Goal: Task Accomplishment & Management: Complete application form

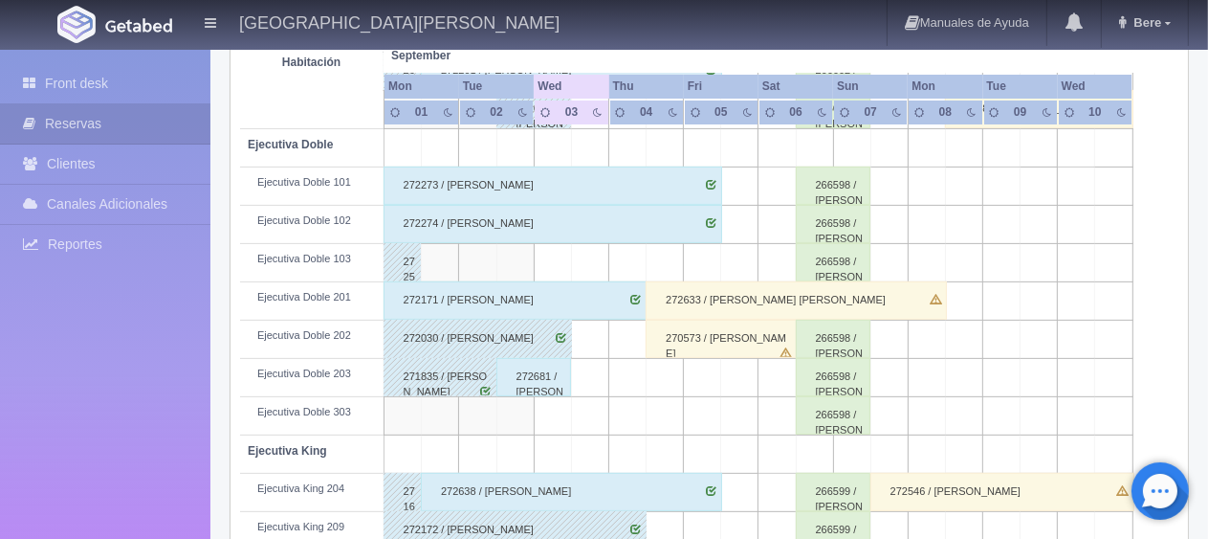
scroll to position [524, 0]
click at [522, 372] on div "272681 / [PERSON_NAME]" at bounding box center [535, 377] width 76 height 38
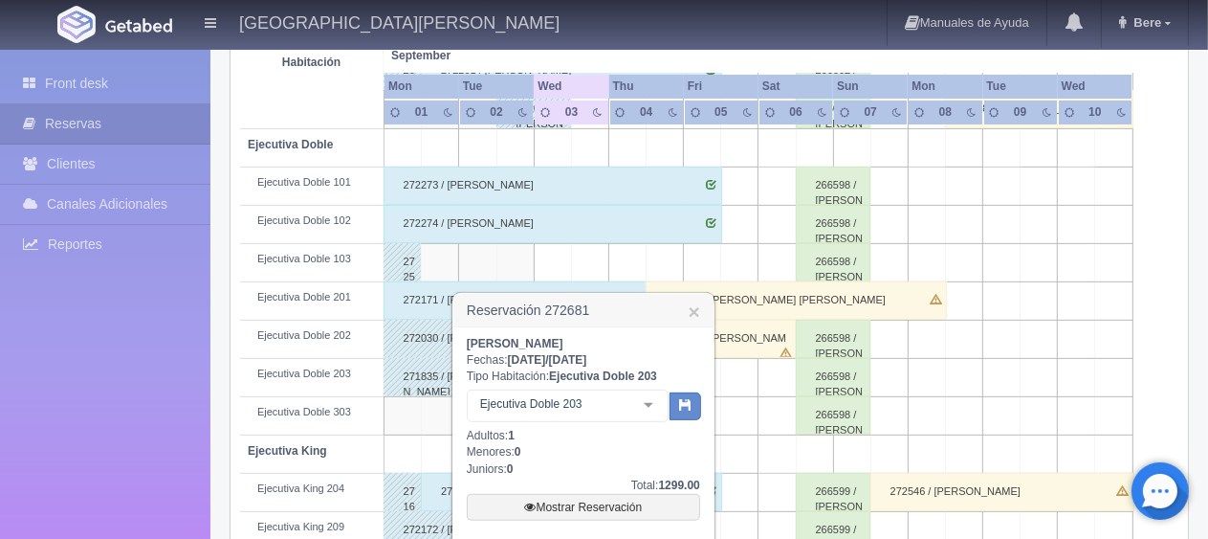
scroll to position [716, 0]
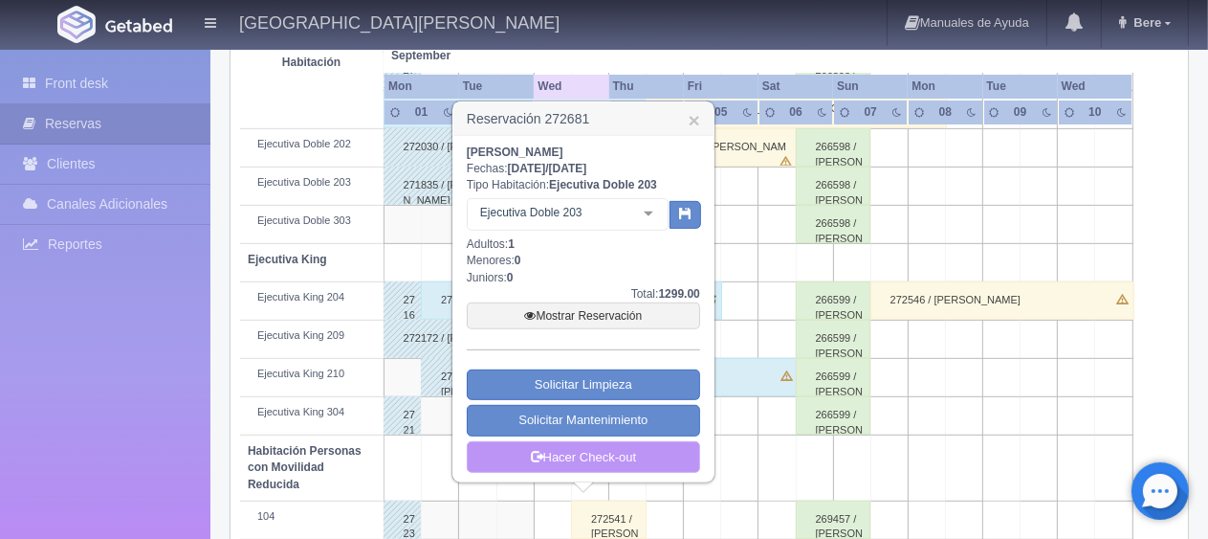
click at [556, 460] on link "Hacer Check-out" at bounding box center [583, 457] width 233 height 33
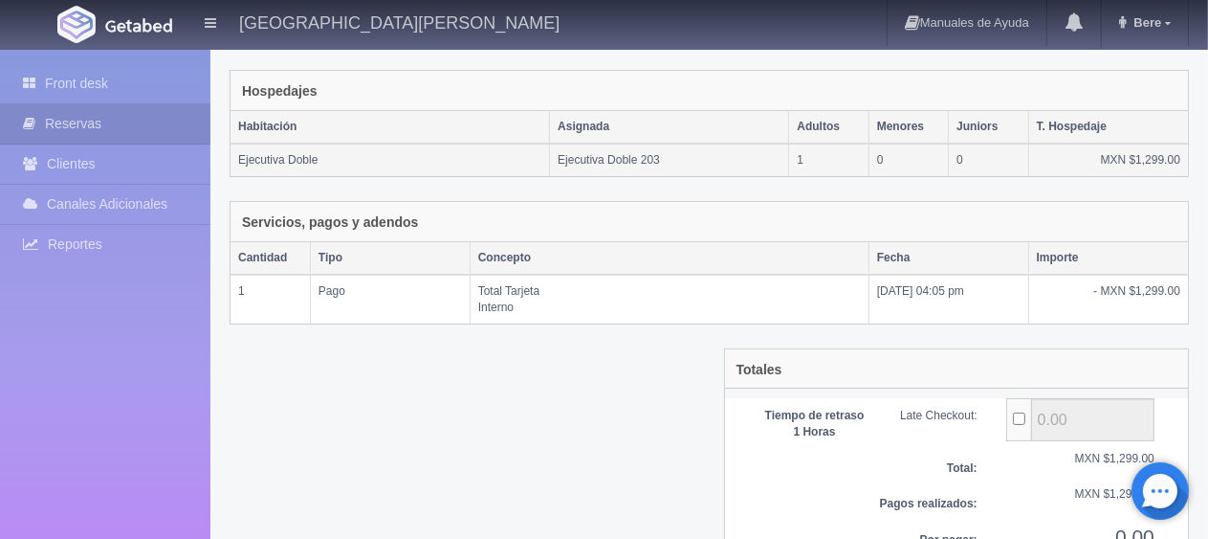
scroll to position [375, 0]
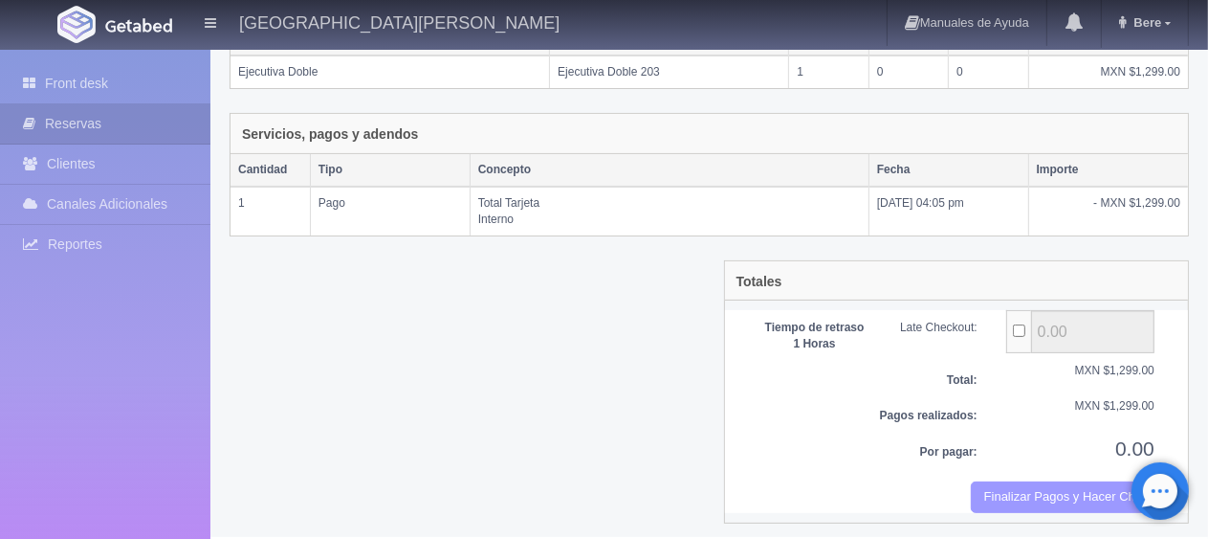
click at [1034, 498] on button "Finalizar Pagos y Hacer Checkout" at bounding box center [1063, 497] width 184 height 32
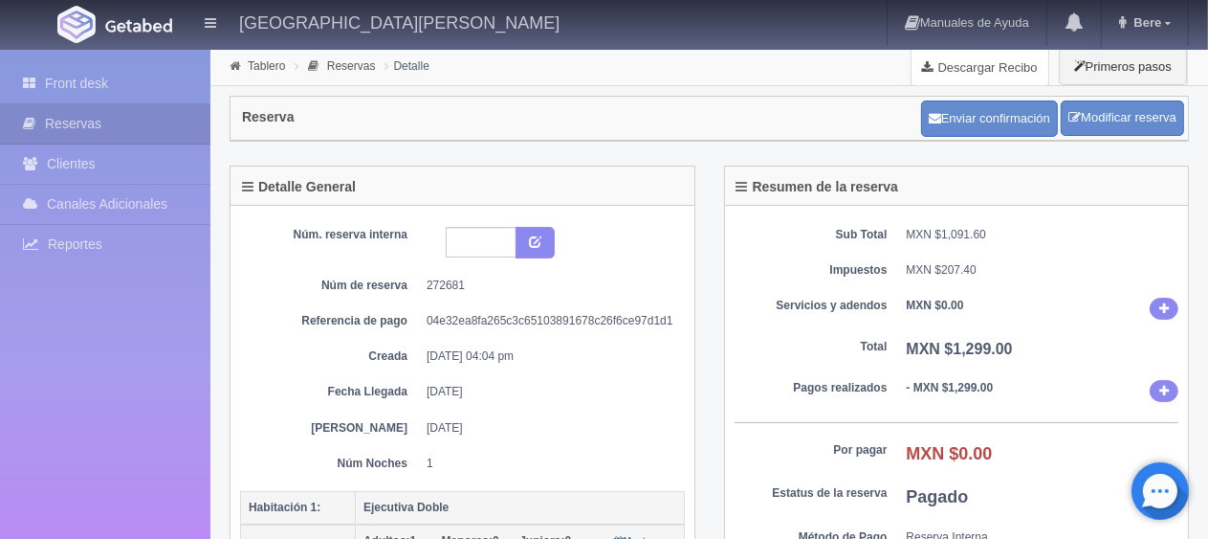
click at [1013, 74] on link "Descargar Recibo" at bounding box center [980, 67] width 137 height 38
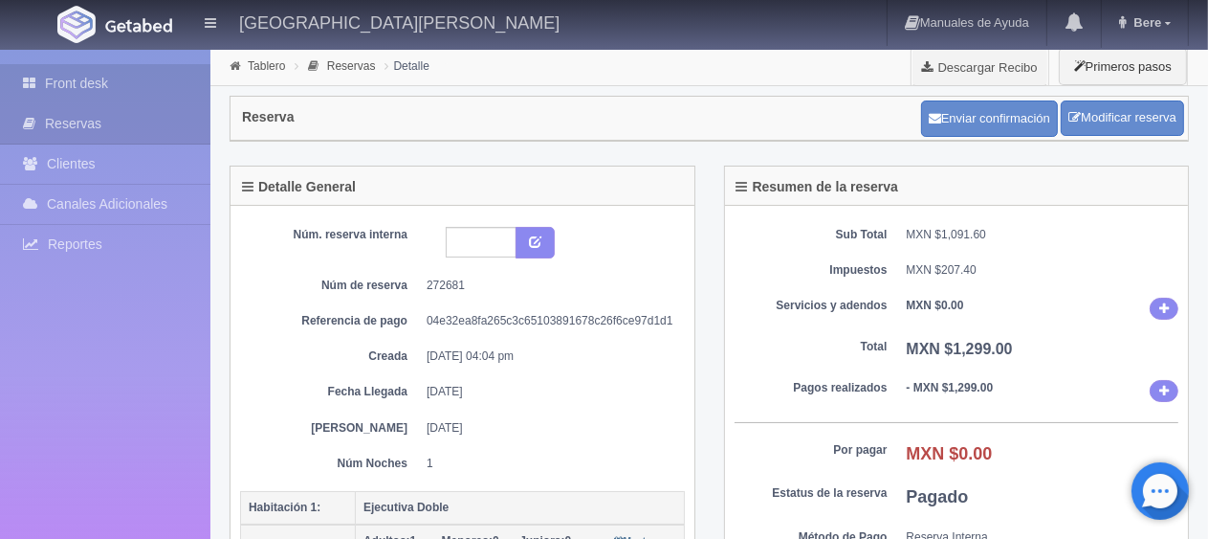
click at [153, 85] on link "Front desk" at bounding box center [105, 83] width 210 height 39
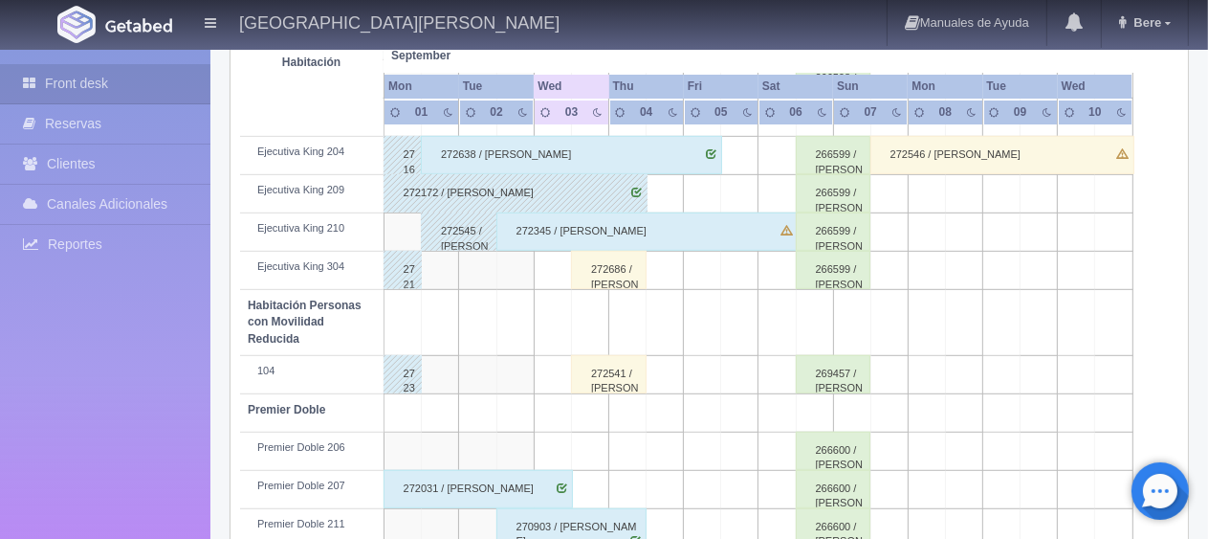
scroll to position [1020, 0]
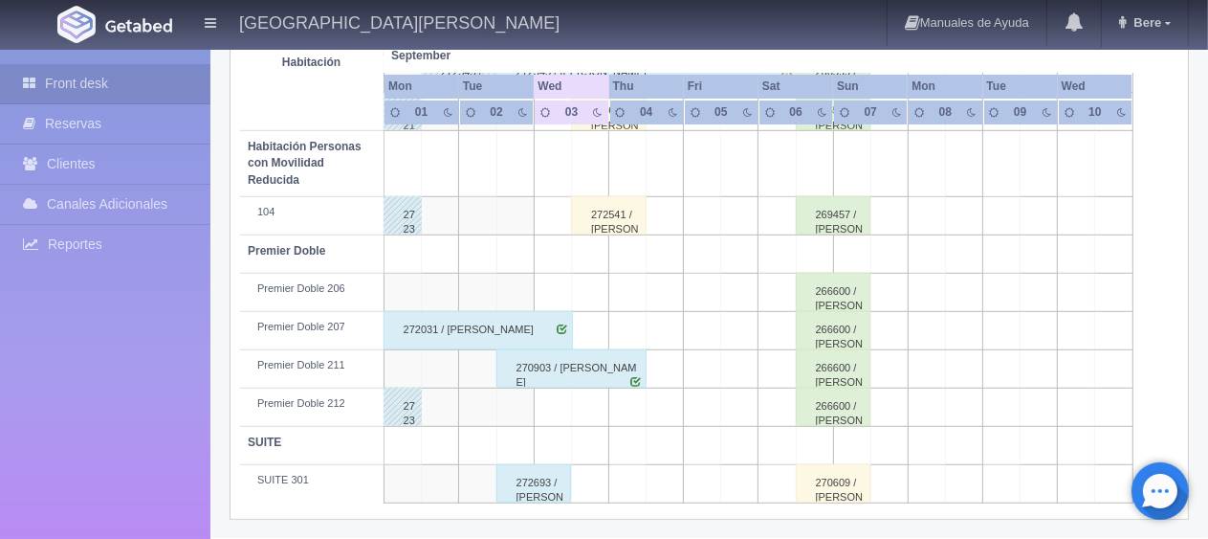
click at [471, 322] on div "272031 / [PERSON_NAME]" at bounding box center [478, 330] width 189 height 38
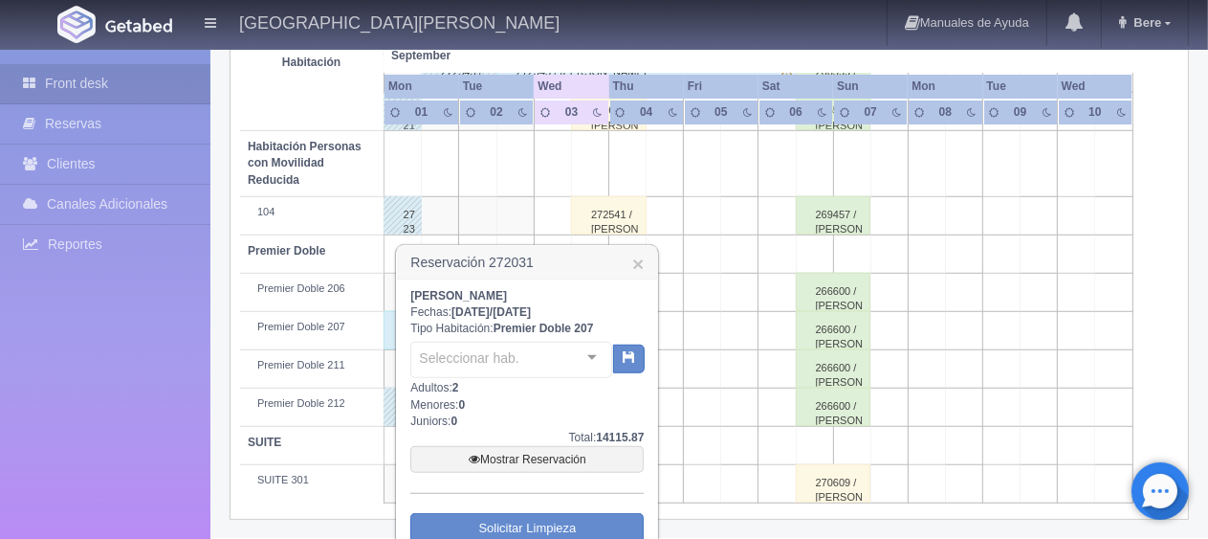
scroll to position [1114, 0]
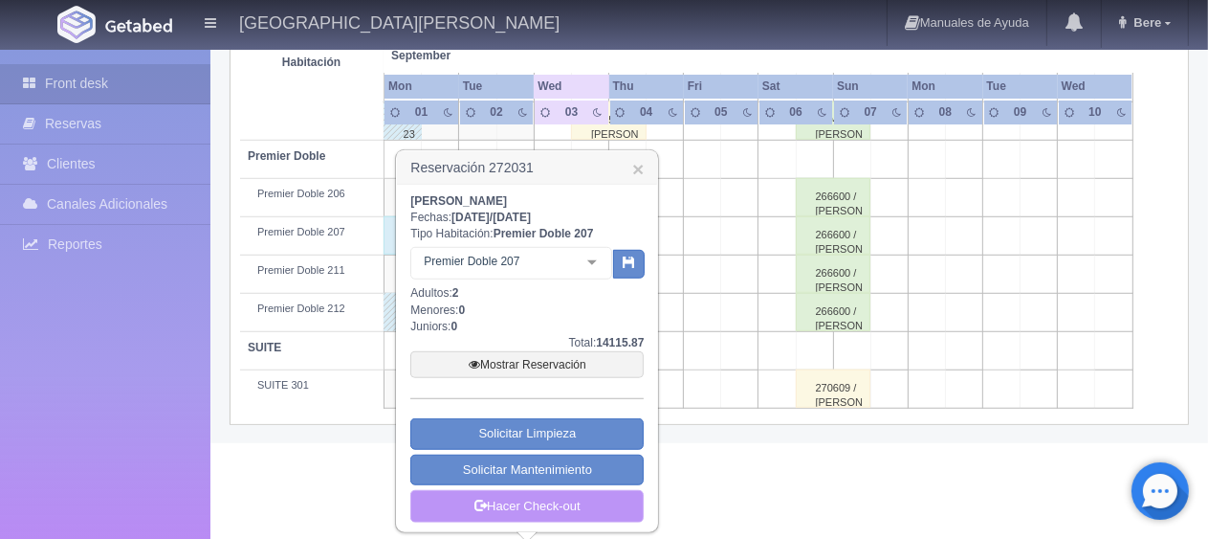
click at [504, 513] on link "Hacer Check-out" at bounding box center [526, 506] width 233 height 33
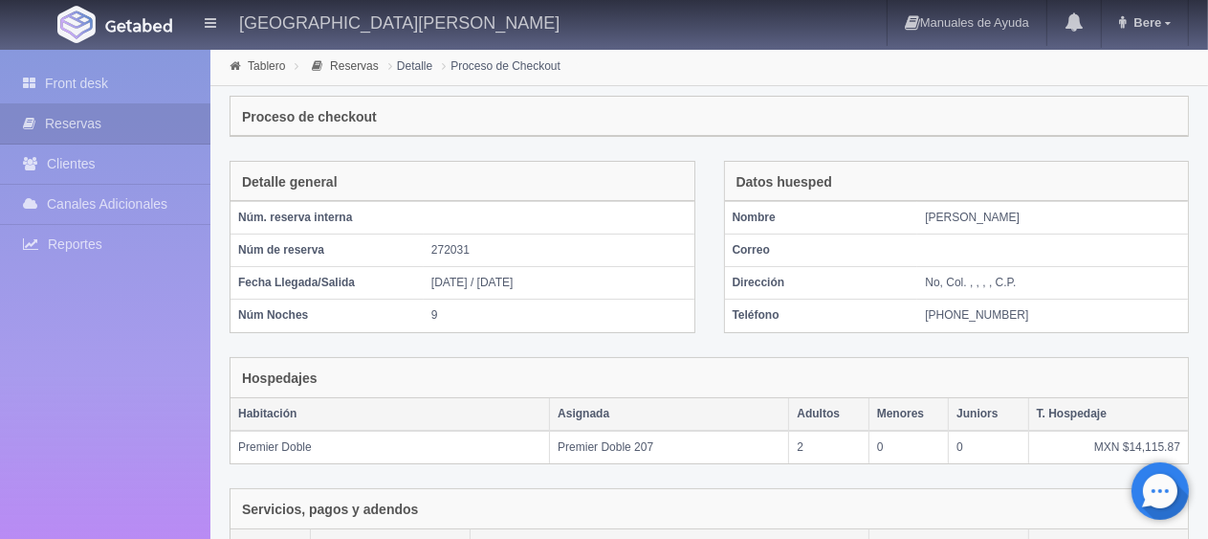
scroll to position [375, 0]
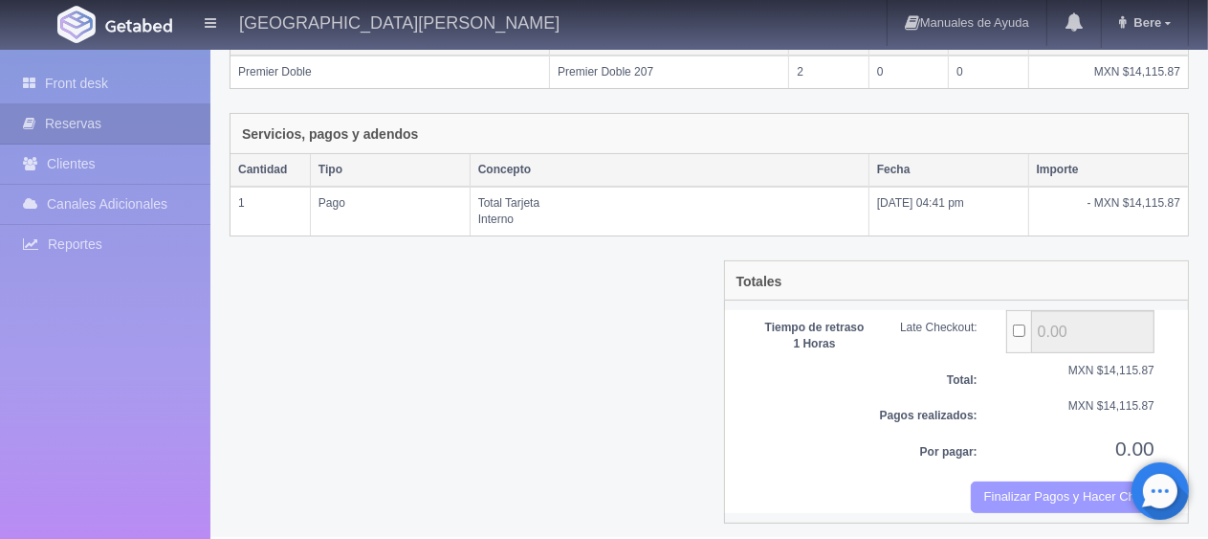
click at [978, 488] on button "Finalizar Pagos y Hacer Checkout" at bounding box center [1063, 497] width 184 height 32
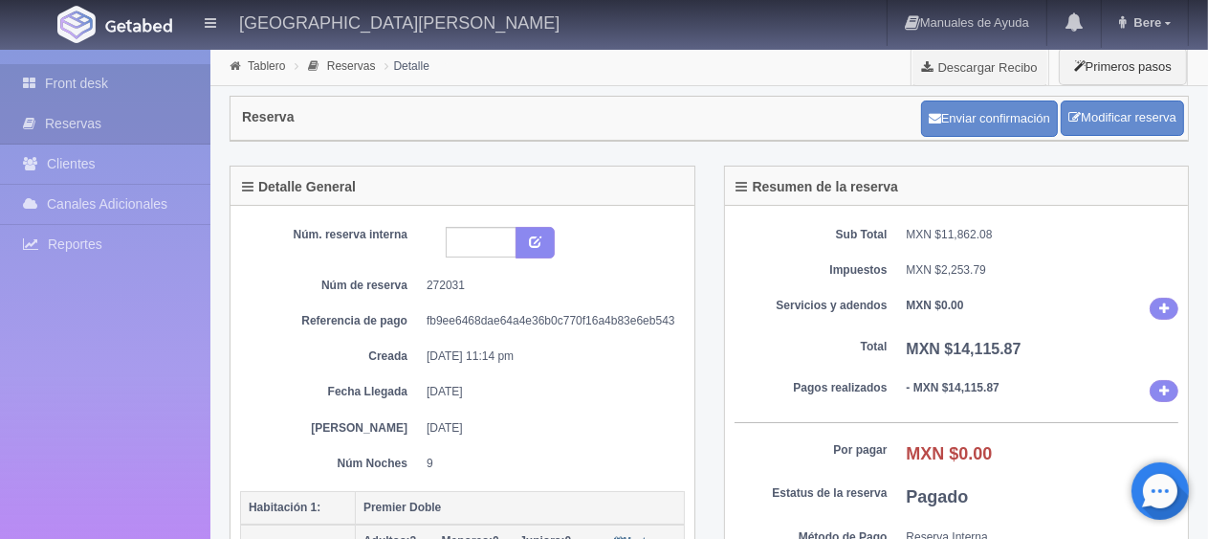
click at [137, 82] on link "Front desk" at bounding box center [105, 83] width 210 height 39
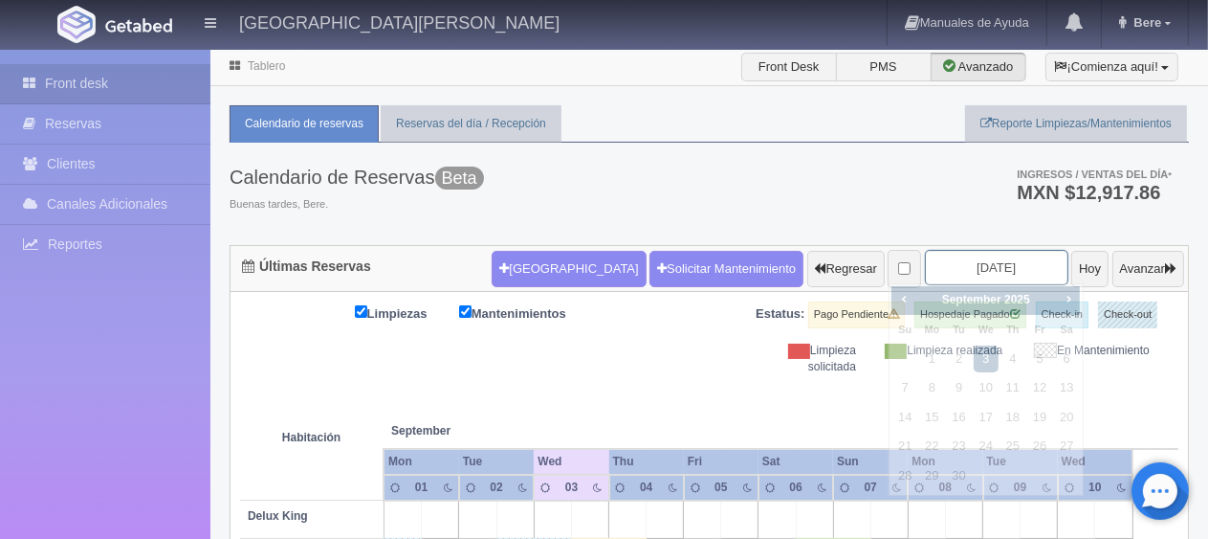
click at [934, 269] on input "2025-09-03" at bounding box center [996, 267] width 143 height 35
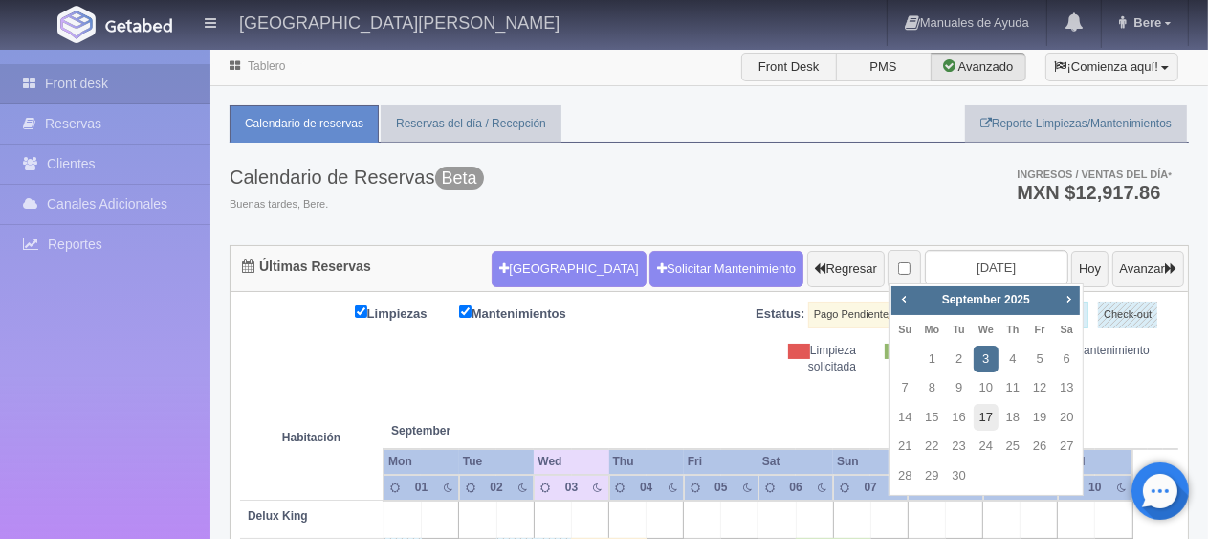
click at [981, 421] on link "17" at bounding box center [986, 418] width 25 height 28
type input "[DATE]"
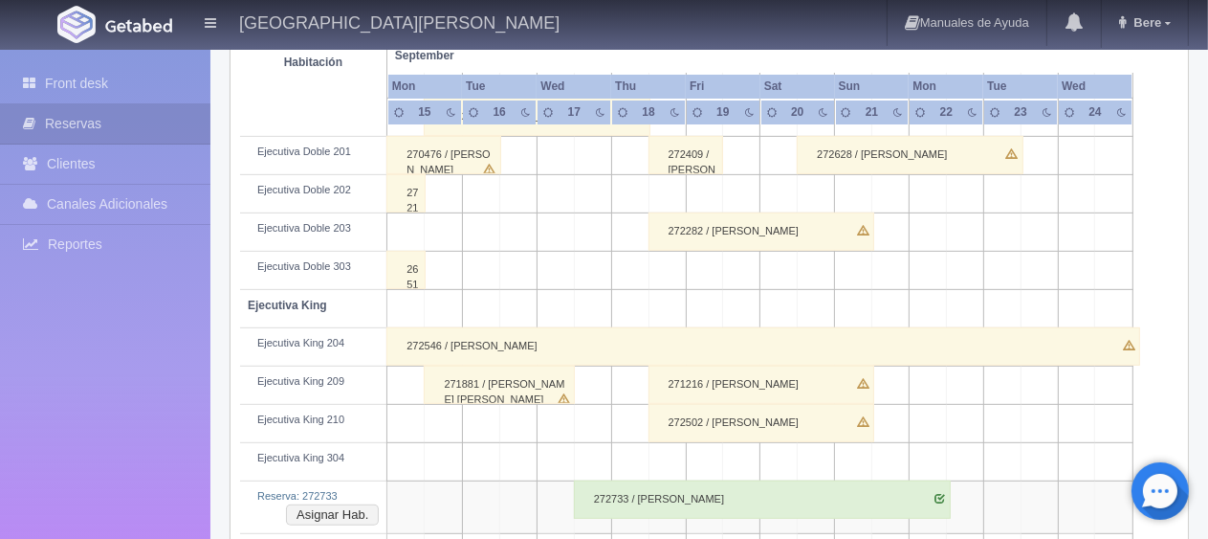
scroll to position [765, 0]
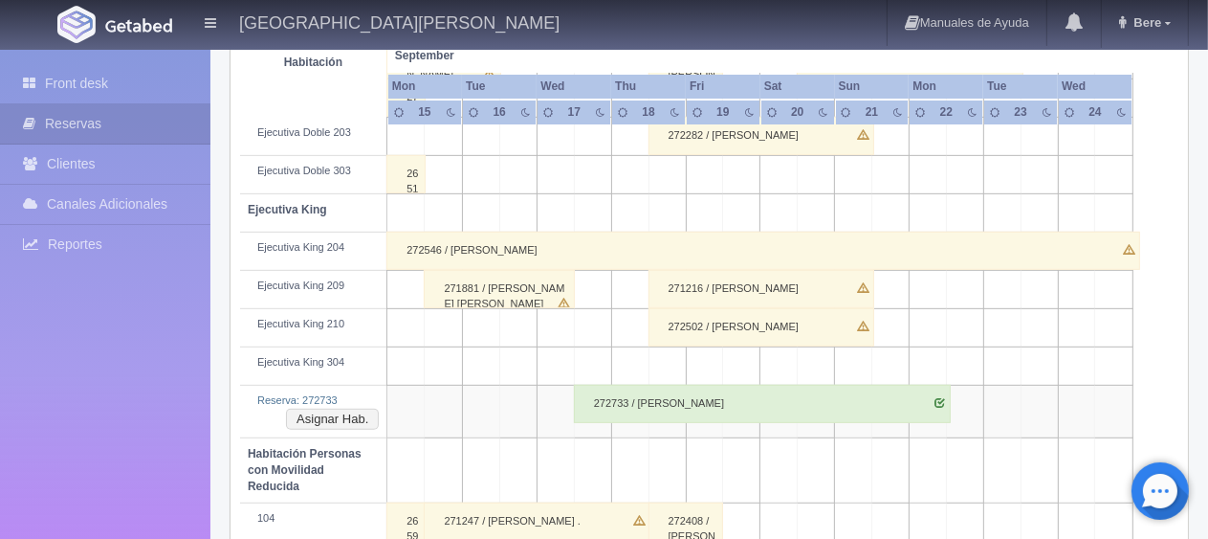
click at [708, 403] on div "272733 / [PERSON_NAME]" at bounding box center [762, 404] width 377 height 38
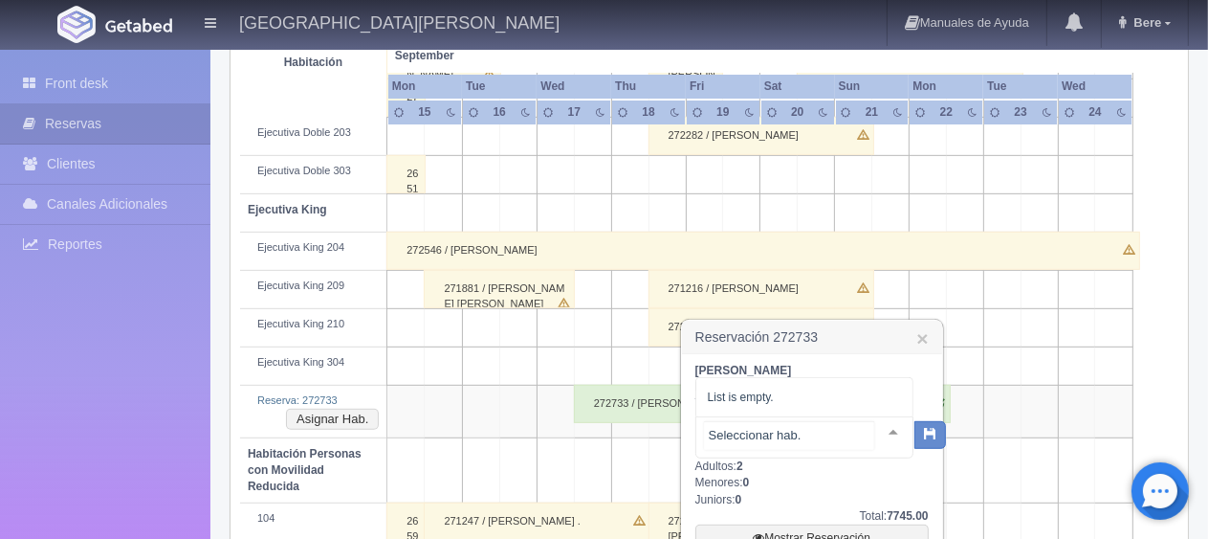
click at [805, 444] on div at bounding box center [804, 437] width 218 height 42
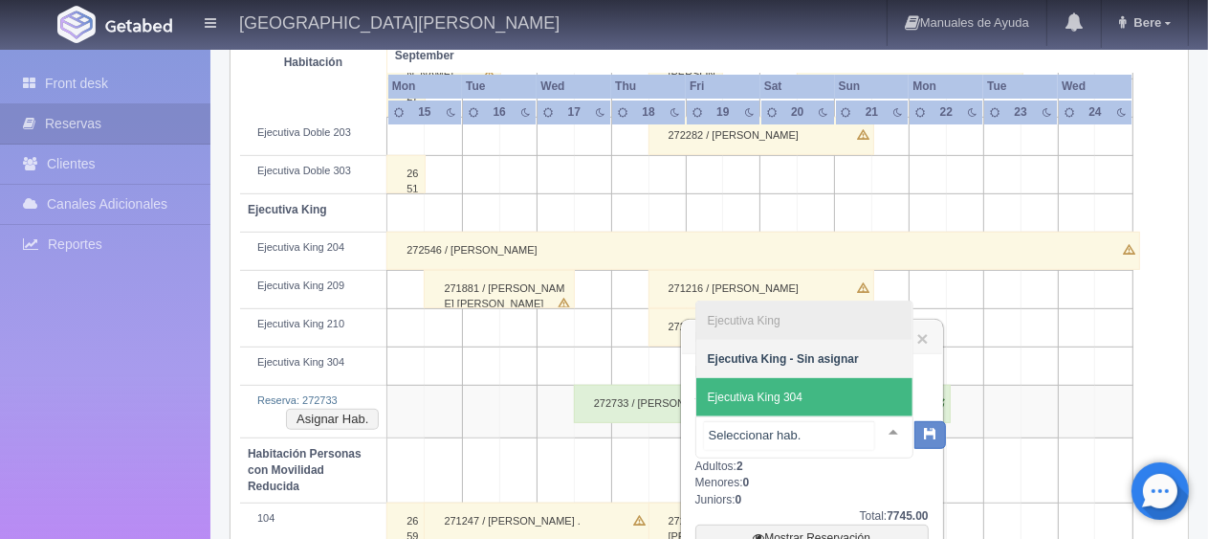
click at [804, 394] on span "Ejecutiva King 304" at bounding box center [804, 397] width 216 height 38
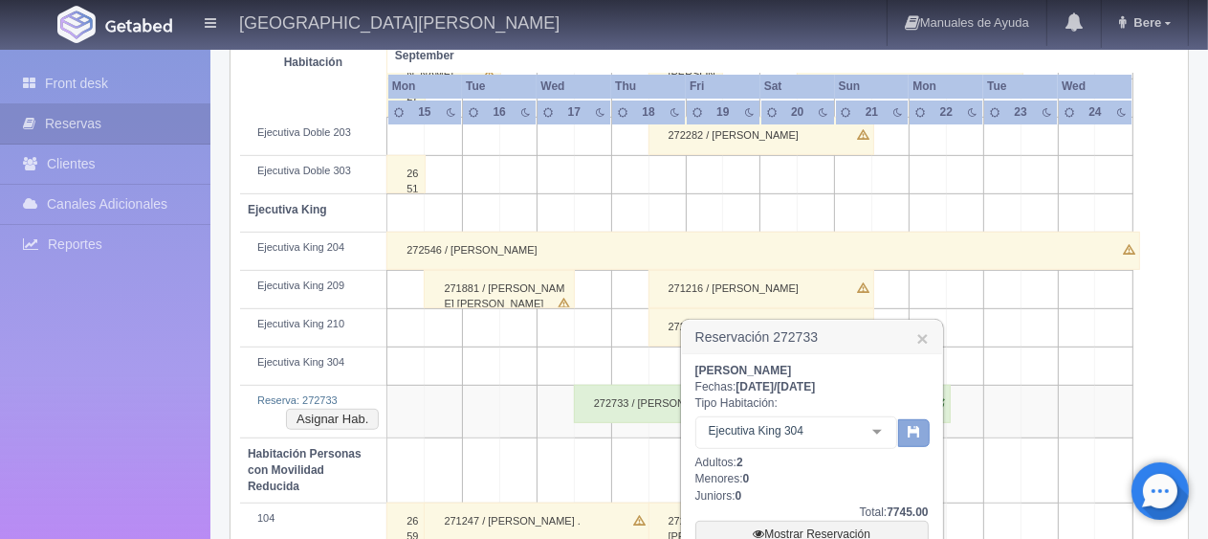
click at [907, 445] on button "button" at bounding box center [914, 433] width 32 height 29
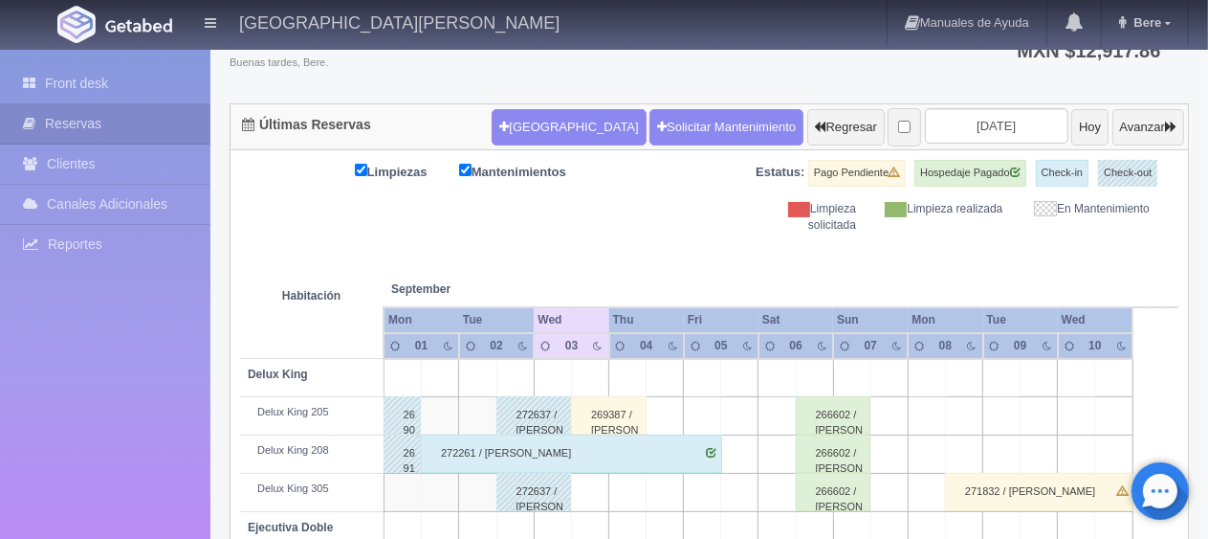
scroll to position [142, 0]
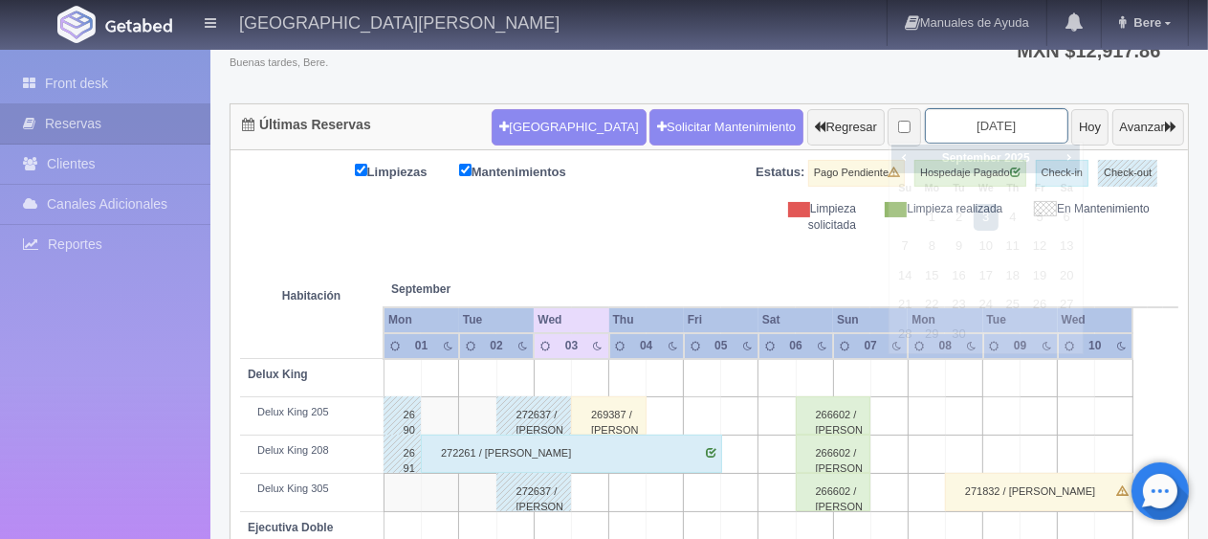
click at [976, 134] on input "2025-09-03" at bounding box center [996, 125] width 143 height 35
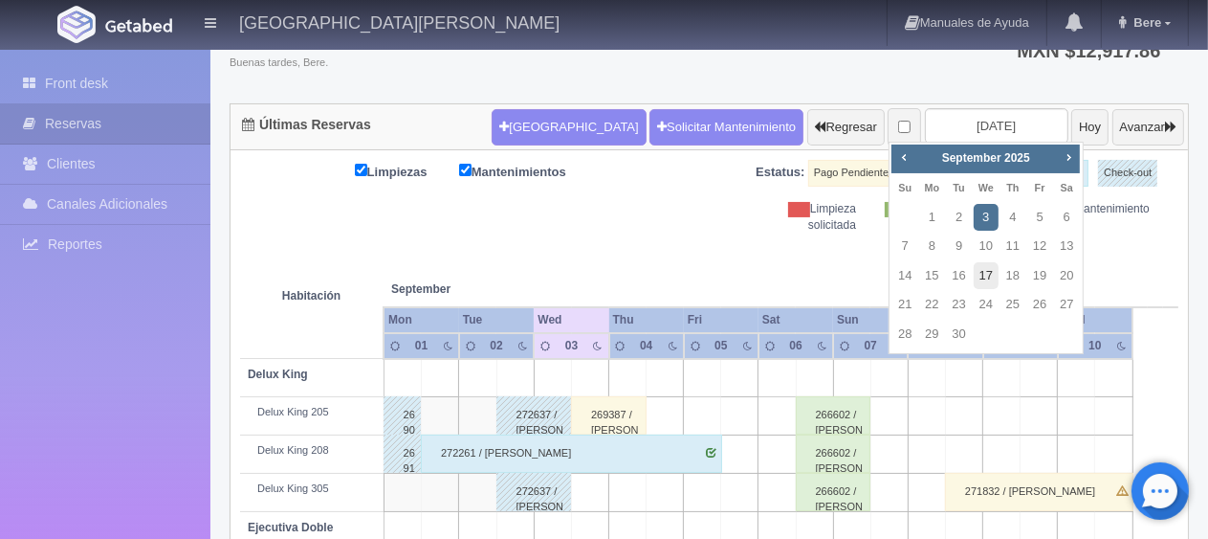
click at [995, 272] on link "17" at bounding box center [986, 276] width 25 height 28
type input "[DATE]"
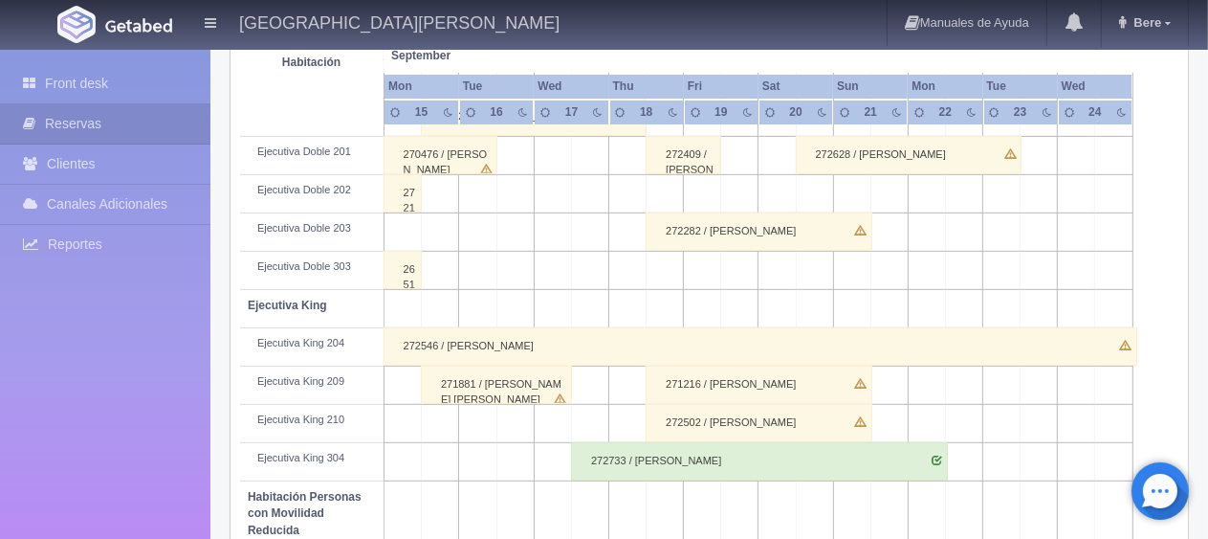
click at [677, 461] on div "272733 / [PERSON_NAME]" at bounding box center [759, 461] width 377 height 38
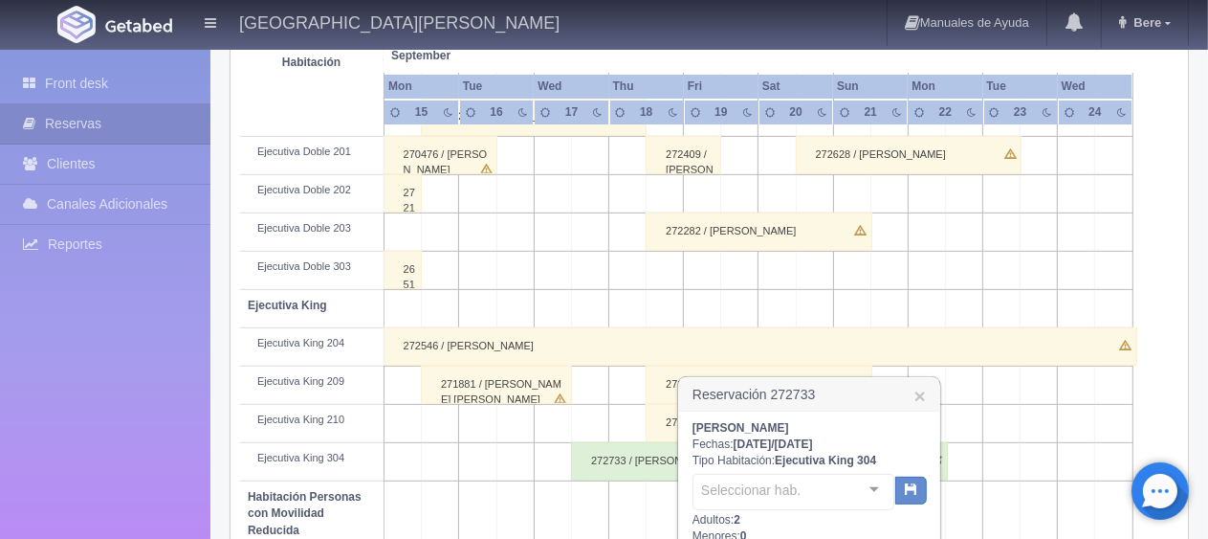
scroll to position [861, 0]
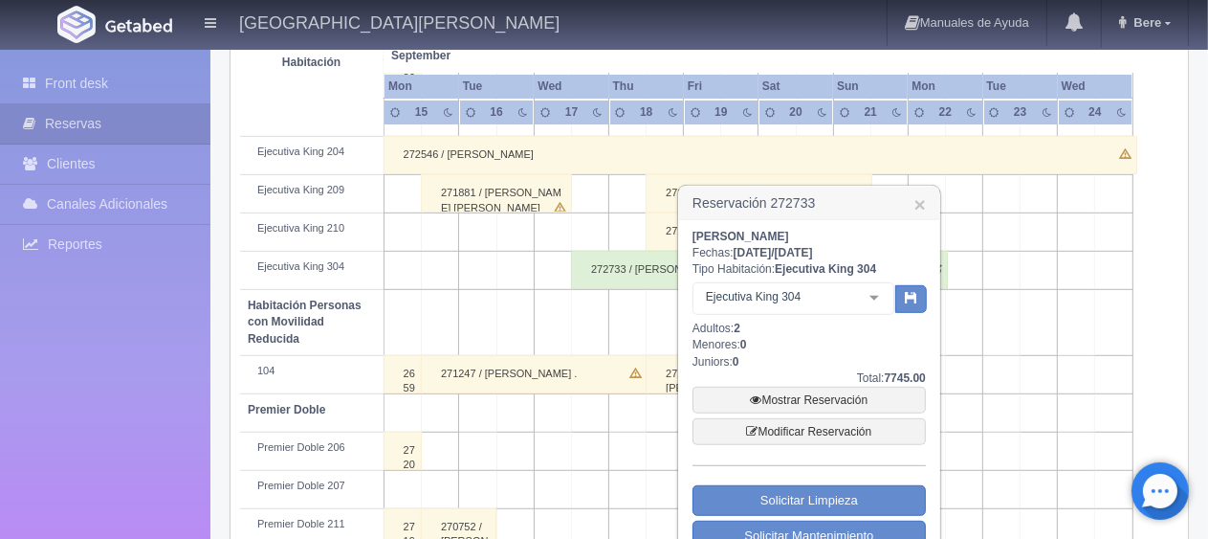
click at [831, 384] on div "Total: 7745.00" at bounding box center [809, 378] width 233 height 16
click at [834, 393] on link "Mostrar Reservación" at bounding box center [809, 399] width 233 height 27
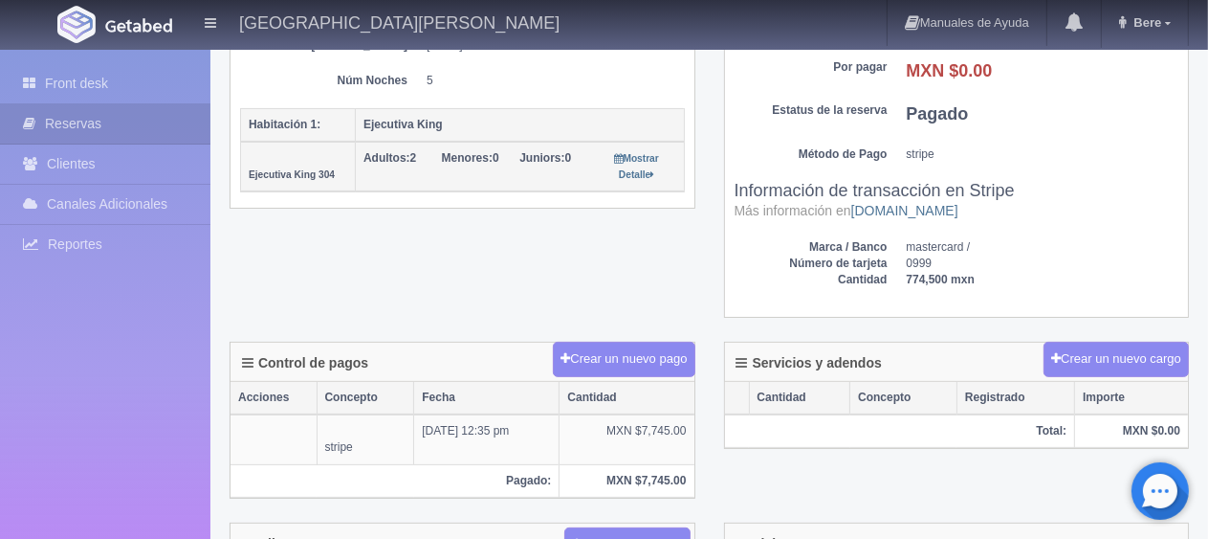
scroll to position [574, 0]
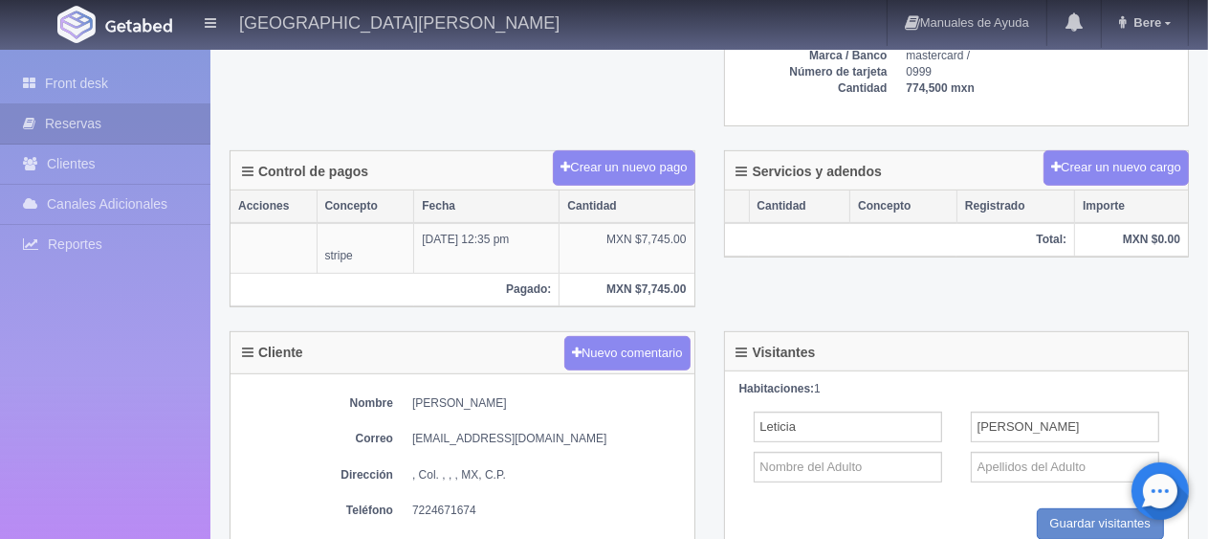
drag, startPoint x: 409, startPoint y: 403, endPoint x: 518, endPoint y: 399, distance: 108.2
click at [518, 399] on dl "Nombre [PERSON_NAME]" at bounding box center [462, 403] width 445 height 16
copy dd "[PERSON_NAME]"
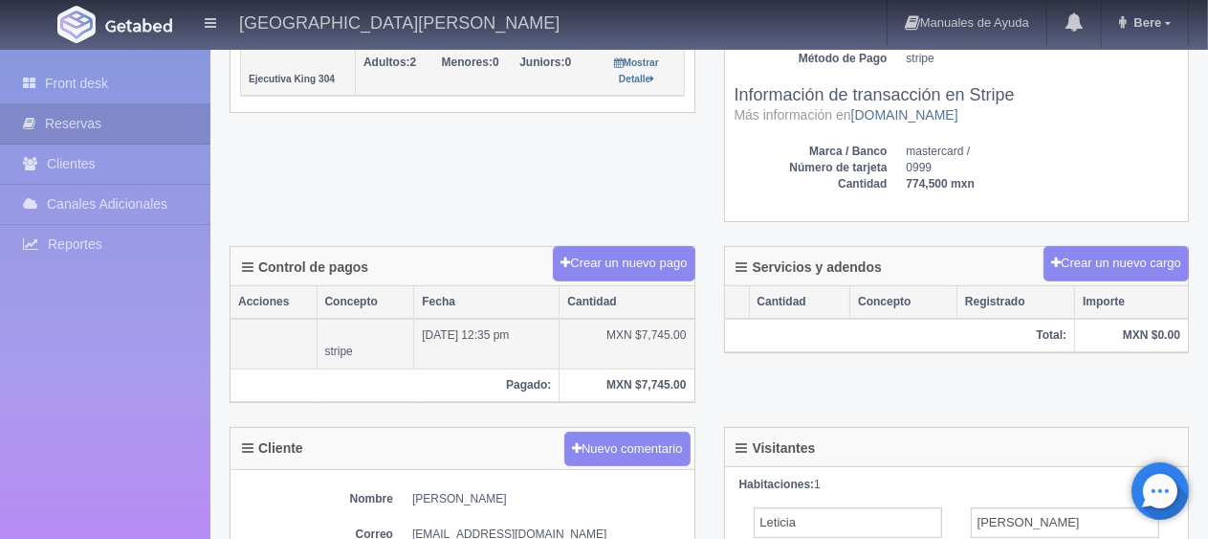
scroll to position [670, 0]
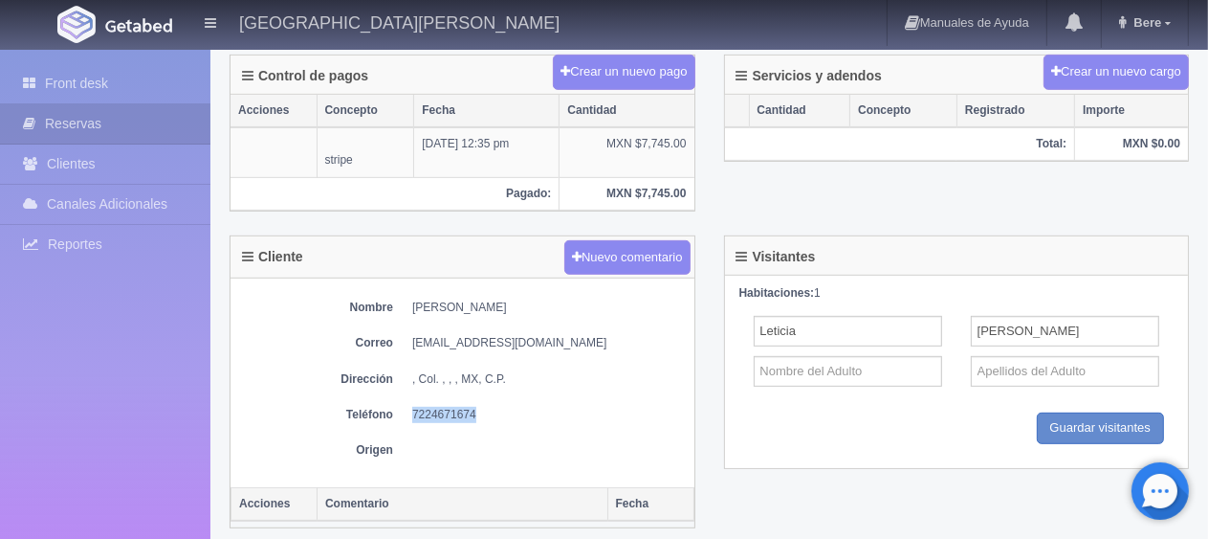
drag, startPoint x: 407, startPoint y: 409, endPoint x: 547, endPoint y: 408, distance: 140.6
click at [547, 408] on dl "Teléfono 7224671674" at bounding box center [462, 415] width 445 height 16
copy dd "7224671674"
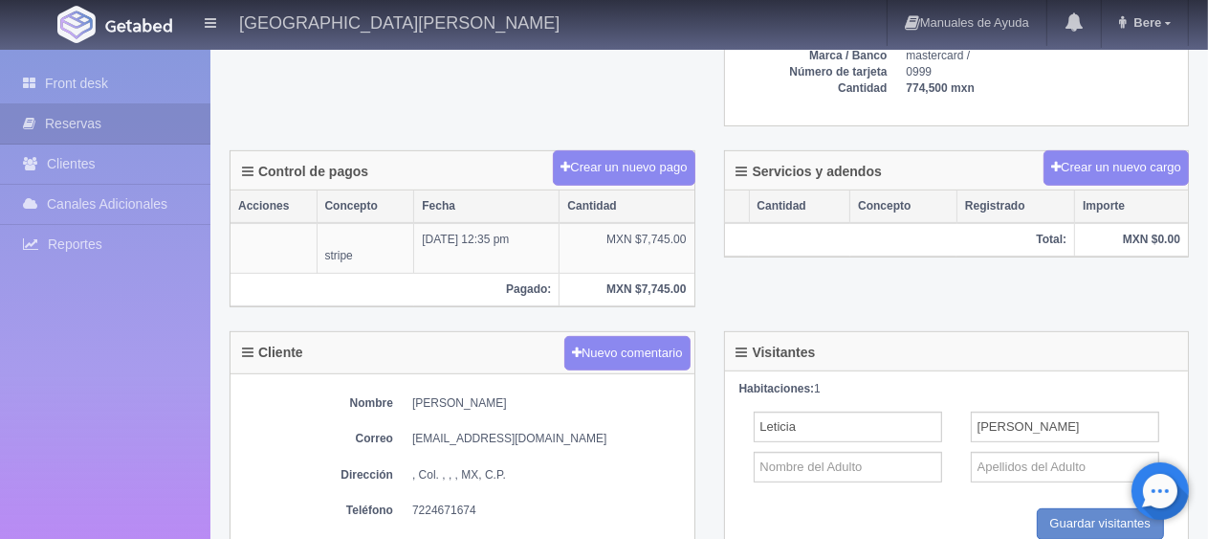
scroll to position [670, 0]
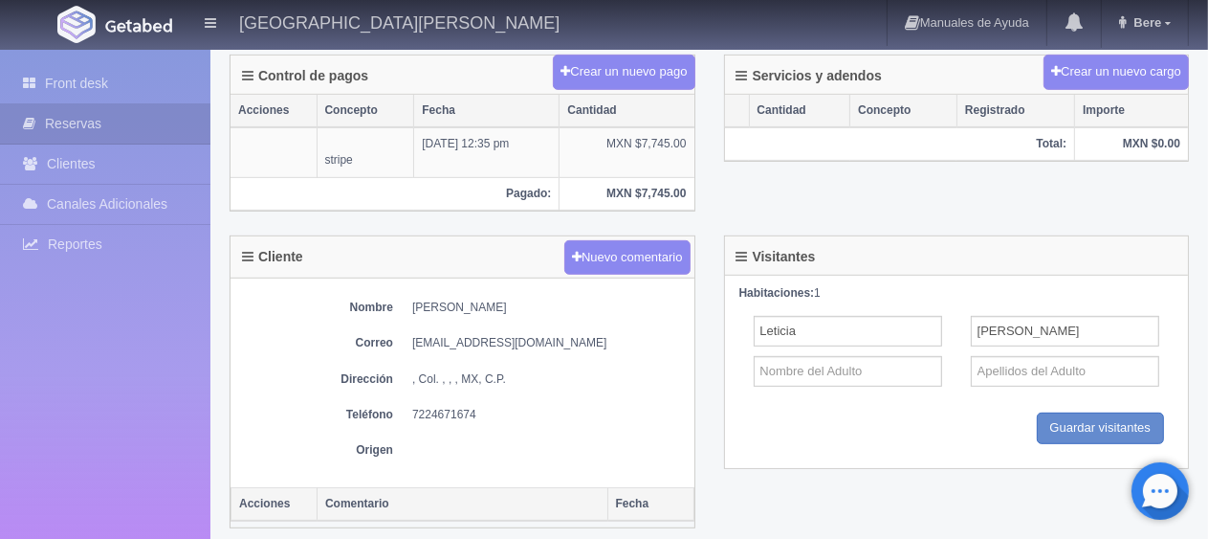
drag, startPoint x: 433, startPoint y: 297, endPoint x: 544, endPoint y: 297, distance: 111.0
click at [544, 299] on dl "Nombre Leticia Saucedo" at bounding box center [462, 307] width 445 height 16
copy dd "[PERSON_NAME]"
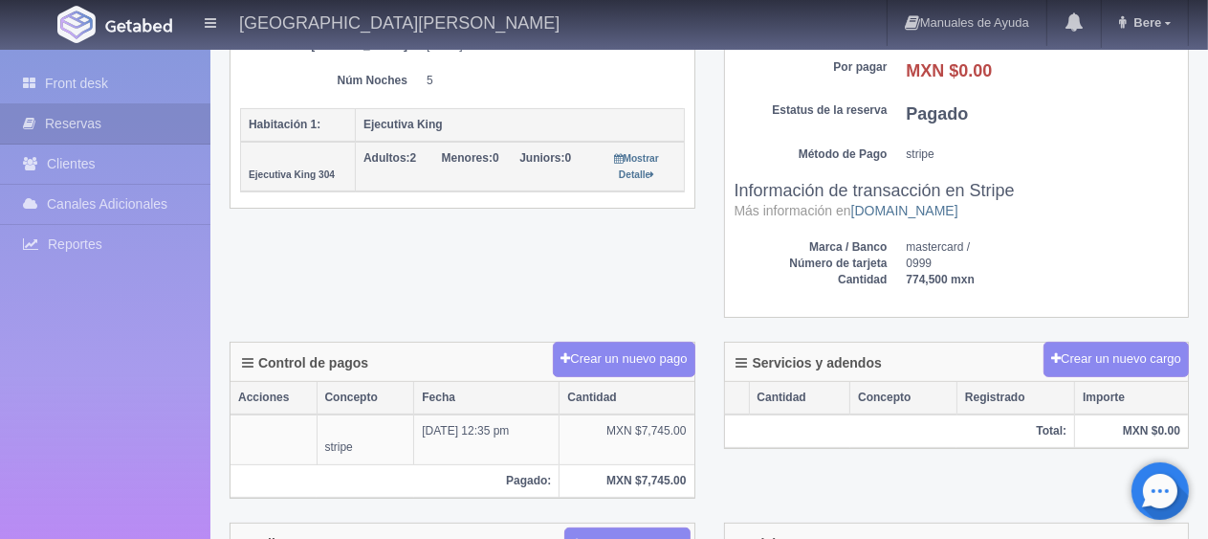
scroll to position [287, 0]
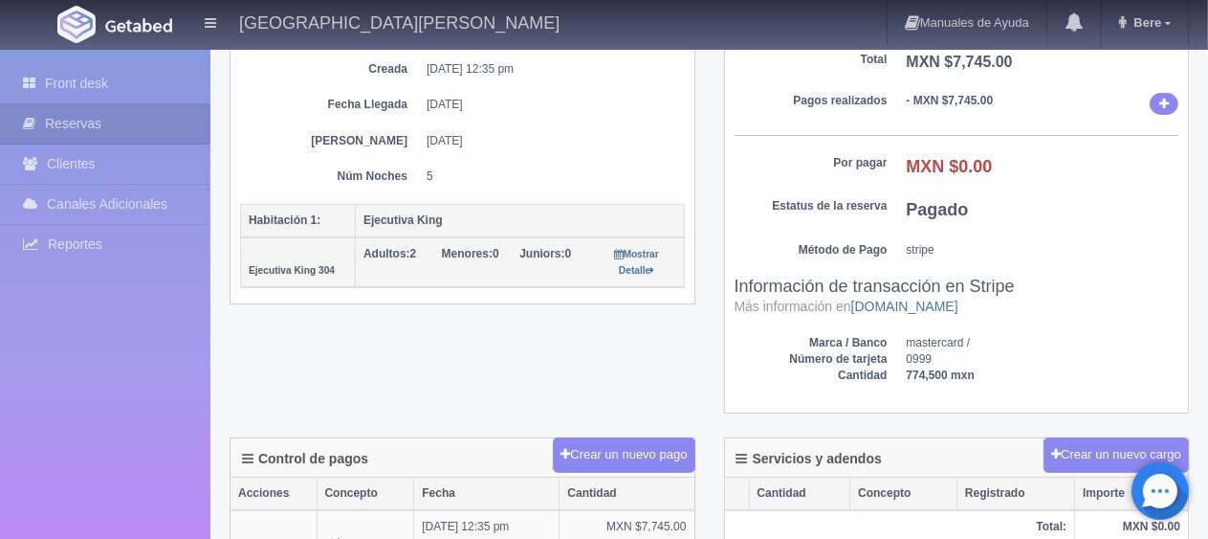
click at [607, 326] on div "Detalle General Núm. reserva interna Núm de reserva 272733 Referencia de pago 3…" at bounding box center [709, 159] width 988 height 560
click at [186, 73] on link "Front desk" at bounding box center [105, 83] width 210 height 39
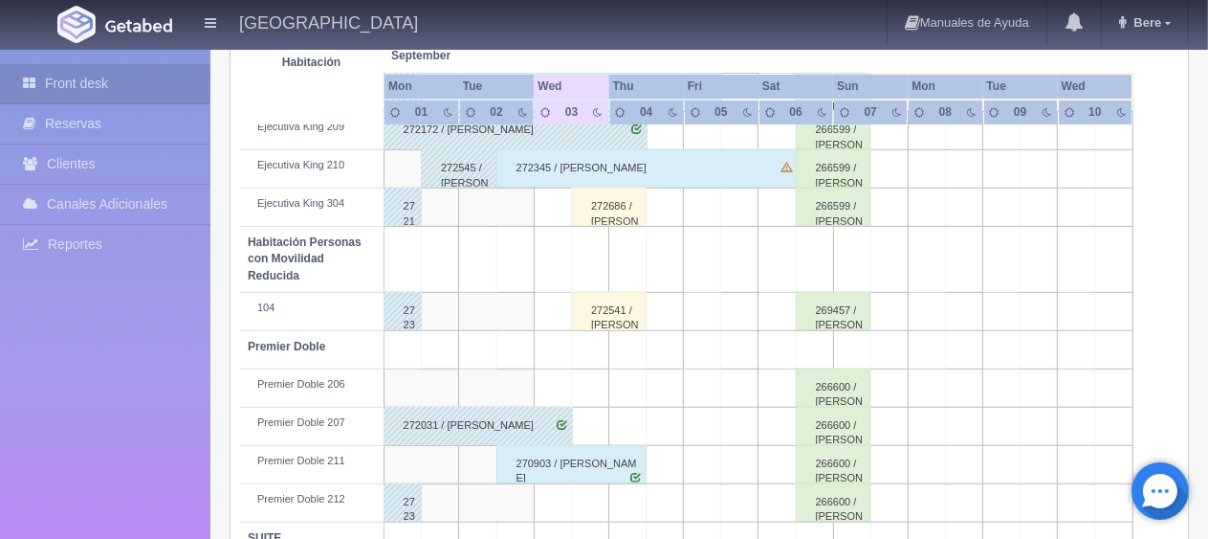
scroll to position [1020, 0]
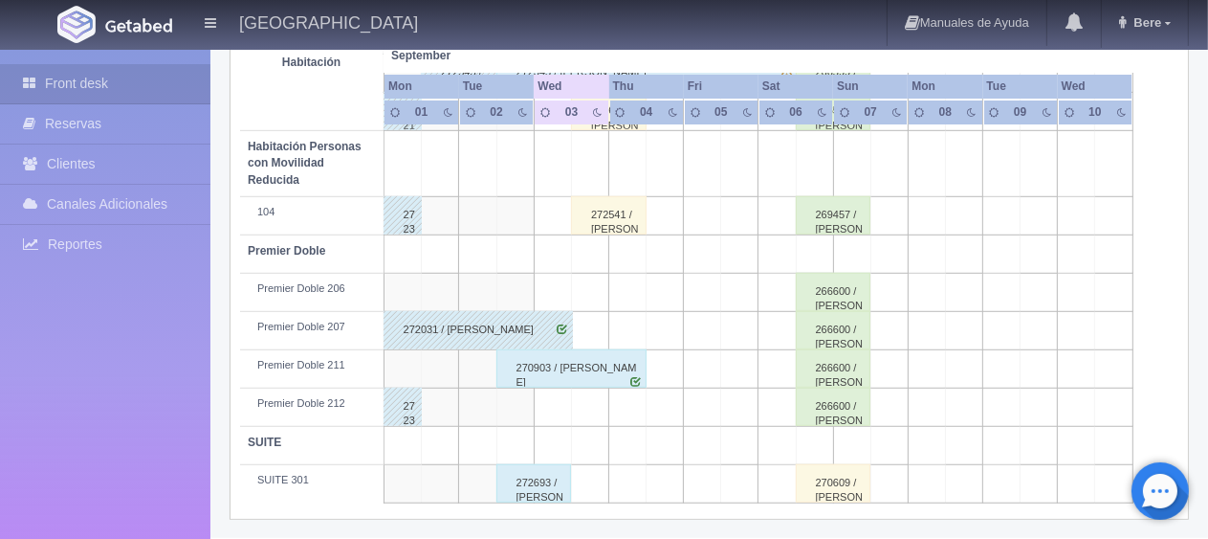
click at [529, 473] on div "272693 / [PERSON_NAME]" at bounding box center [535, 483] width 76 height 38
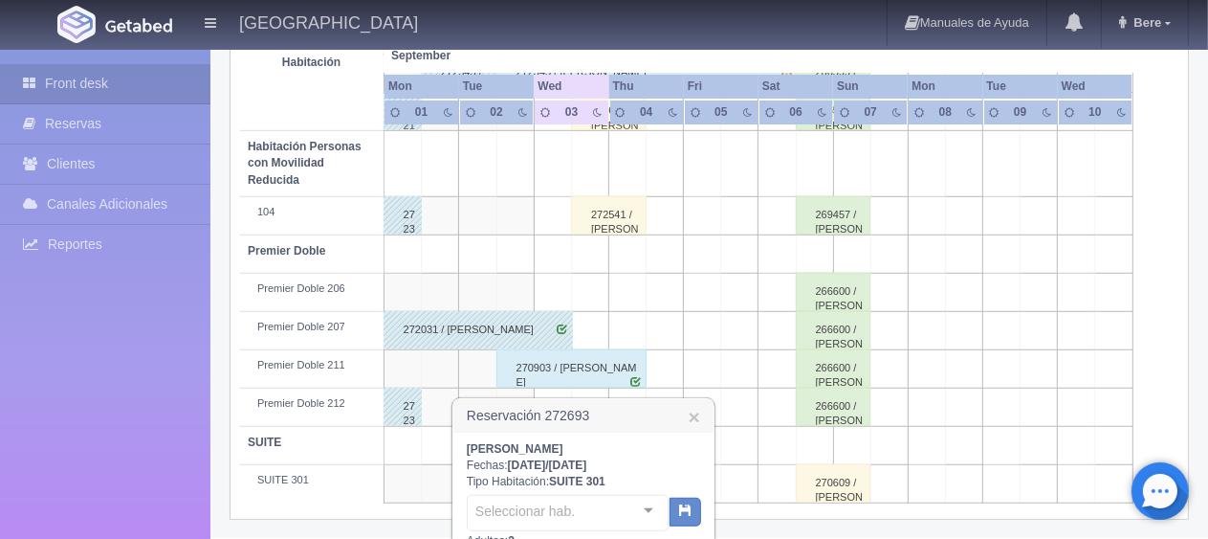
scroll to position [1268, 0]
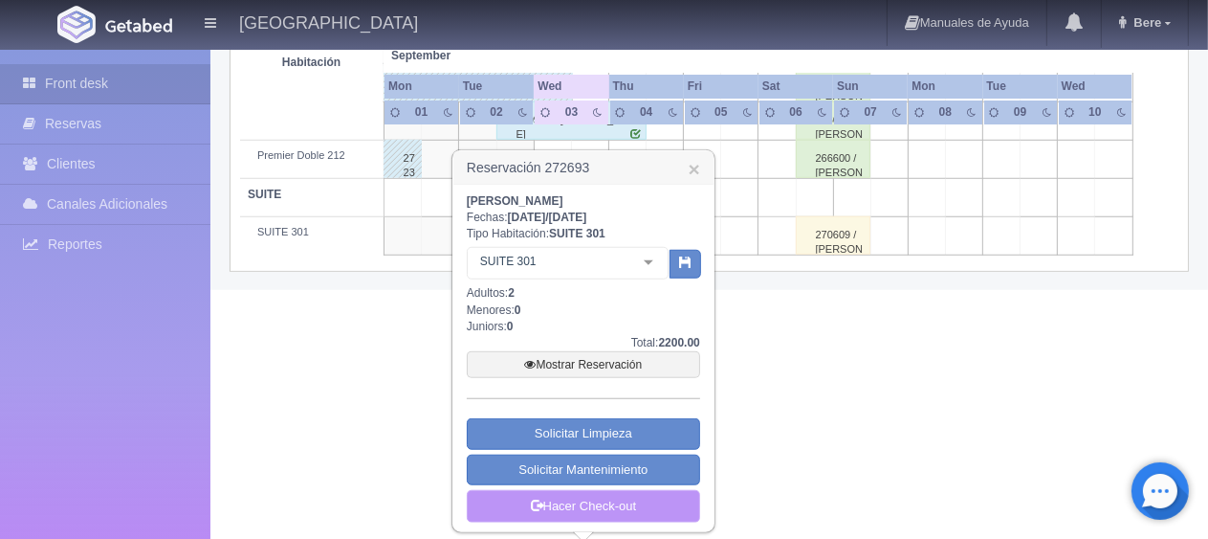
click at [563, 502] on link "Hacer Check-out" at bounding box center [583, 506] width 233 height 33
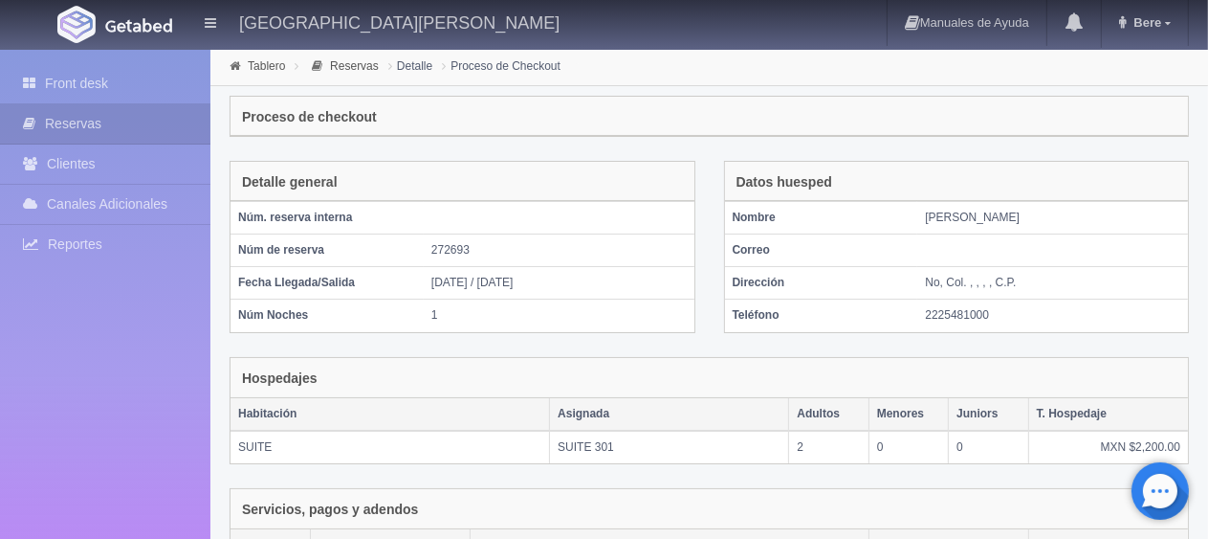
scroll to position [375, 0]
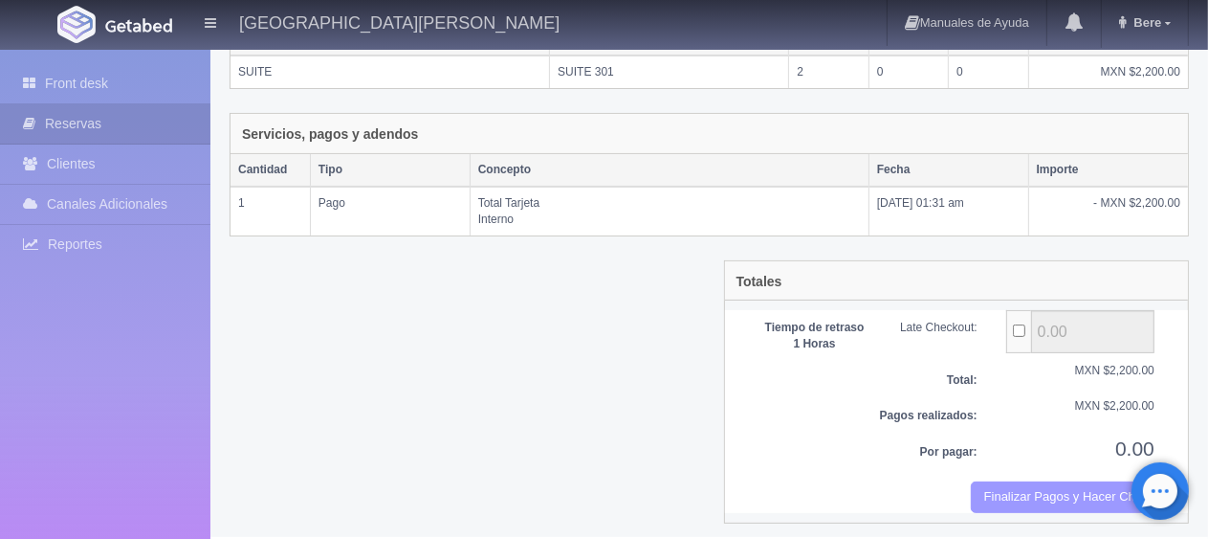
click at [1011, 492] on button "Finalizar Pagos y Hacer Checkout" at bounding box center [1063, 497] width 184 height 32
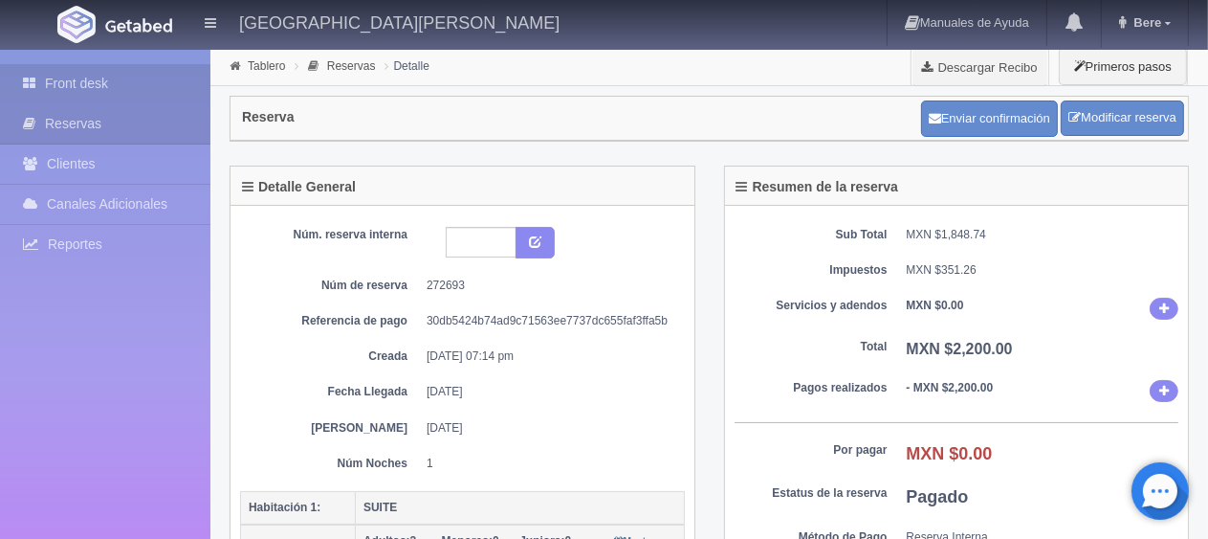
click at [131, 70] on link "Front desk" at bounding box center [105, 83] width 210 height 39
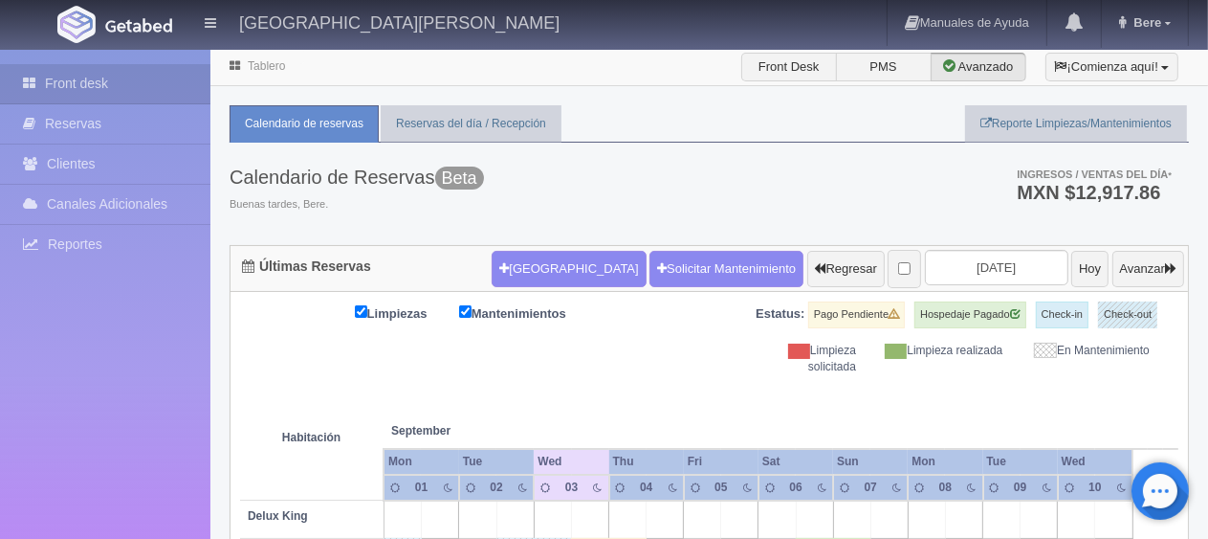
click at [765, 155] on div "Calendario de Reservas Beta Buenas tardes, Bere. Ingresos / Ventas del día * MX…" at bounding box center [710, 194] width 960 height 102
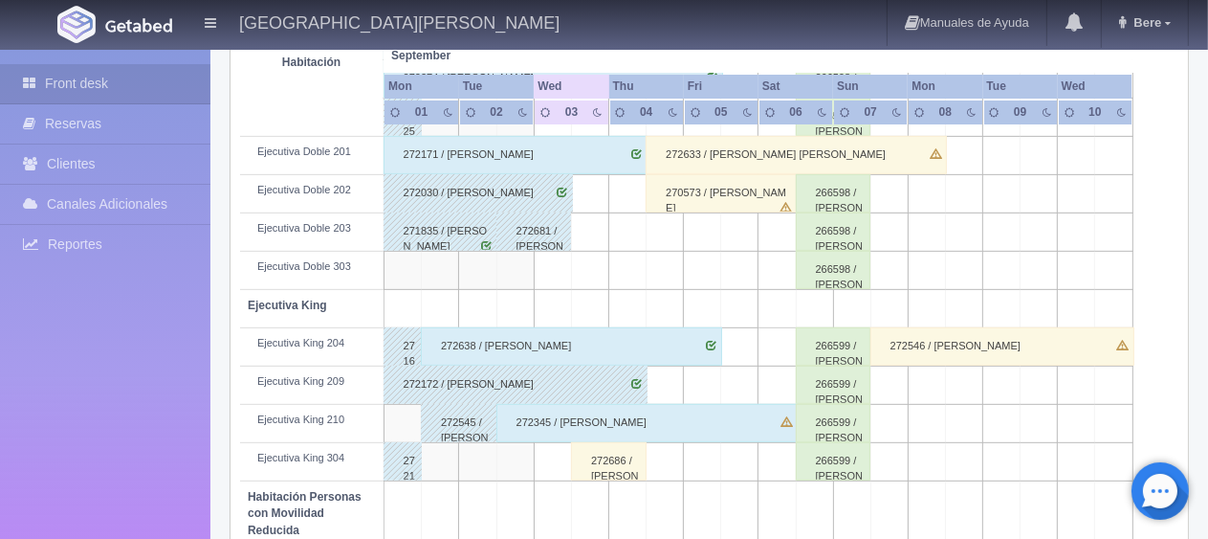
scroll to position [861, 0]
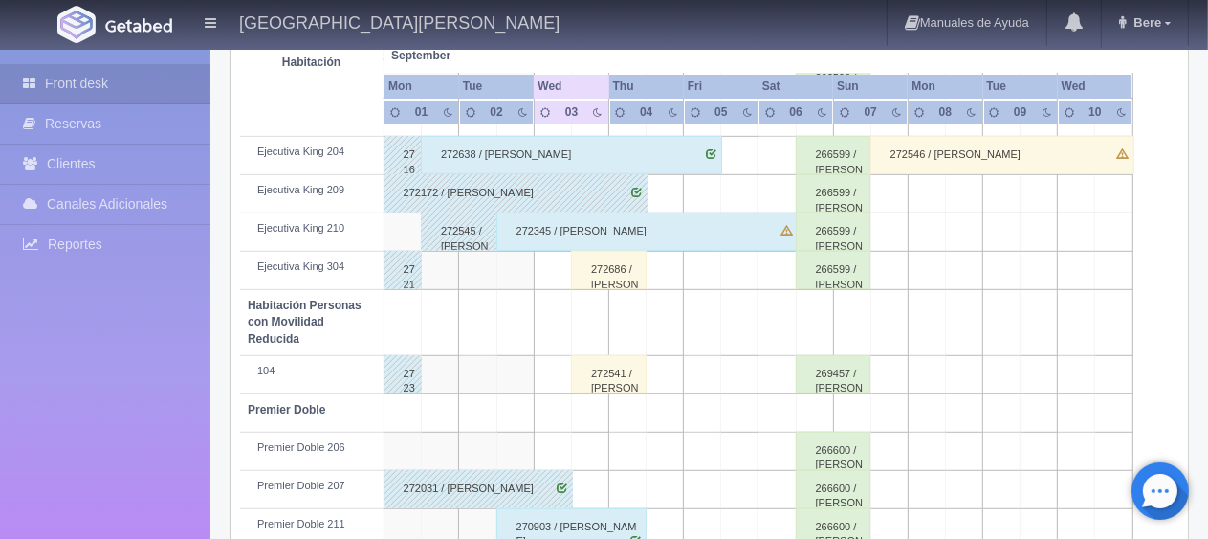
click at [598, 266] on div "272686 / [PERSON_NAME]" at bounding box center [609, 270] width 76 height 38
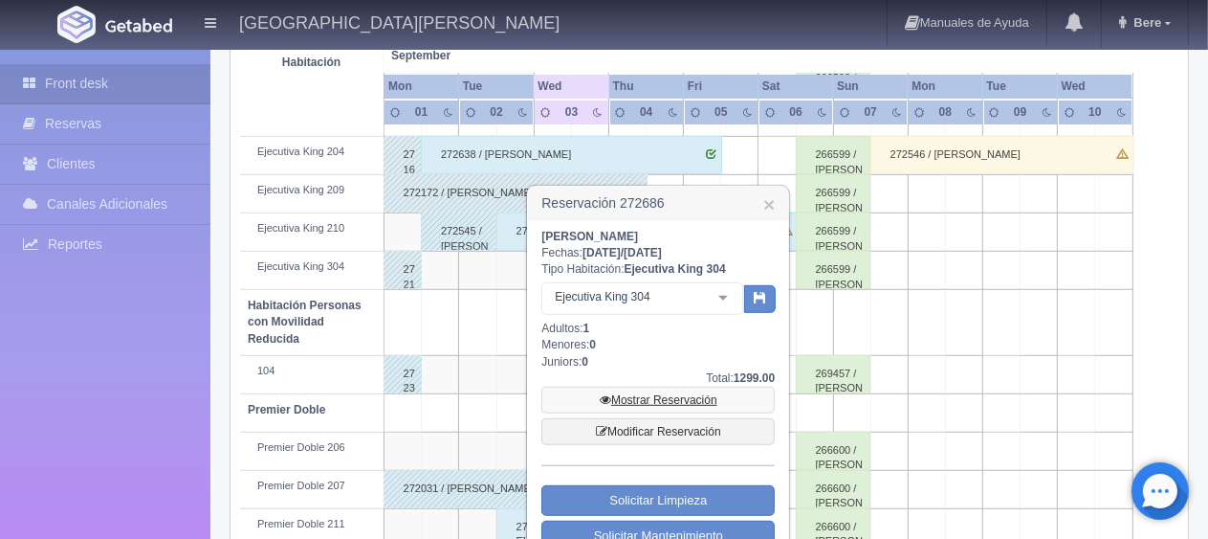
click at [666, 398] on link "Mostrar Reservación" at bounding box center [657, 399] width 233 height 27
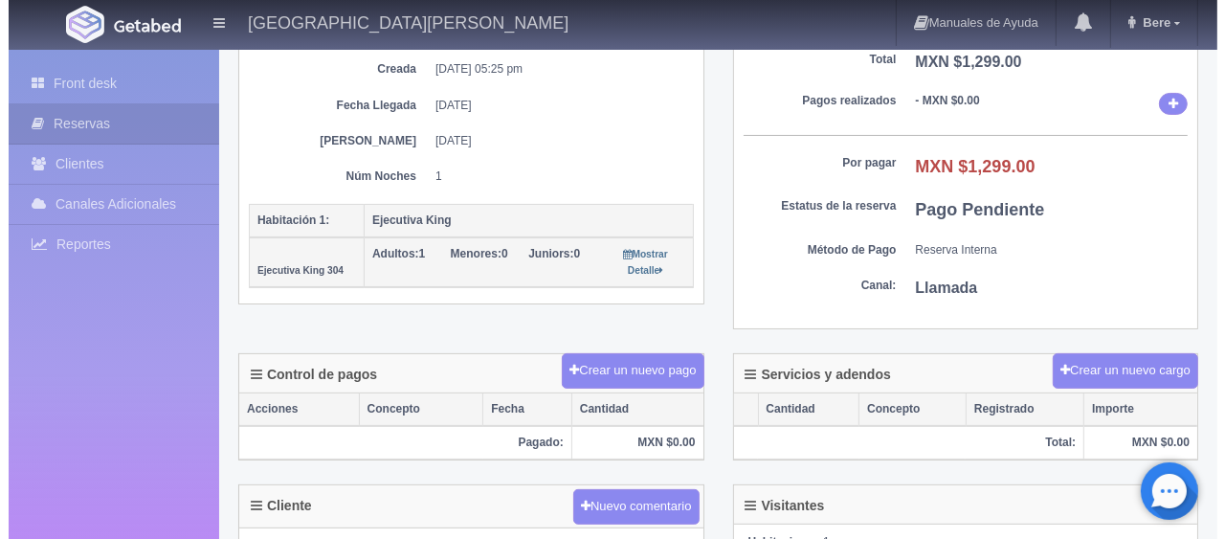
scroll to position [383, 0]
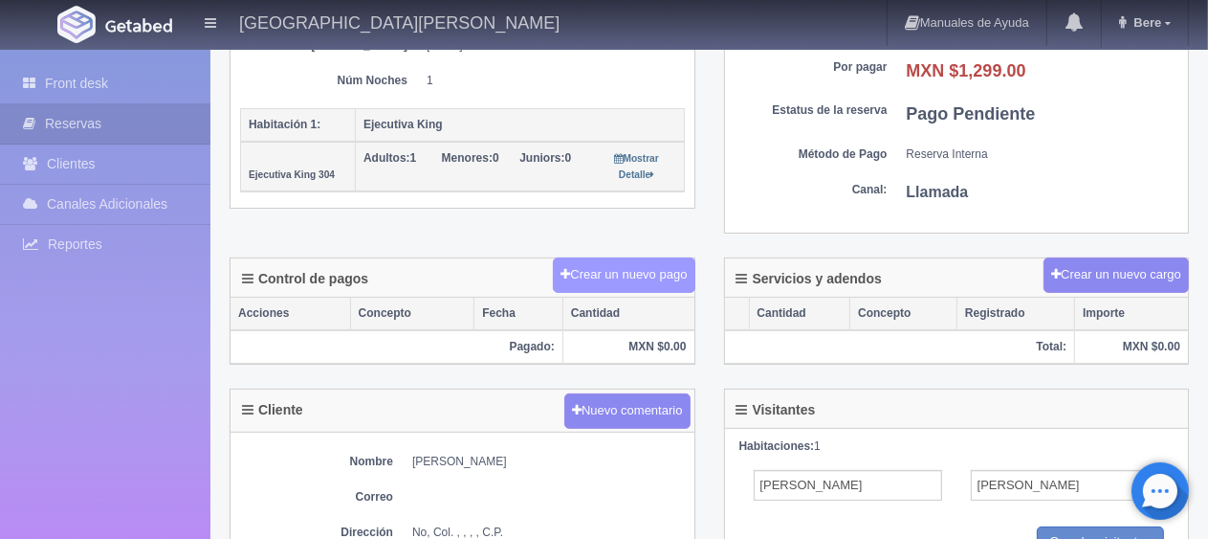
click at [631, 289] on button "Crear un nuevo pago" at bounding box center [624, 274] width 142 height 35
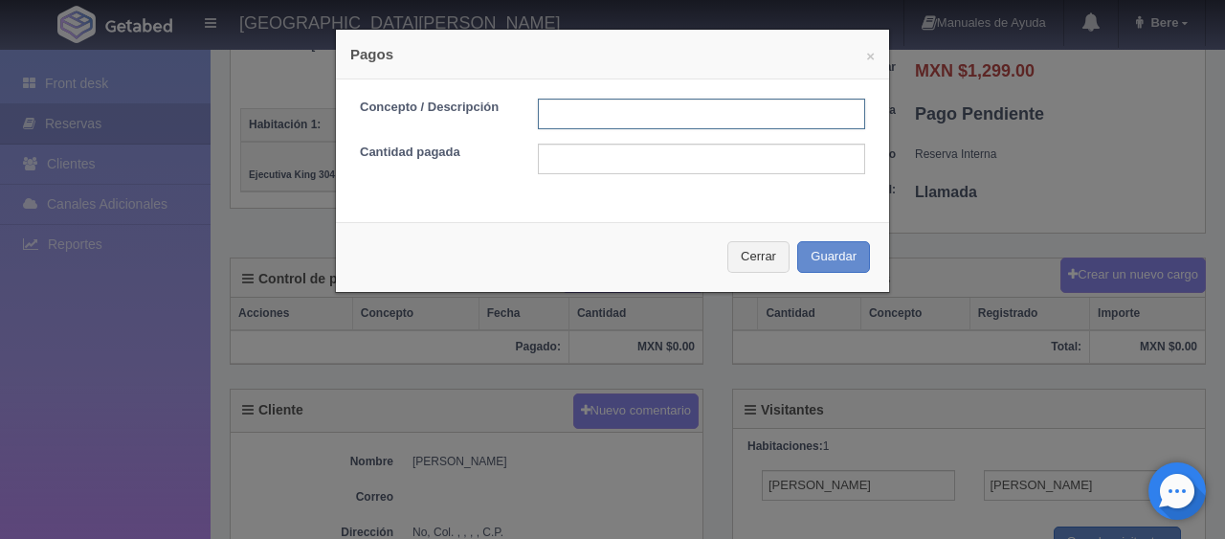
click at [570, 117] on input "text" at bounding box center [701, 114] width 327 height 31
type input "transferencia [DATE]"
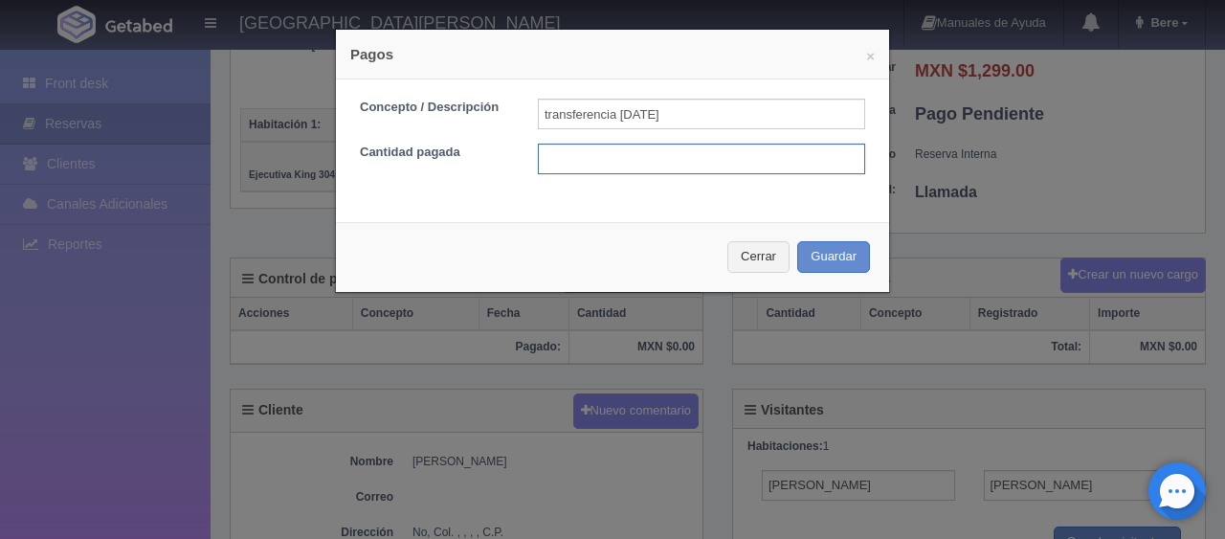
click at [578, 157] on input "text" at bounding box center [701, 158] width 327 height 31
type input "1299"
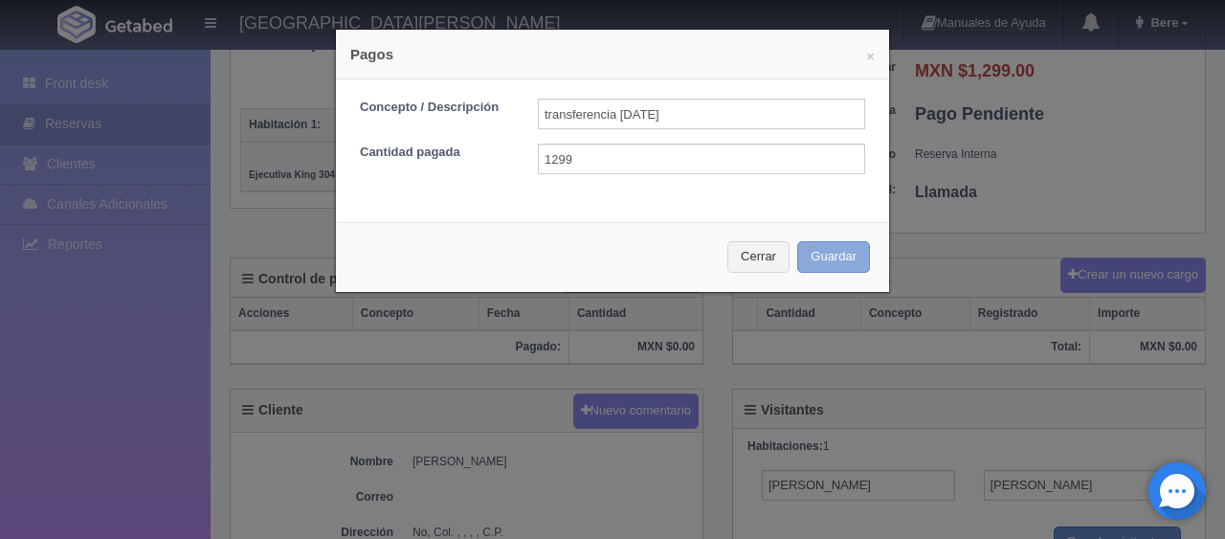
click at [840, 256] on button "Guardar" at bounding box center [833, 257] width 73 height 32
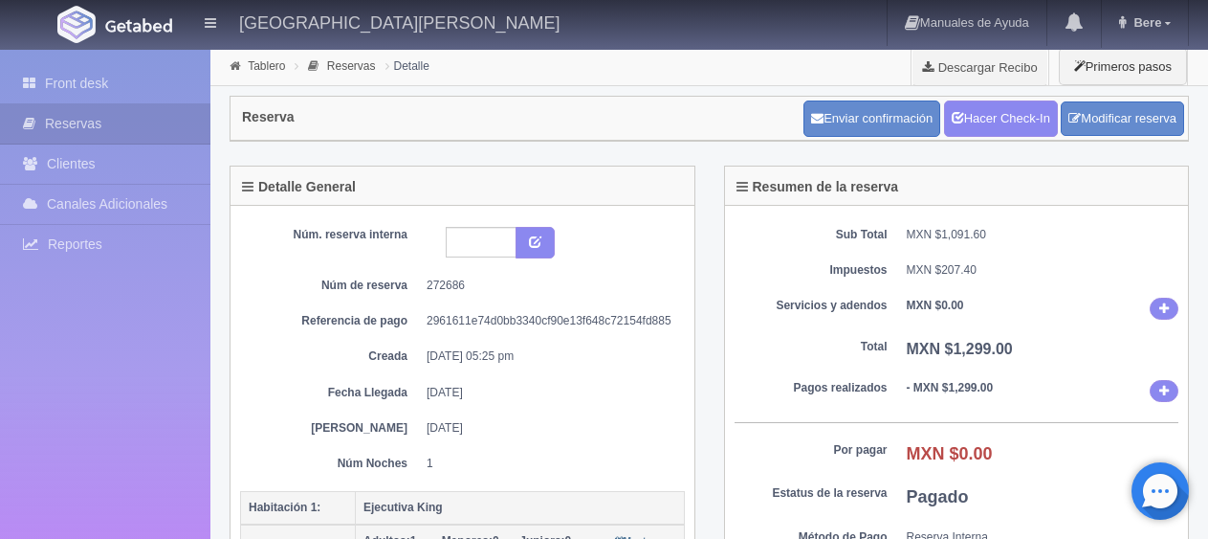
scroll to position [383, 0]
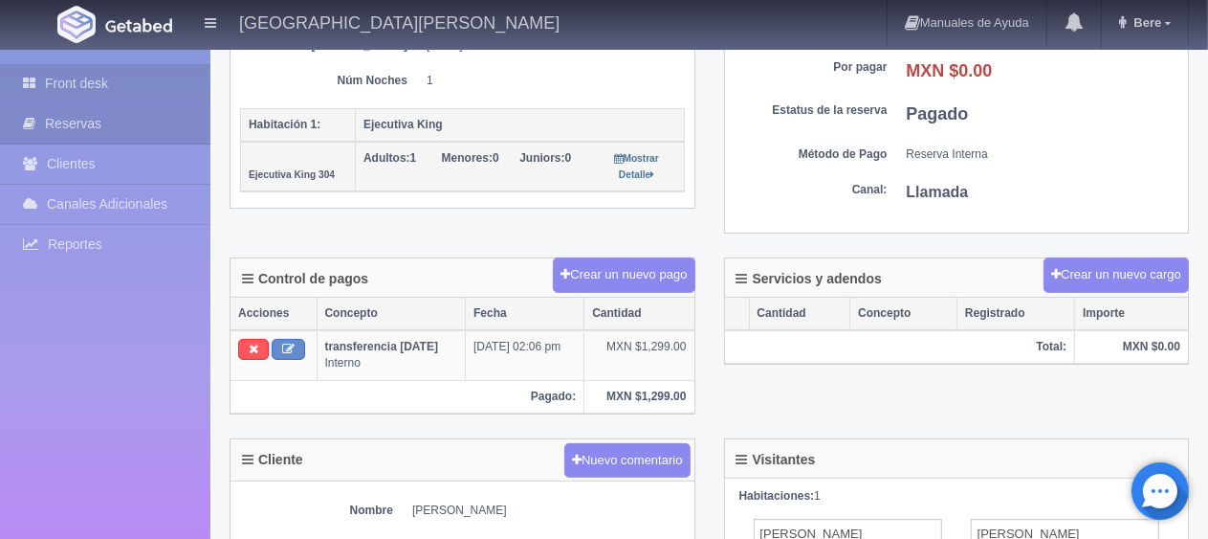
click at [55, 92] on link "Front desk" at bounding box center [105, 83] width 210 height 39
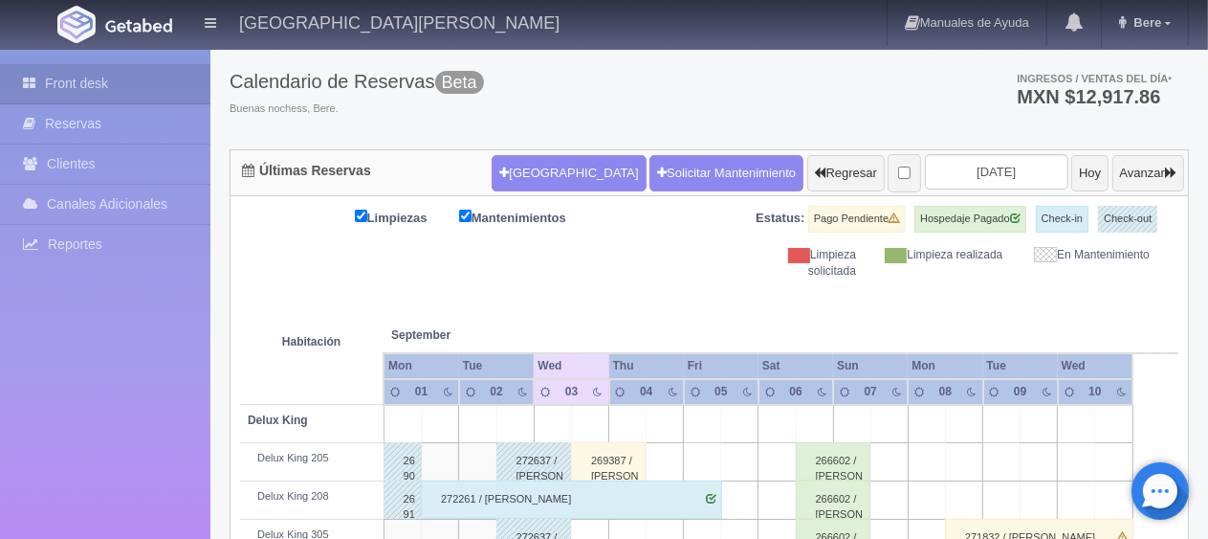
scroll to position [191, 0]
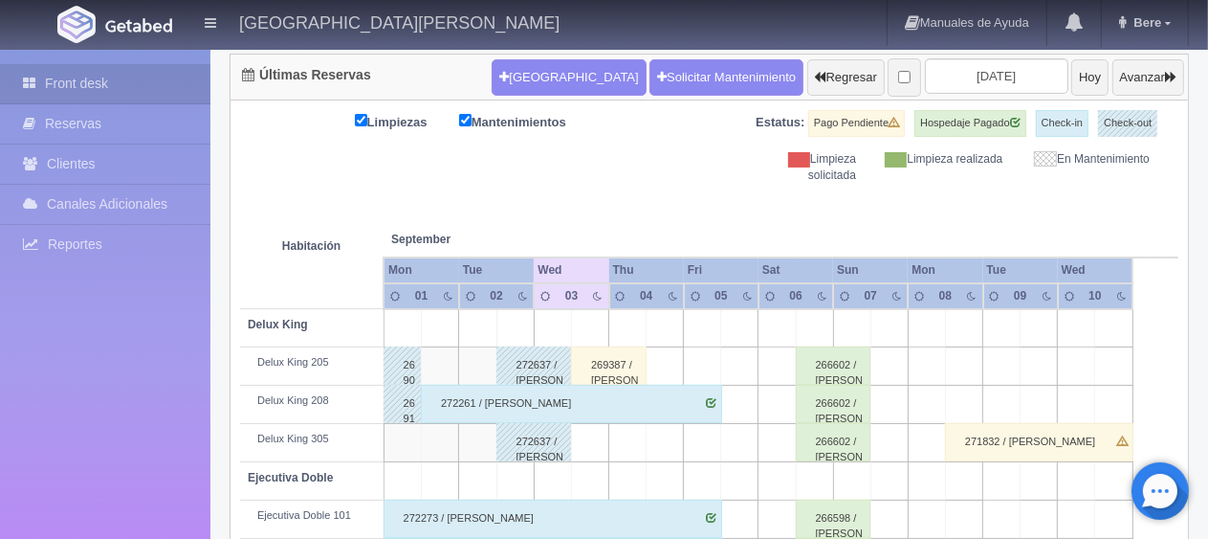
click at [576, 189] on th at bounding box center [590, 220] width 112 height 73
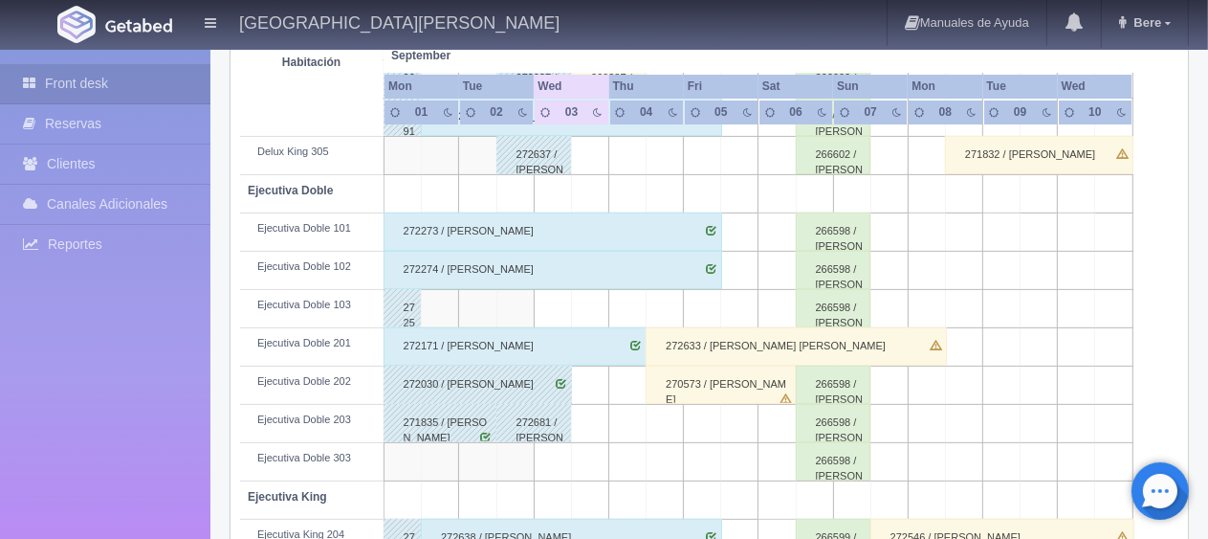
scroll to position [861, 0]
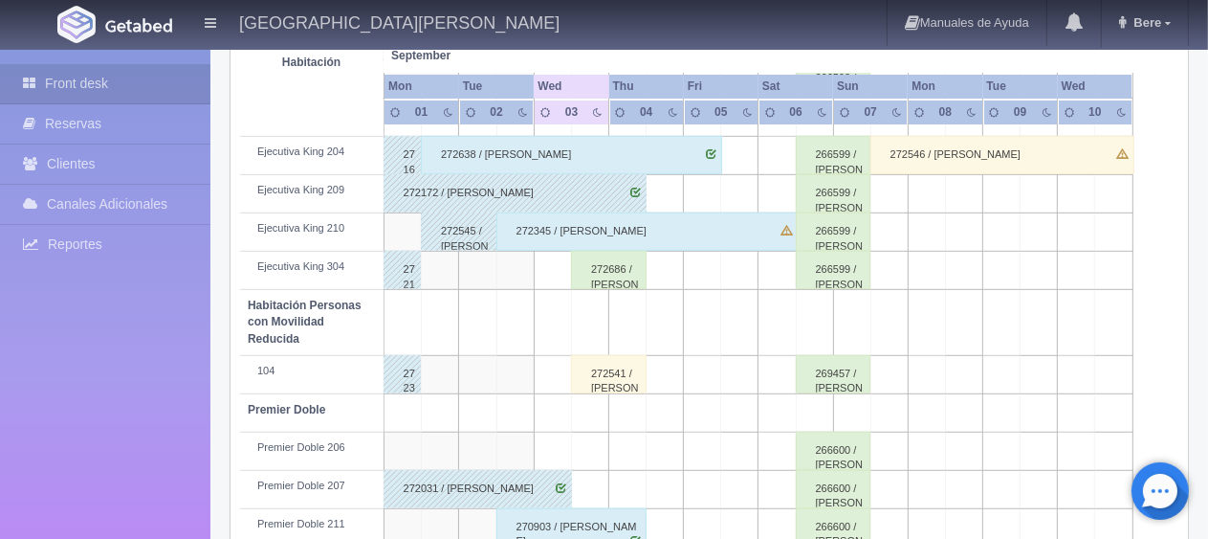
drag, startPoint x: 191, startPoint y: 517, endPoint x: 197, endPoint y: 496, distance: 21.8
click at [193, 516] on div "Front desk Reservas Clientes Canales Adicionales Channex Reportes Reporte del d…" at bounding box center [105, 319] width 210 height 539
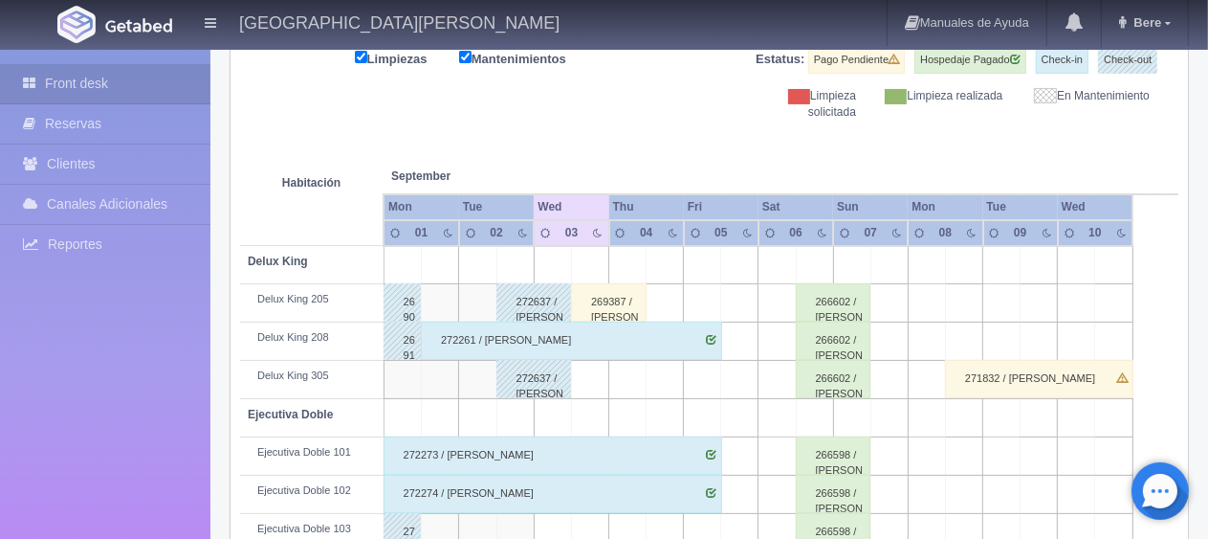
scroll to position [0, 0]
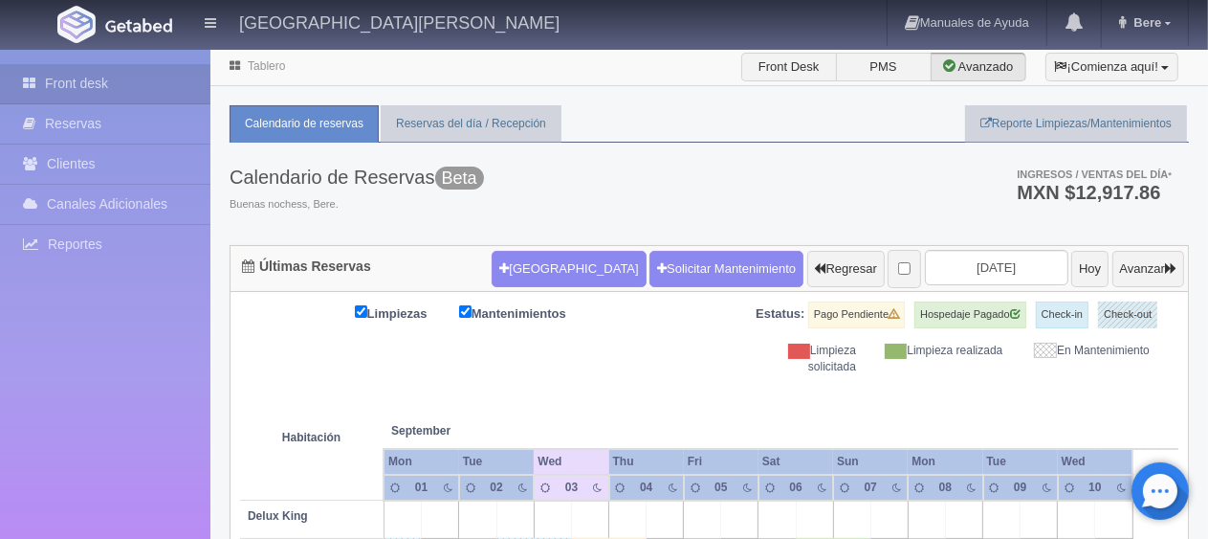
click at [651, 193] on div "Calendario de Reservas Beta Buenas nochess, Bere. Ingresos / Ventas del día * M…" at bounding box center [710, 194] width 960 height 102
click at [648, 140] on ul "Calendario de reservas Reservas del día / Recepción Reporte Limpiezas/Mantenimi…" at bounding box center [710, 123] width 960 height 37
click at [570, 282] on button "[GEOGRAPHIC_DATA]" at bounding box center [569, 269] width 154 height 36
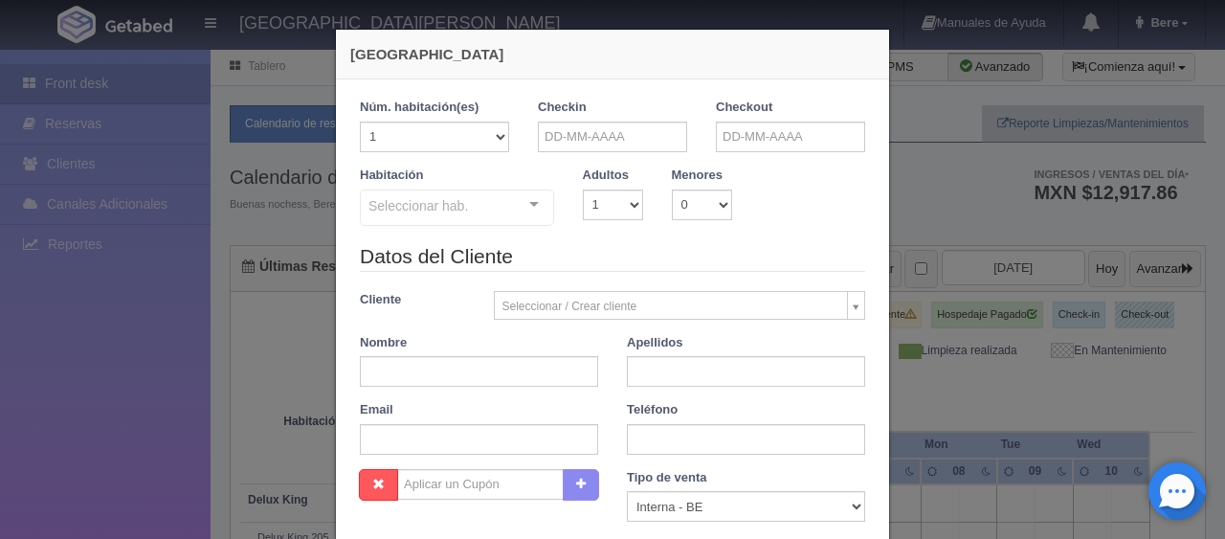
checkbox input "false"
click at [631, 149] on input "text" at bounding box center [612, 136] width 149 height 31
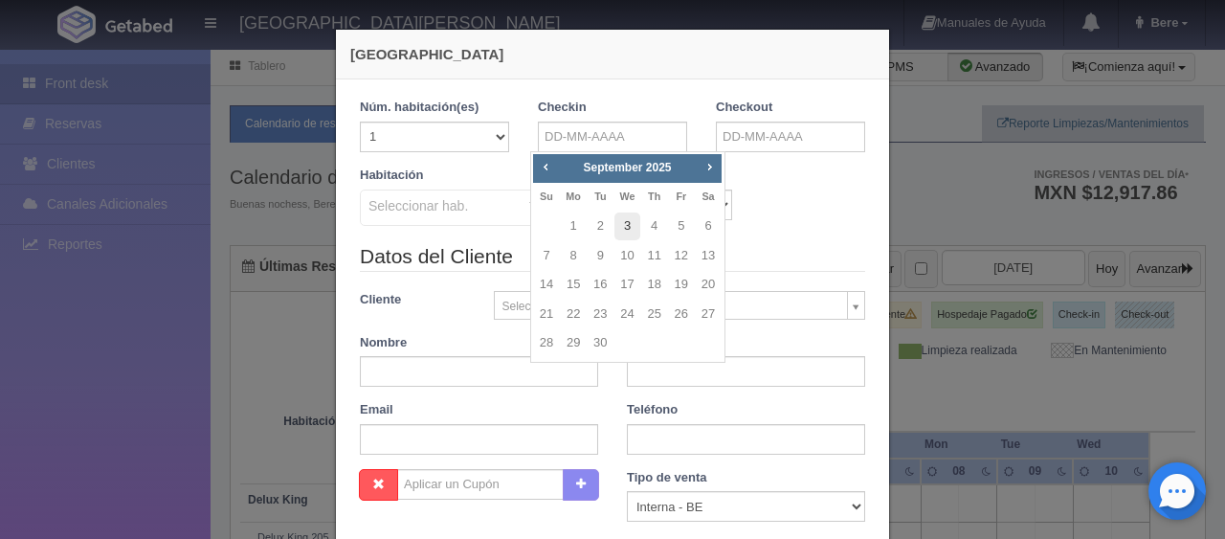
click at [631, 232] on link "3" at bounding box center [626, 226] width 25 height 28
type input "[DATE]"
checkbox input "false"
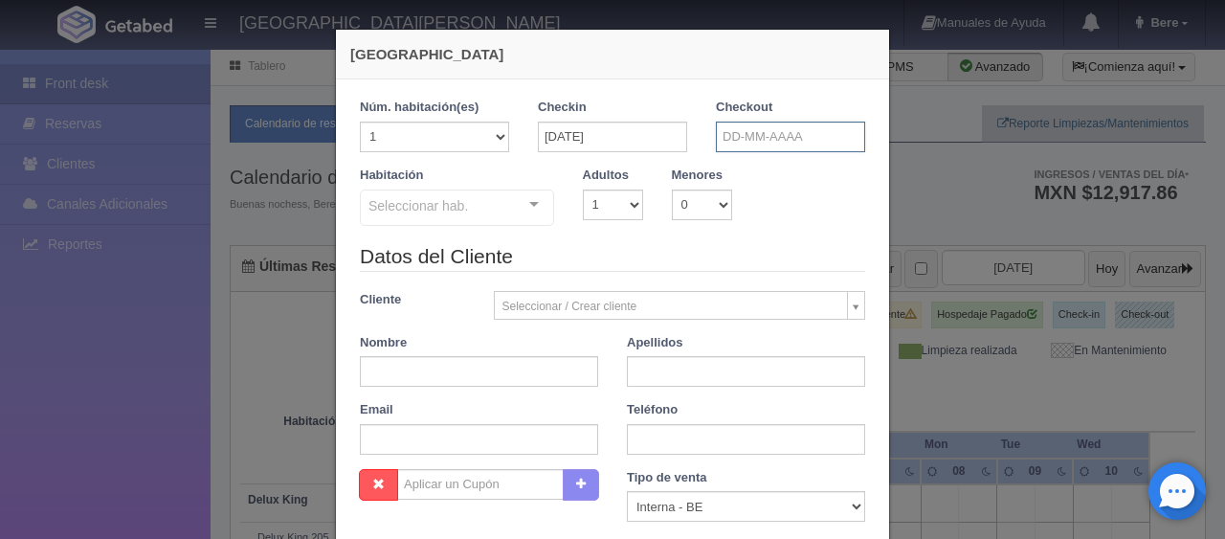
click at [750, 121] on input "text" at bounding box center [790, 136] width 149 height 31
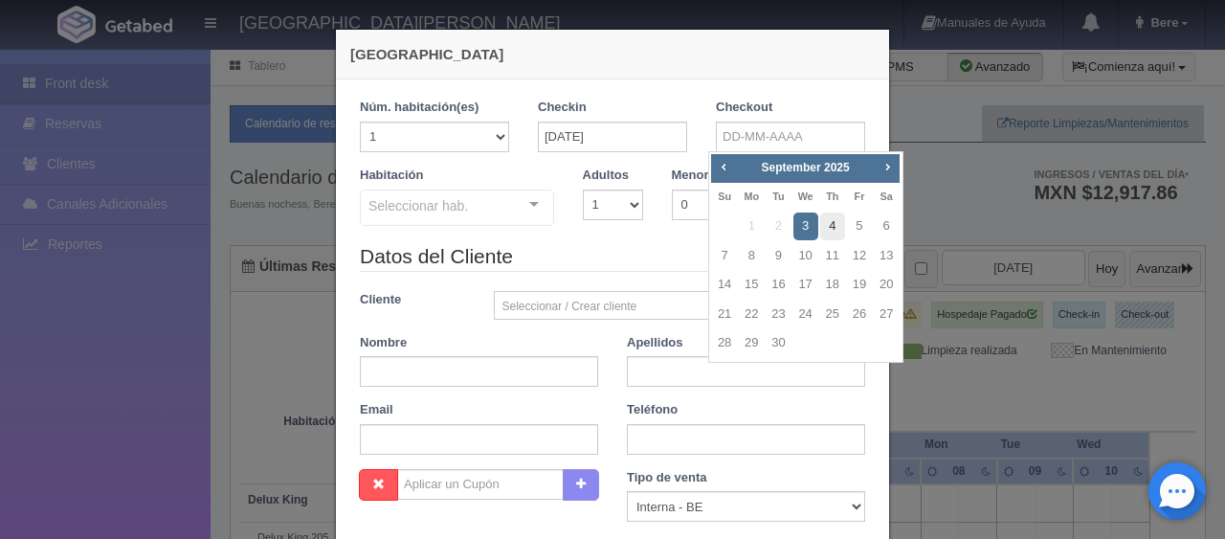
click at [825, 220] on link "4" at bounding box center [832, 226] width 25 height 28
type input "[DATE]"
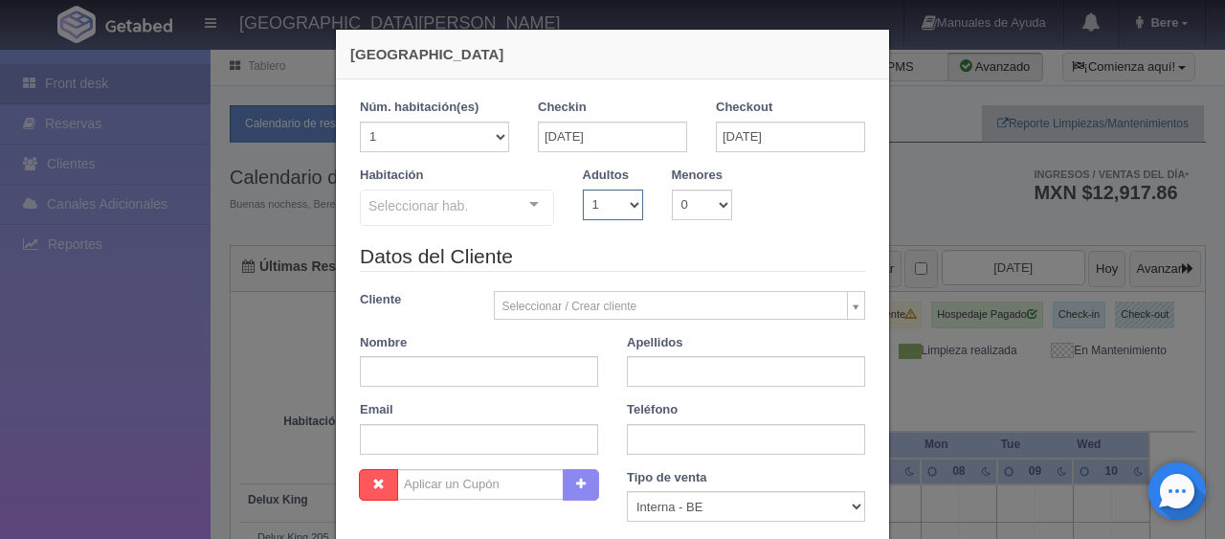
click at [628, 218] on select "1 2 3 4 5 6 7 8 9 10" at bounding box center [613, 204] width 60 height 31
checkbox input "false"
select select "2"
click at [583, 189] on select "1 2 3 4 5 6 7 8 9 10" at bounding box center [613, 204] width 60 height 31
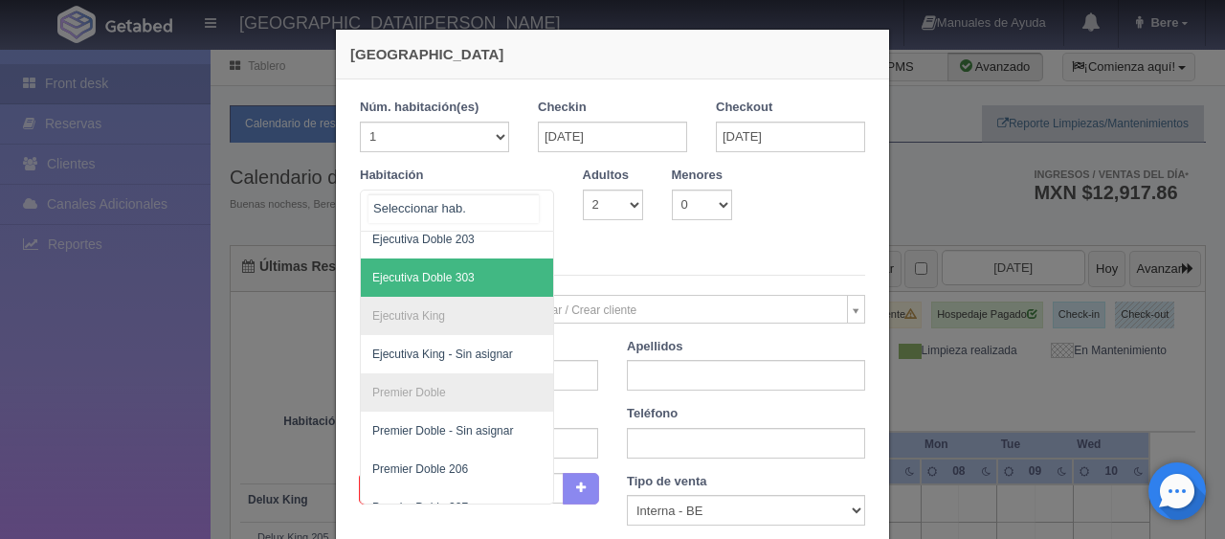
scroll to position [260, 0]
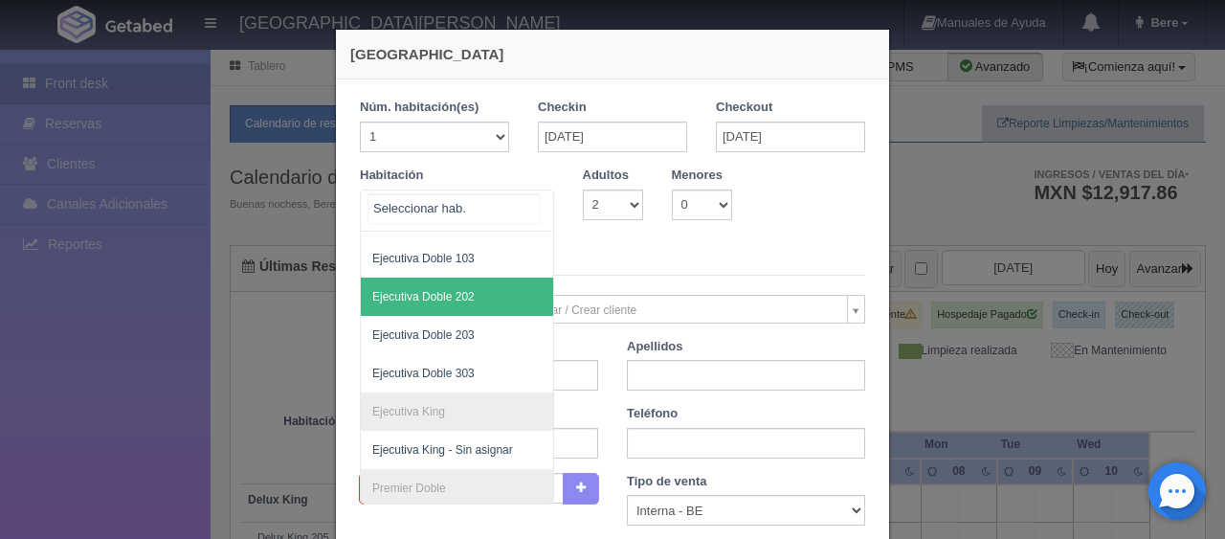
click at [475, 306] on span "Ejecutiva Doble 202" at bounding box center [521, 296] width 321 height 38
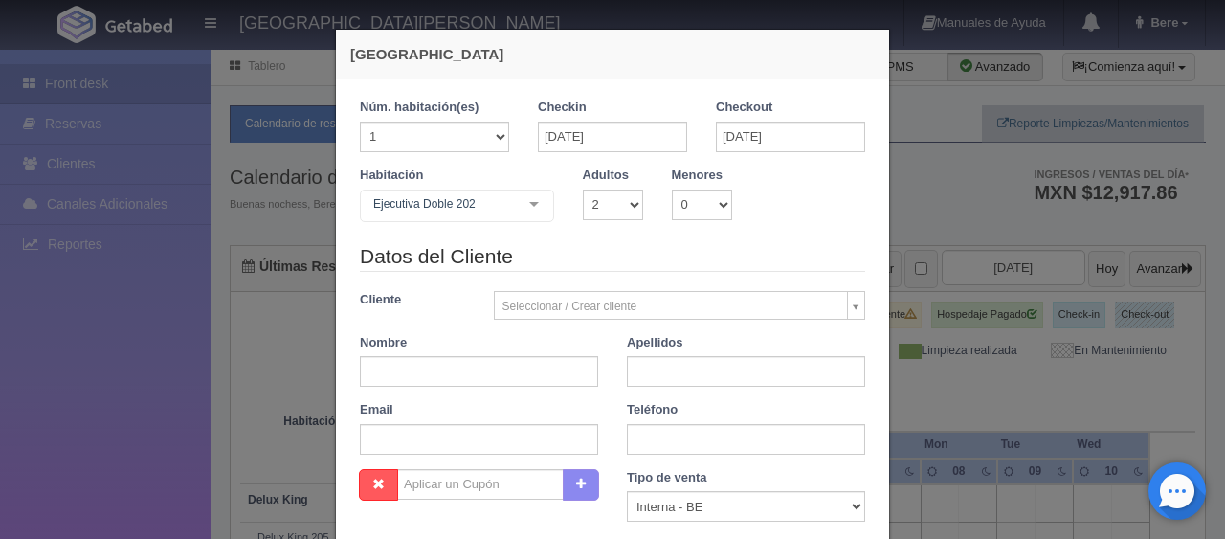
checkbox input "false"
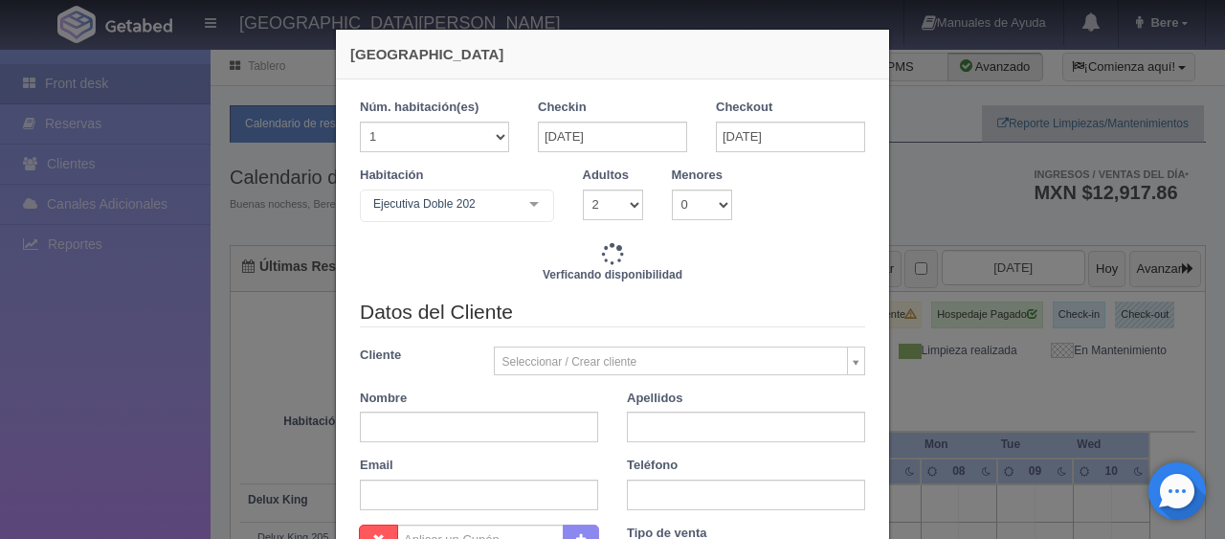
type input "1549.00"
checkbox input "false"
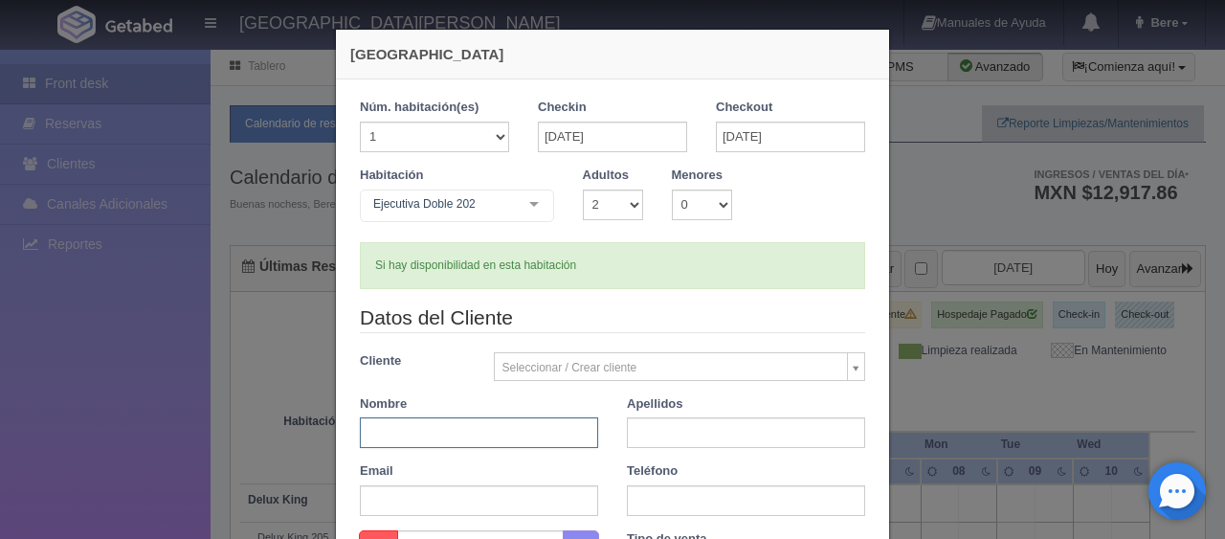
click at [460, 443] on input "text" at bounding box center [479, 432] width 238 height 31
paste input "[PERSON_NAME]"
type input "Miguel"
paste input "arrazate"
type input "arrazate"
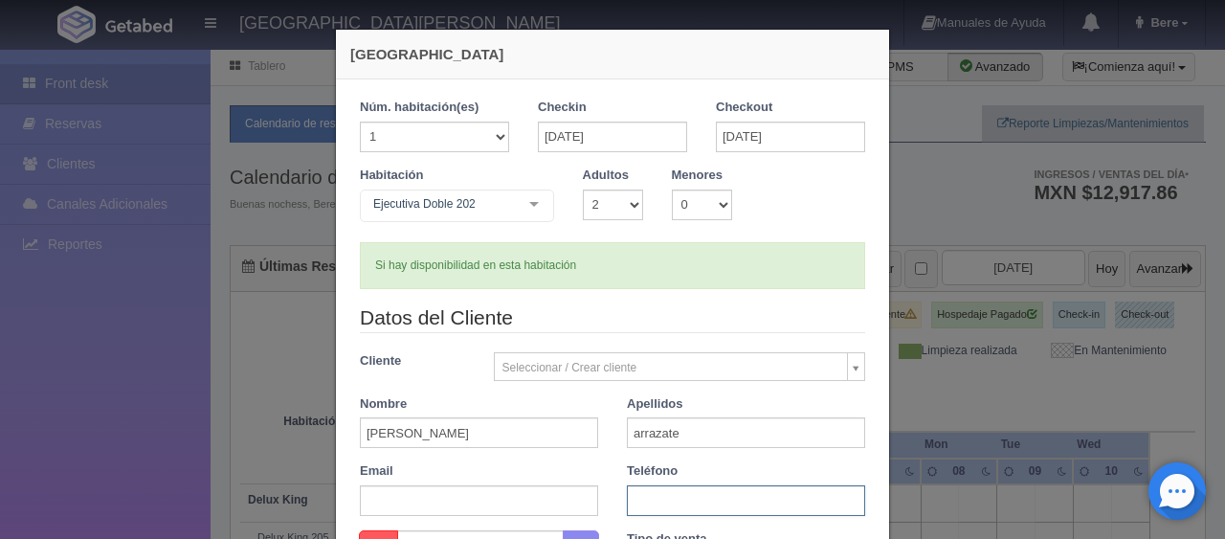
click at [658, 485] on input "text" at bounding box center [746, 500] width 238 height 31
type input "v"
paste input "9641094941"
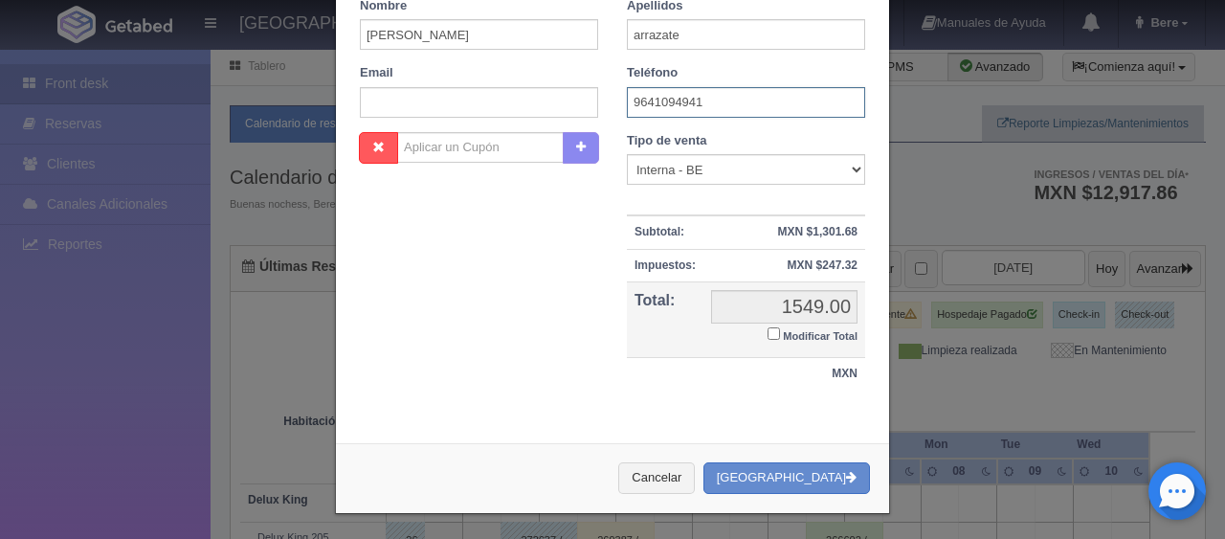
type input "9641094941"
click at [730, 162] on select "Correo Electronico Interna - BE Llamada OTA Externa Otro WALK IN" at bounding box center [746, 169] width 238 height 31
click at [783, 334] on small "Modificar Total" at bounding box center [820, 335] width 75 height 11
click at [780, 334] on input "Modificar Total" at bounding box center [773, 333] width 12 height 12
checkbox input "true"
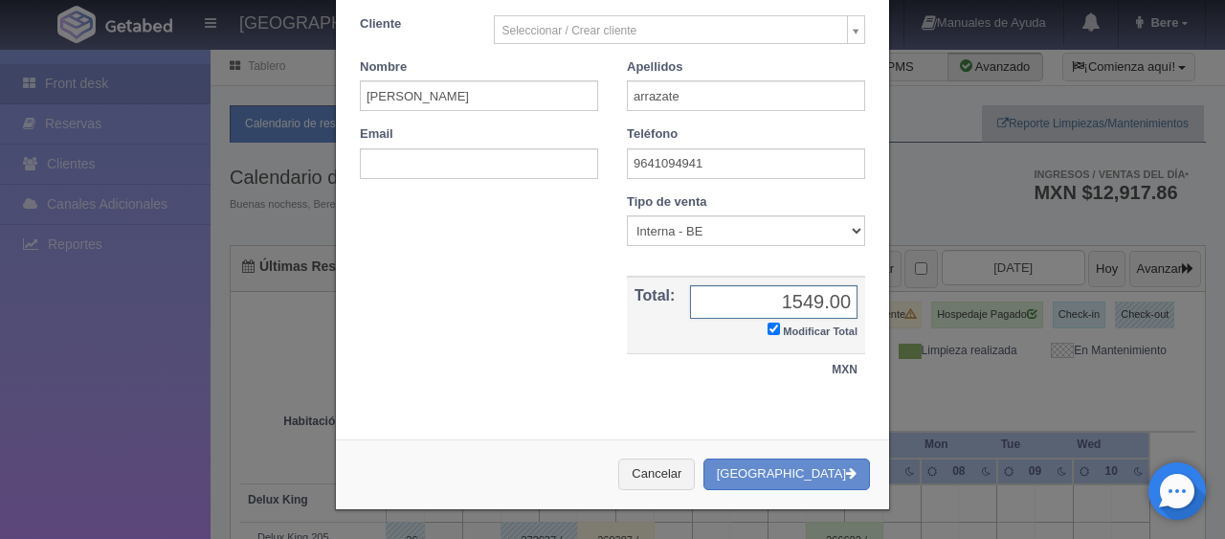
scroll to position [333, 0]
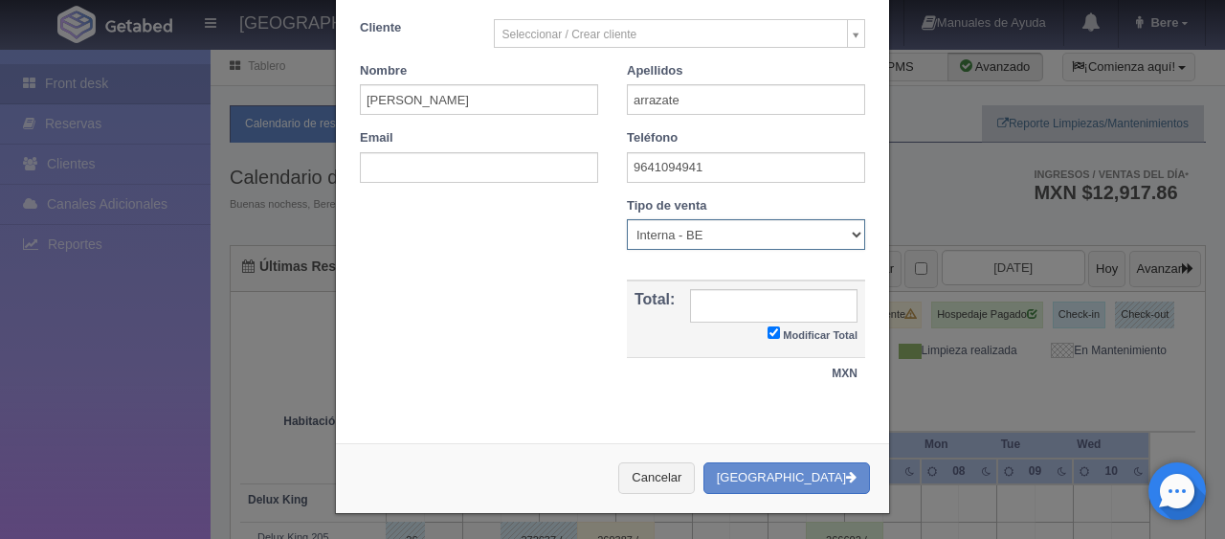
click at [678, 229] on select "Correo Electronico Interna - BE Llamada OTA Externa Otro WALK IN" at bounding box center [746, 234] width 238 height 31
select select "other"
click at [627, 219] on select "Correo Electronico Interna - BE Llamada OTA Externa Otro WALK IN" at bounding box center [746, 234] width 238 height 31
click at [718, 298] on input "text" at bounding box center [773, 305] width 167 height 33
click at [807, 292] on input "text" at bounding box center [773, 305] width 167 height 33
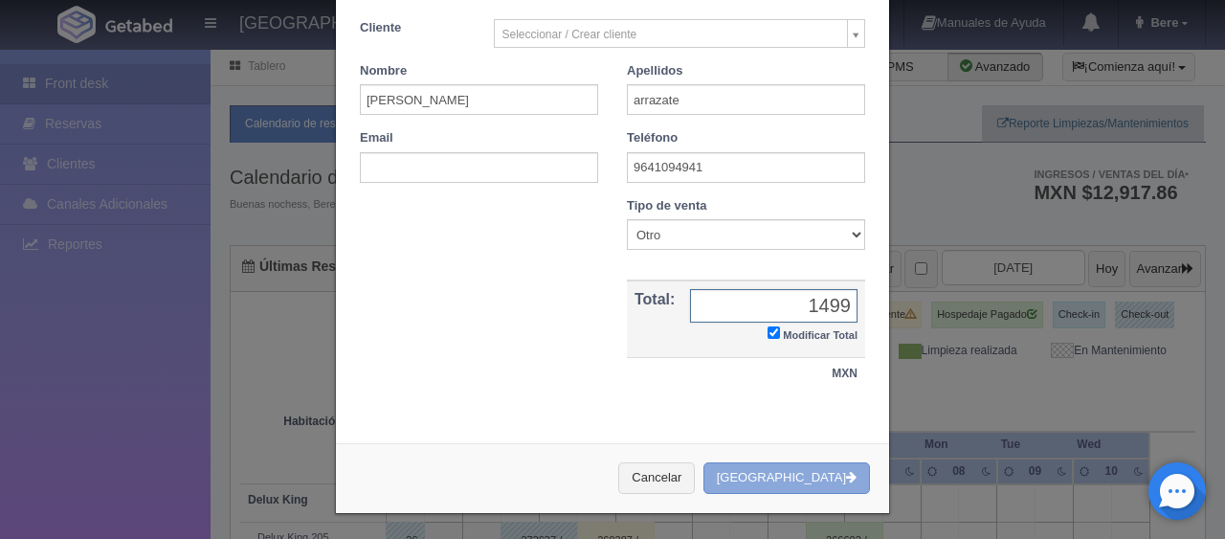
type input "1499"
click at [846, 474] on icon "button" at bounding box center [851, 477] width 11 height 12
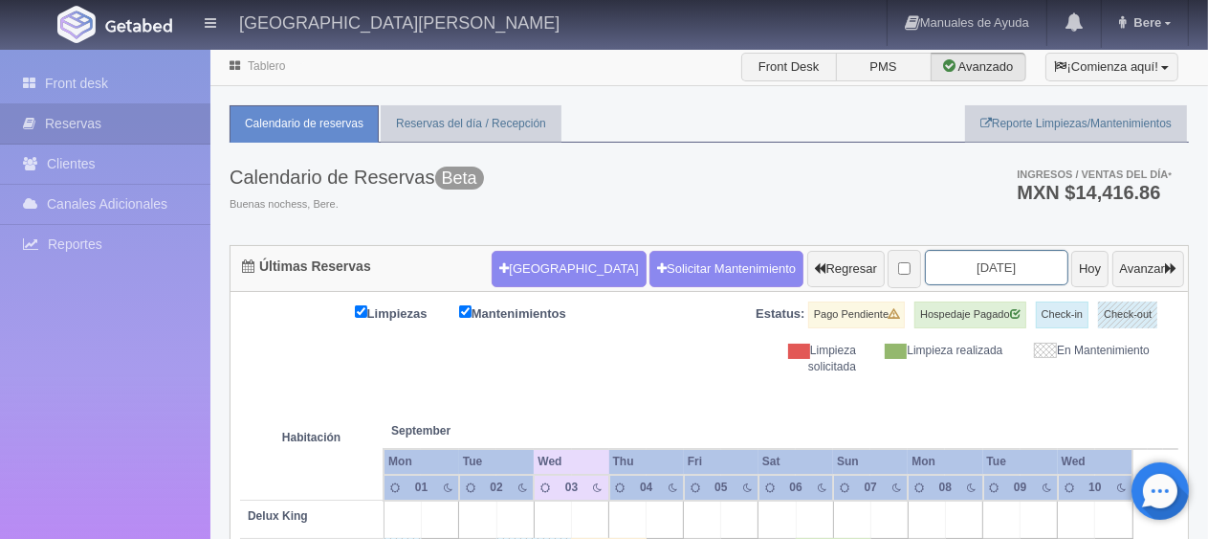
click at [981, 251] on input "[DATE]" at bounding box center [996, 267] width 143 height 35
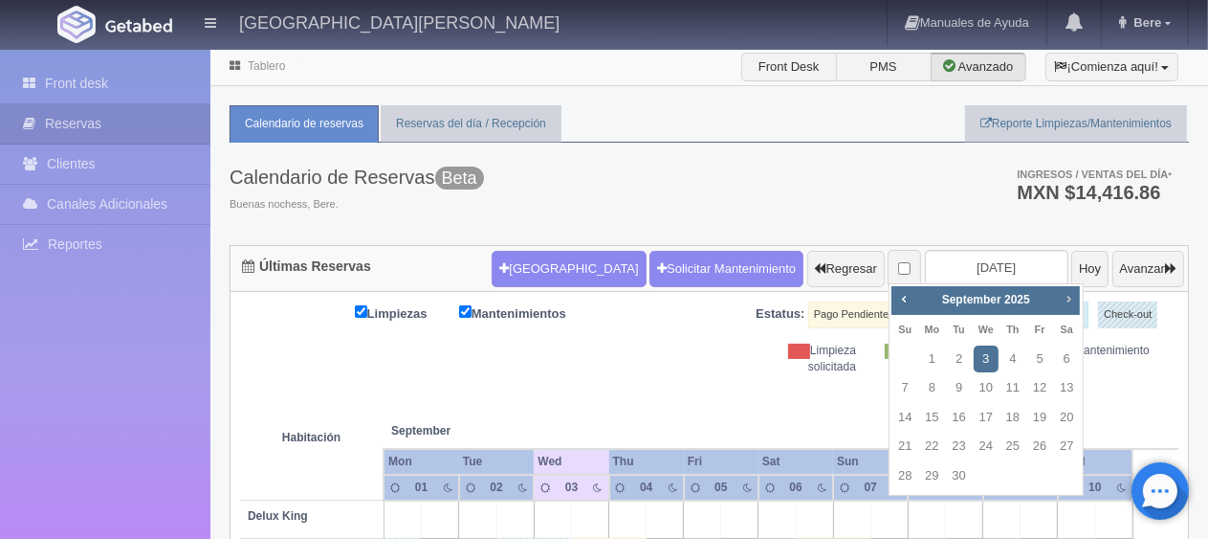
click at [1066, 298] on span "Next" at bounding box center [1068, 298] width 15 height 15
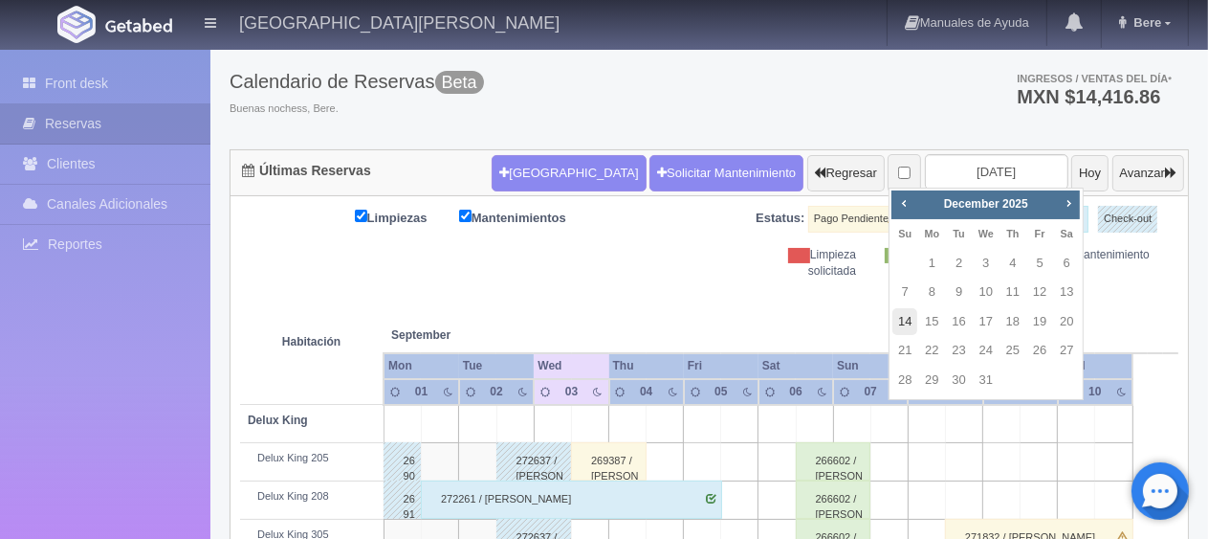
click at [900, 323] on link "14" at bounding box center [905, 322] width 25 height 28
type input "2025-12-14"
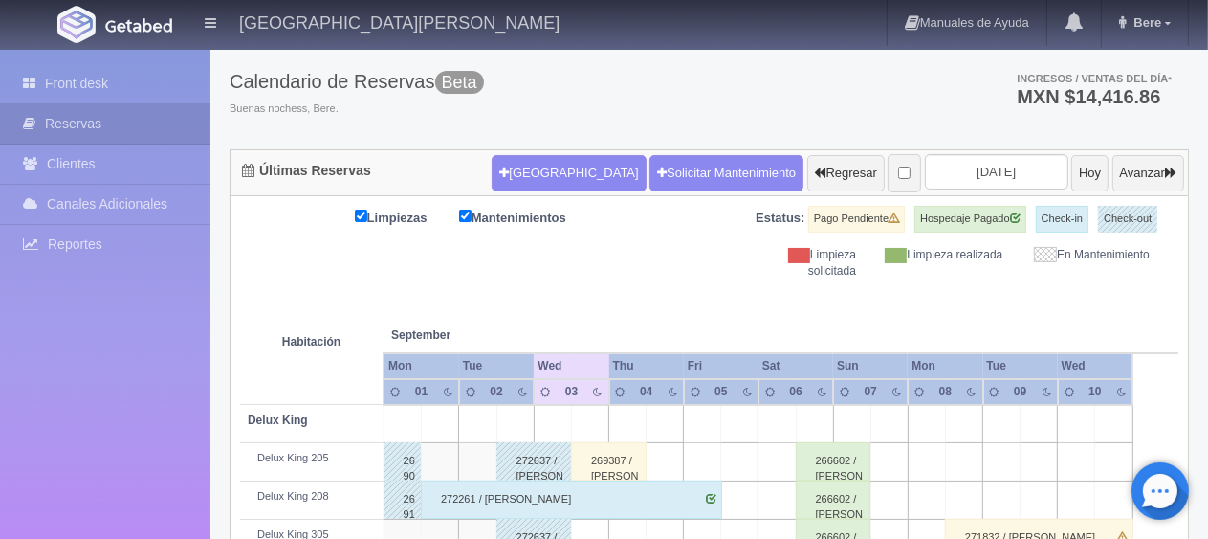
scroll to position [765, 0]
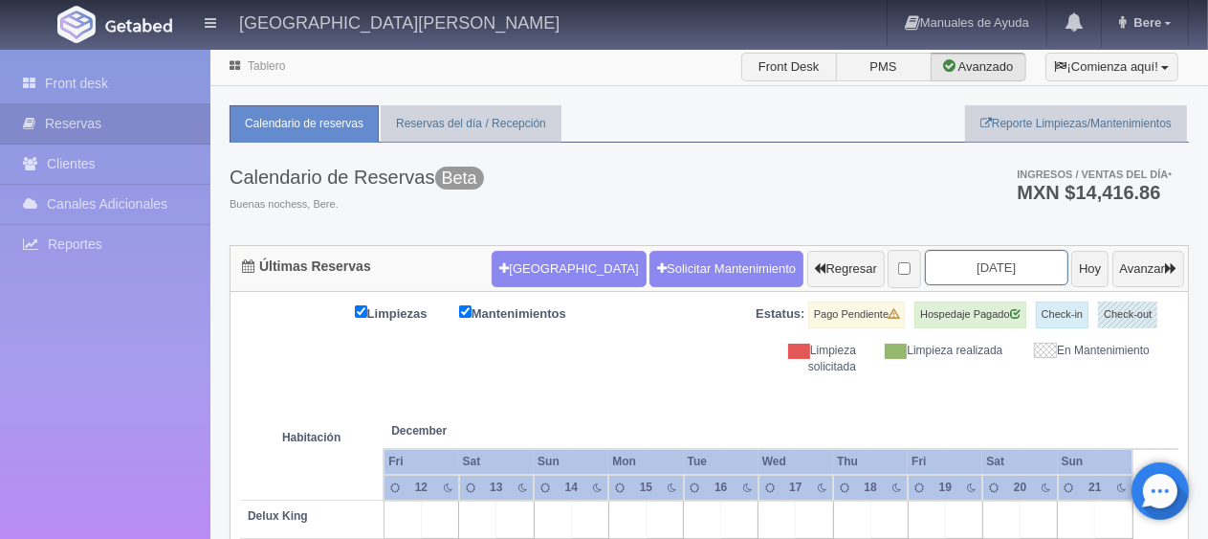
click at [1002, 264] on input "2025-12-14" at bounding box center [996, 267] width 143 height 35
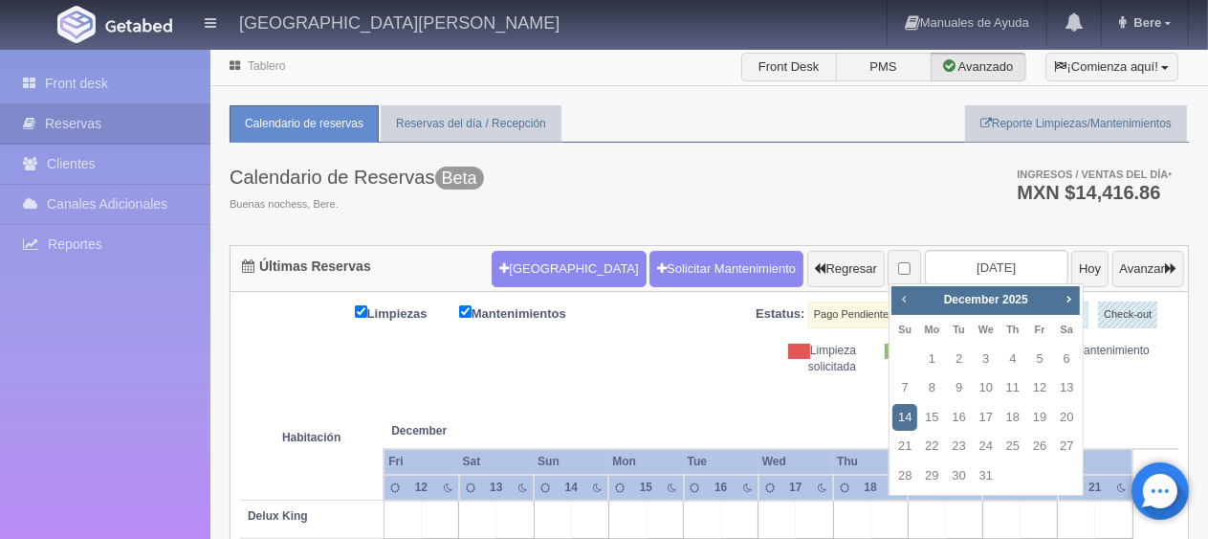
click at [909, 292] on span "Prev" at bounding box center [903, 298] width 15 height 15
click at [907, 293] on span "Prev" at bounding box center [903, 298] width 15 height 15
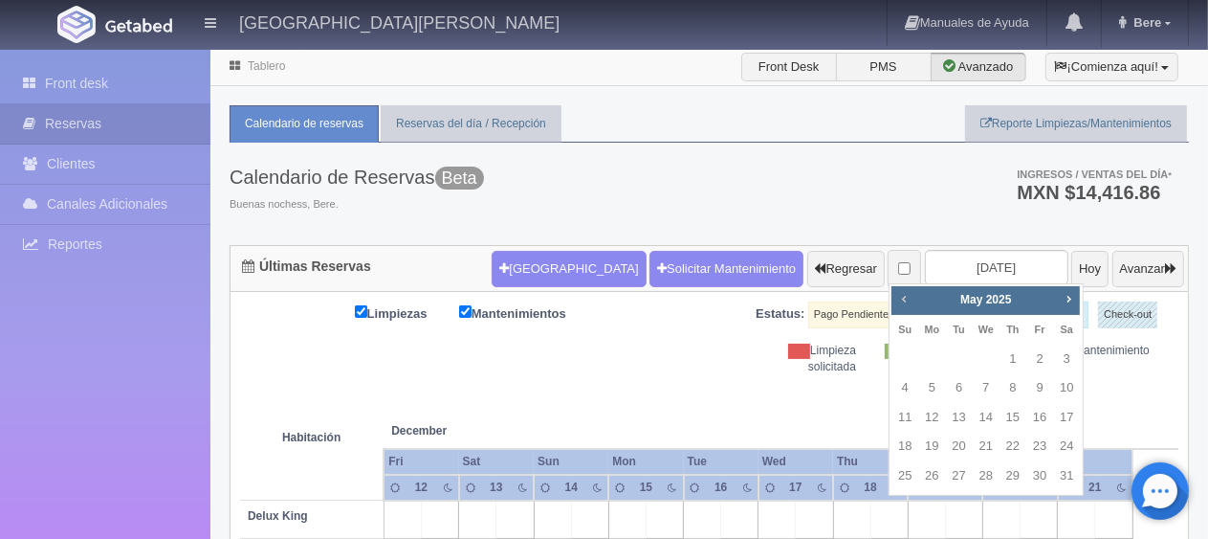
click at [907, 293] on span "Prev" at bounding box center [903, 298] width 15 height 15
click at [1063, 383] on link "14" at bounding box center [1066, 388] width 25 height 28
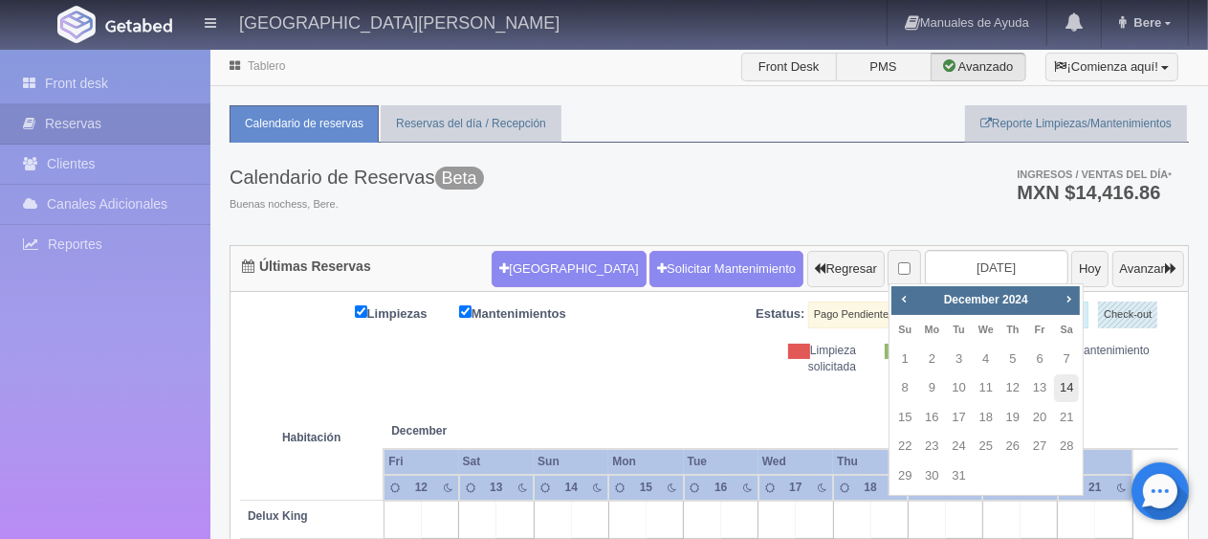
type input "2024-12-14"
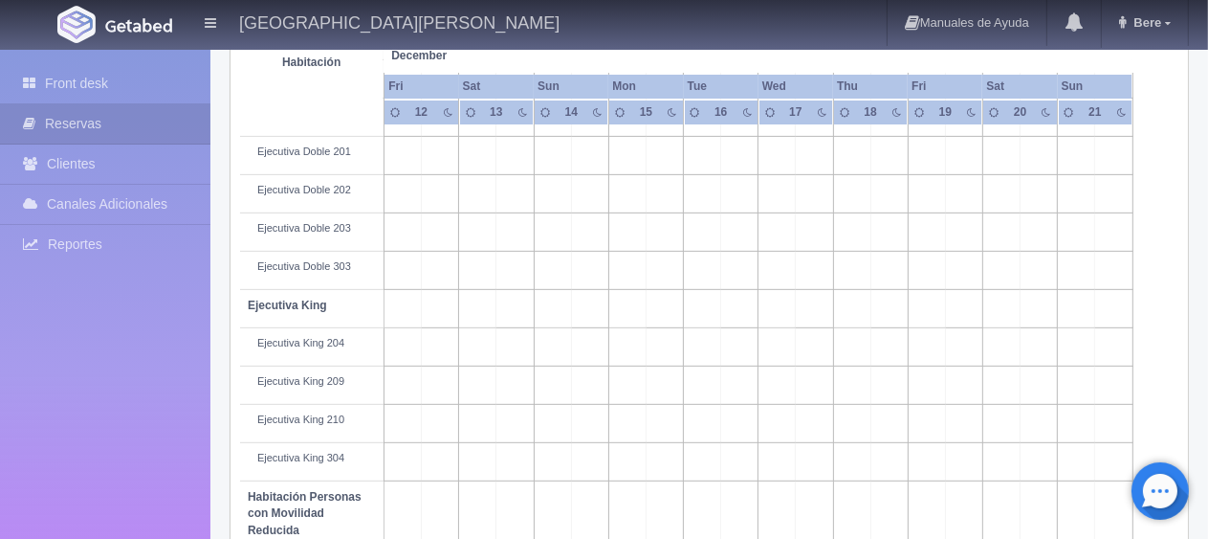
scroll to position [1020, 0]
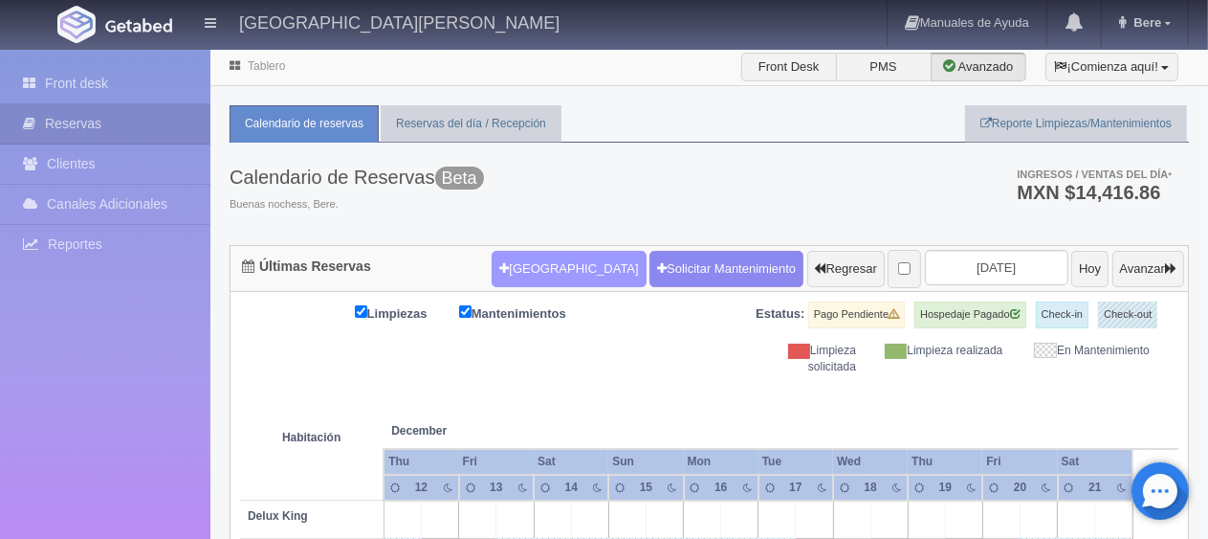
click at [551, 266] on button "[GEOGRAPHIC_DATA]" at bounding box center [569, 269] width 154 height 36
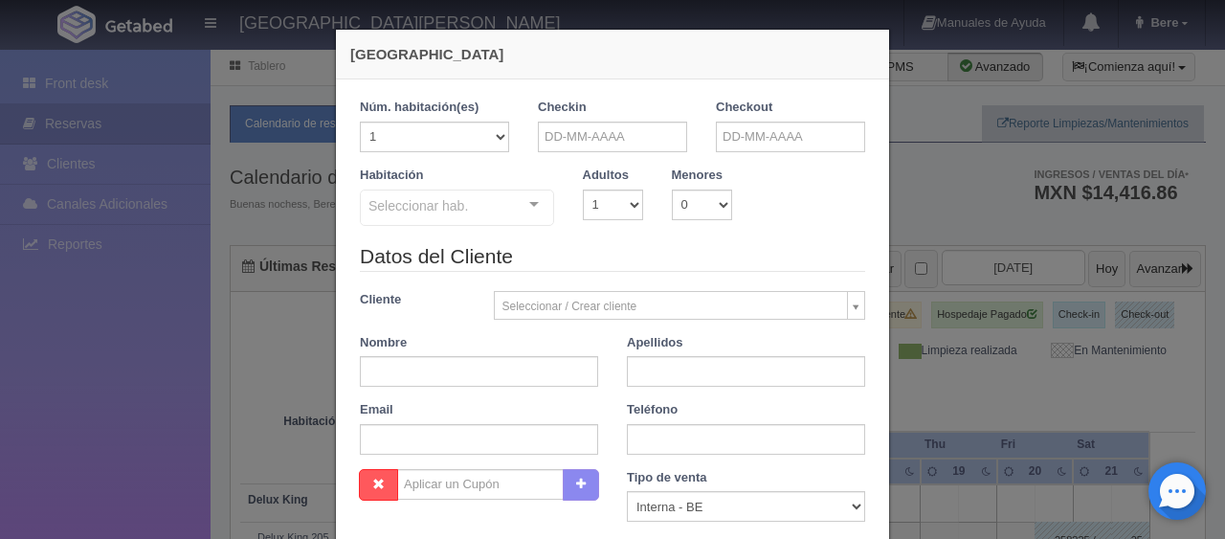
checkbox input "false"
click at [477, 374] on input "text" at bounding box center [479, 371] width 238 height 31
paste input "[PERSON_NAME] [PERSON_NAME]"
type input "[PERSON_NAME]"
paste input "[PERSON_NAME]"
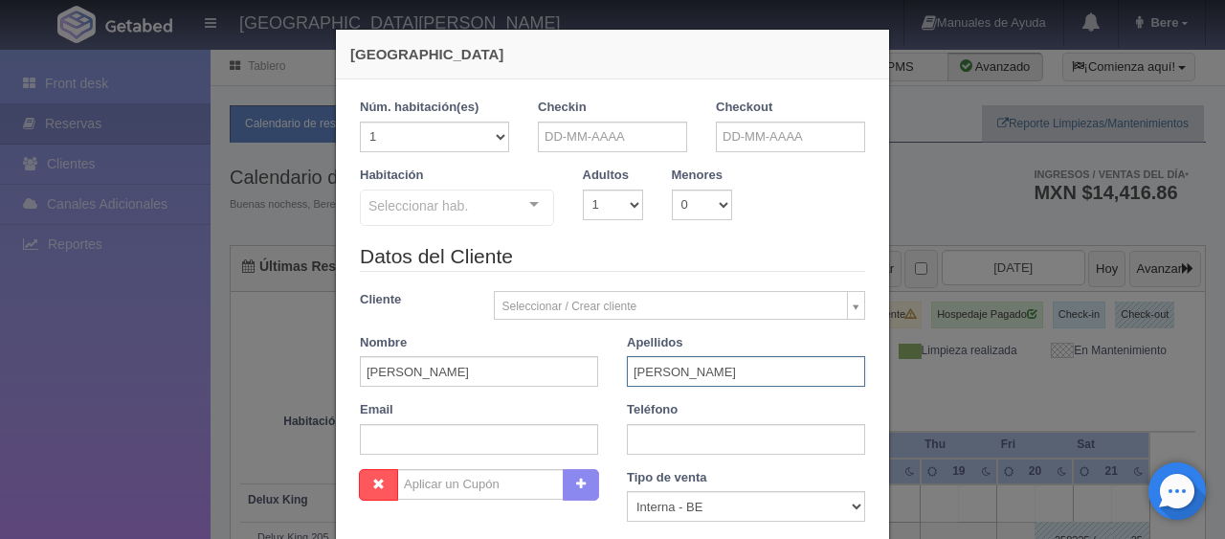
type input "[PERSON_NAME]"
click at [614, 123] on input "text" at bounding box center [612, 136] width 149 height 31
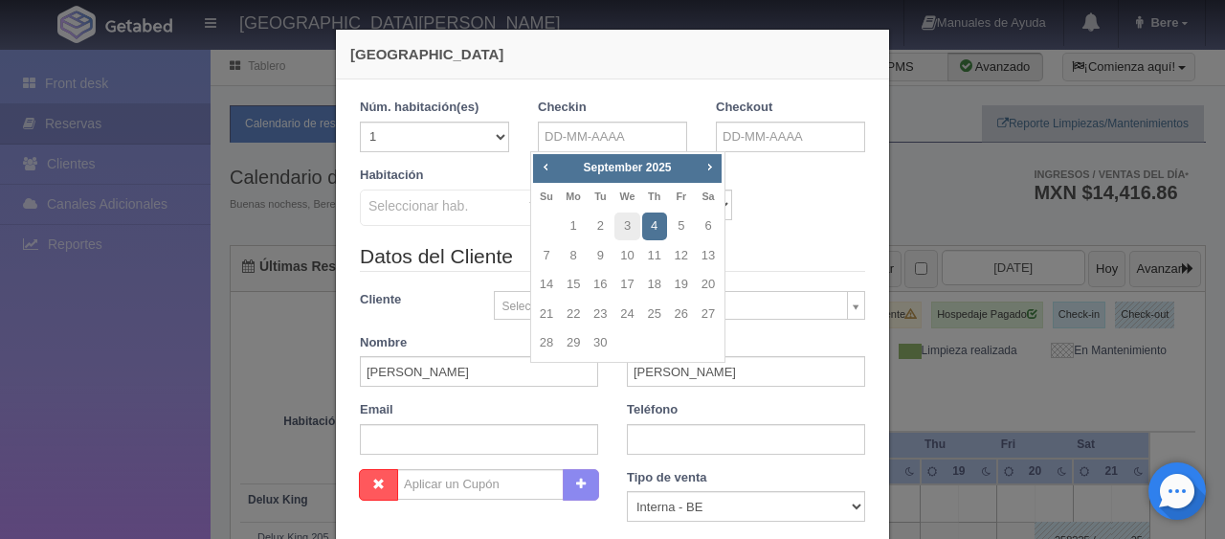
click at [431, 456] on div "Datos del Cliente Cliente Seleccionar / Crear cliente Nuevo Cliente Adriana Nav…" at bounding box center [612, 355] width 534 height 227
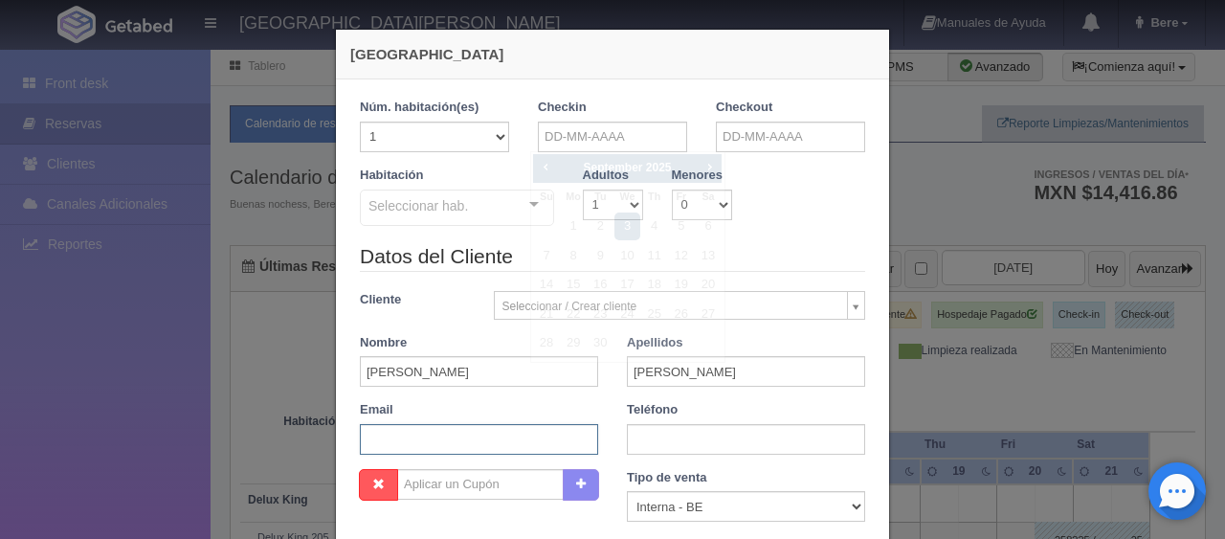
click at [436, 447] on input "text" at bounding box center [479, 439] width 238 height 31
paste input "rcardo.832824@guest.booking.com +34 655 13 04 33"
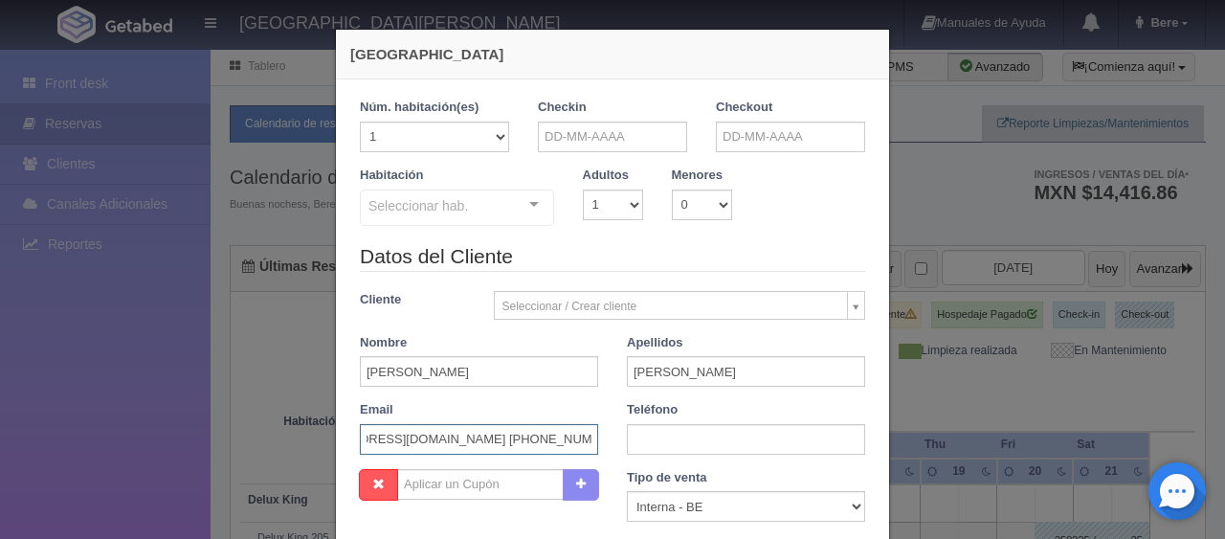
scroll to position [0, 73]
drag, startPoint x: 490, startPoint y: 438, endPoint x: 704, endPoint y: 423, distance: 214.8
click at [704, 423] on div "Datos del Cliente Cliente Seleccionar / Crear cliente Nuevo Cliente Adriana Nav…" at bounding box center [612, 355] width 534 height 227
type input "rcardo.832824@guest.booking.com"
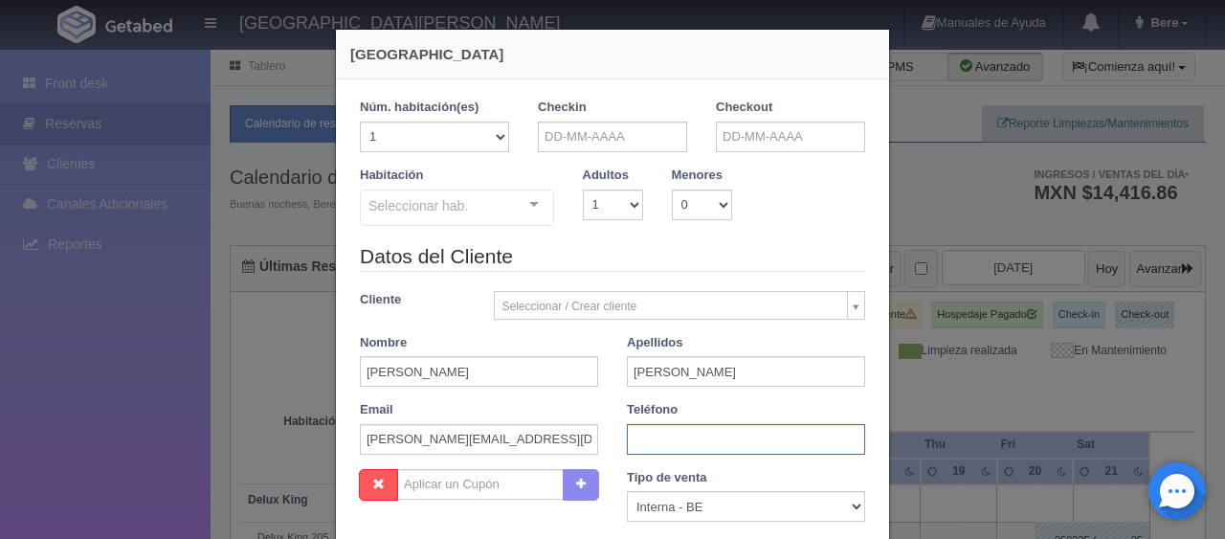
paste input "+34 655 13 04 33"
type input "+34 655 13 04 33"
click at [650, 514] on select "Correo Electronico Interna - BE Llamada OTA Externa Otro WALK IN" at bounding box center [746, 506] width 238 height 31
select select "extota"
click at [627, 491] on select "Correo Electronico Interna - BE Llamada OTA Externa Otro WALK IN" at bounding box center [746, 506] width 238 height 31
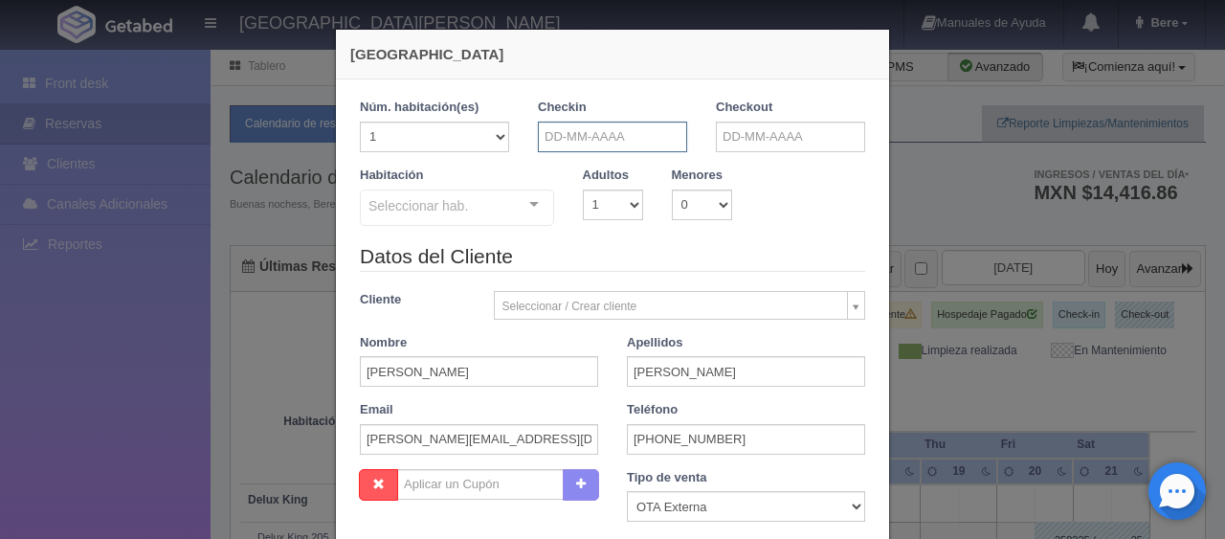
click at [631, 135] on input "text" at bounding box center [612, 136] width 149 height 31
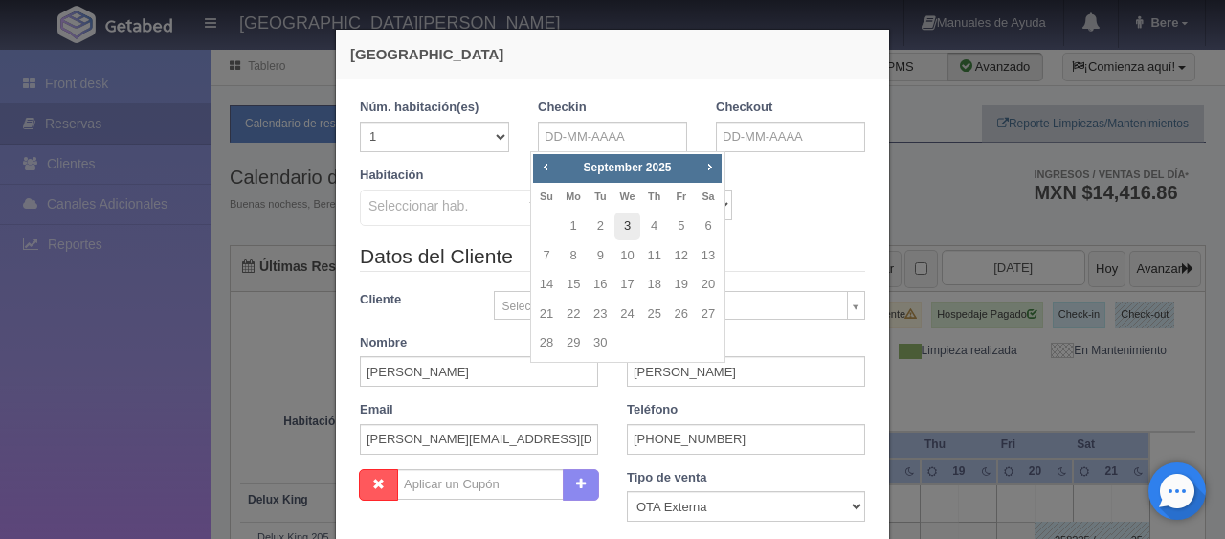
click at [628, 224] on link "3" at bounding box center [626, 226] width 25 height 28
type input "[DATE]"
checkbox input "false"
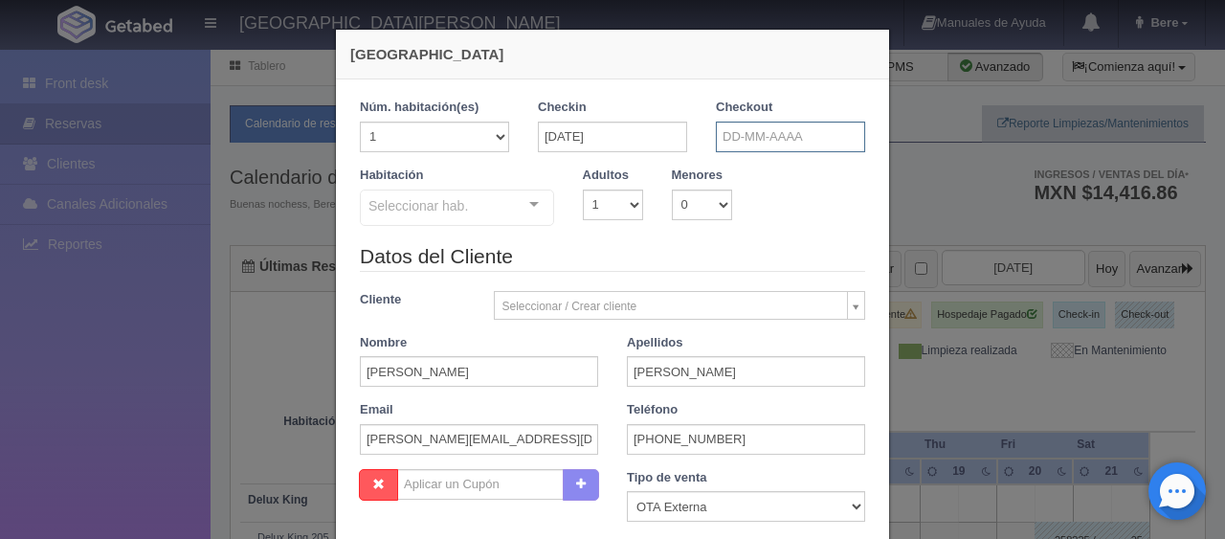
click at [743, 125] on input "text" at bounding box center [790, 136] width 149 height 31
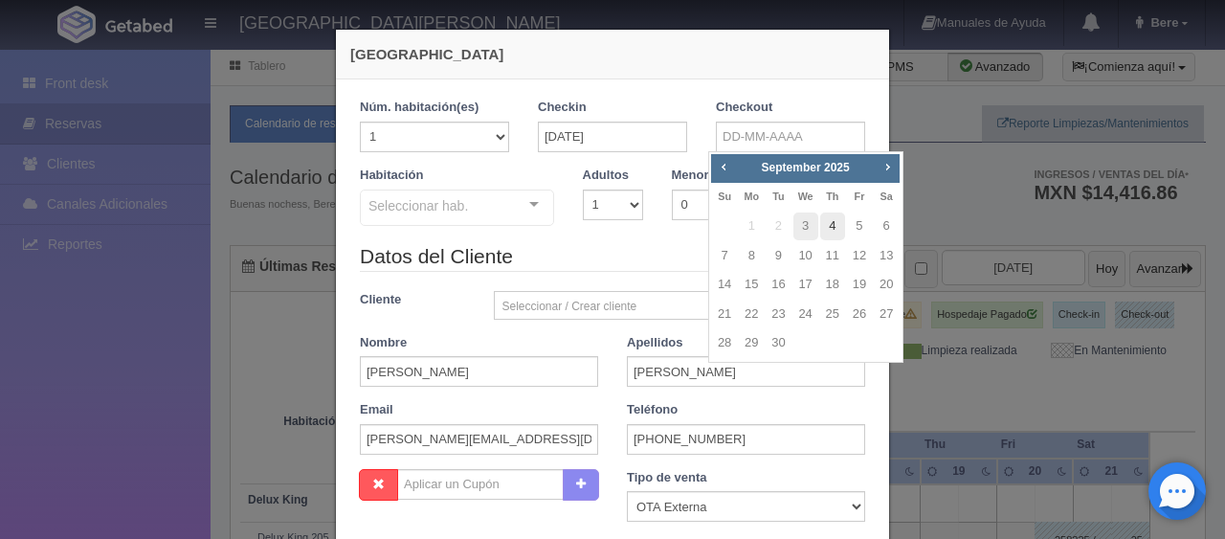
click at [830, 224] on link "4" at bounding box center [832, 226] width 25 height 28
type input "04-09-2025"
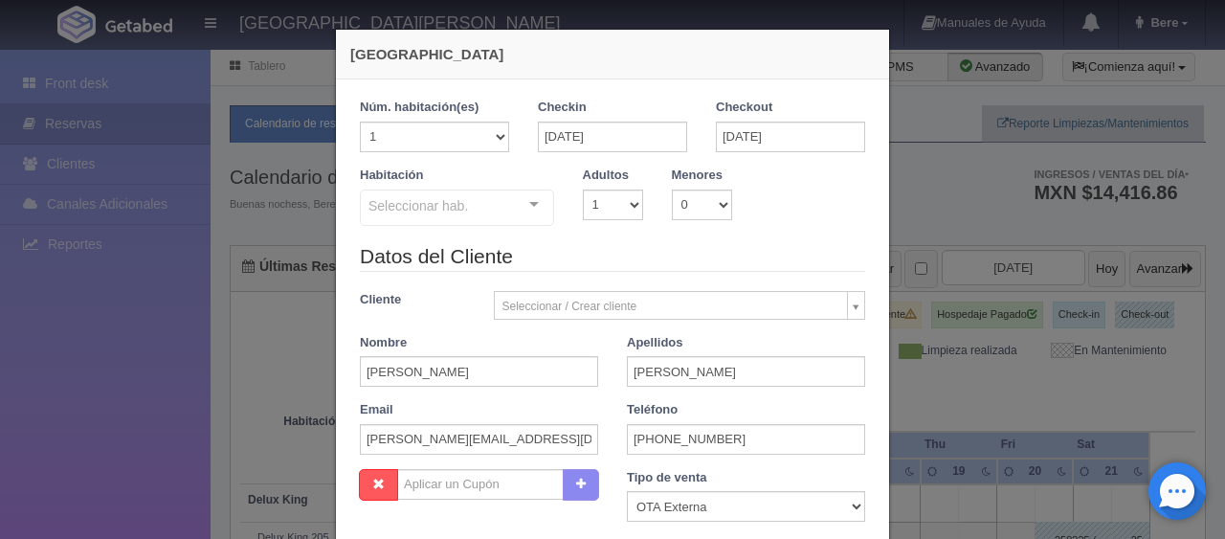
checkbox input "false"
click at [613, 197] on select "1 2 3 4 5 6 7 8 9 10" at bounding box center [613, 204] width 60 height 31
select select "2"
click at [583, 189] on select "1 2 3 4 5 6 7 8 9 10" at bounding box center [613, 204] width 60 height 31
checkbox input "false"
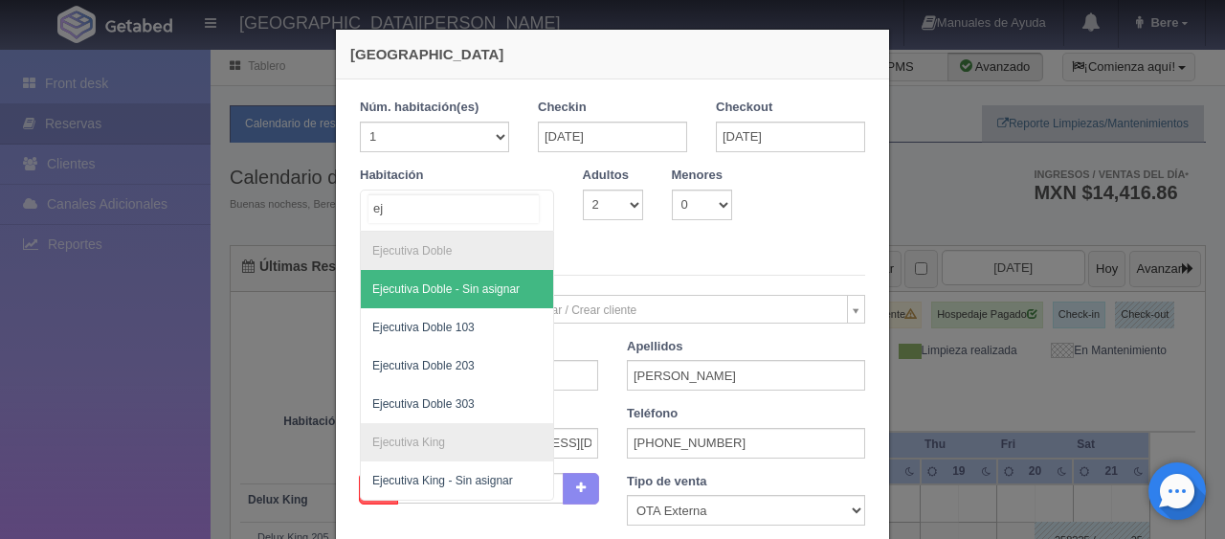
type input "eje"
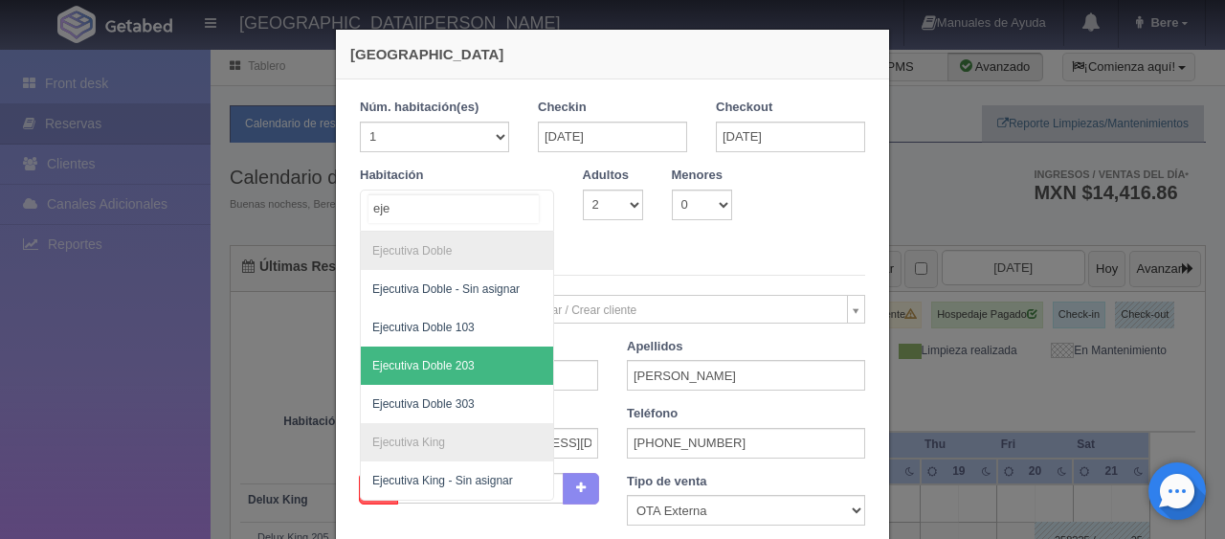
click at [458, 367] on span "Ejecutiva Doble 203" at bounding box center [423, 365] width 102 height 13
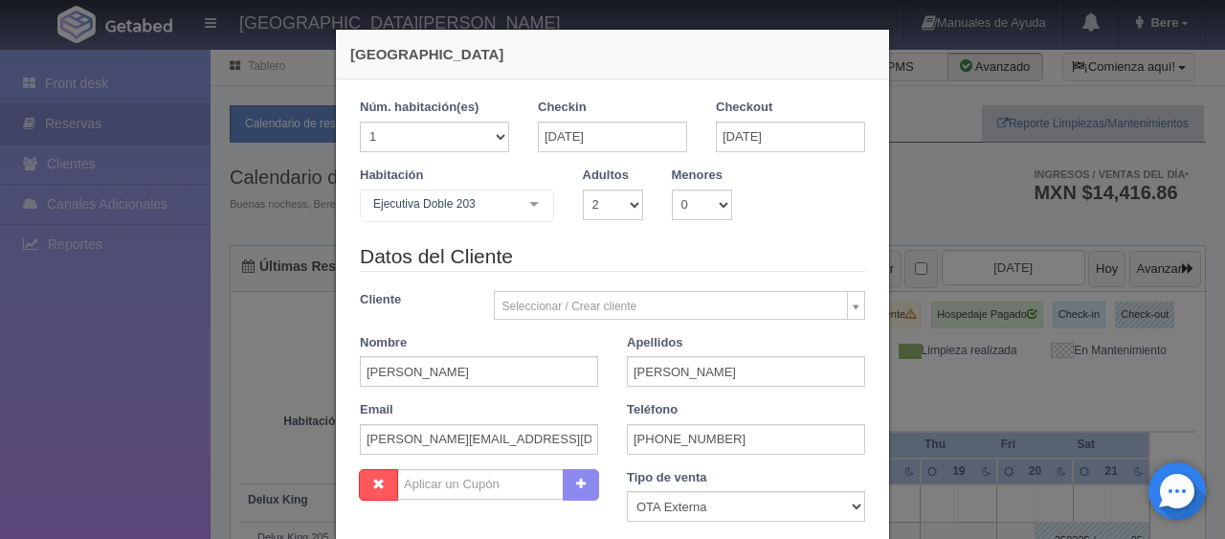
checkbox input "false"
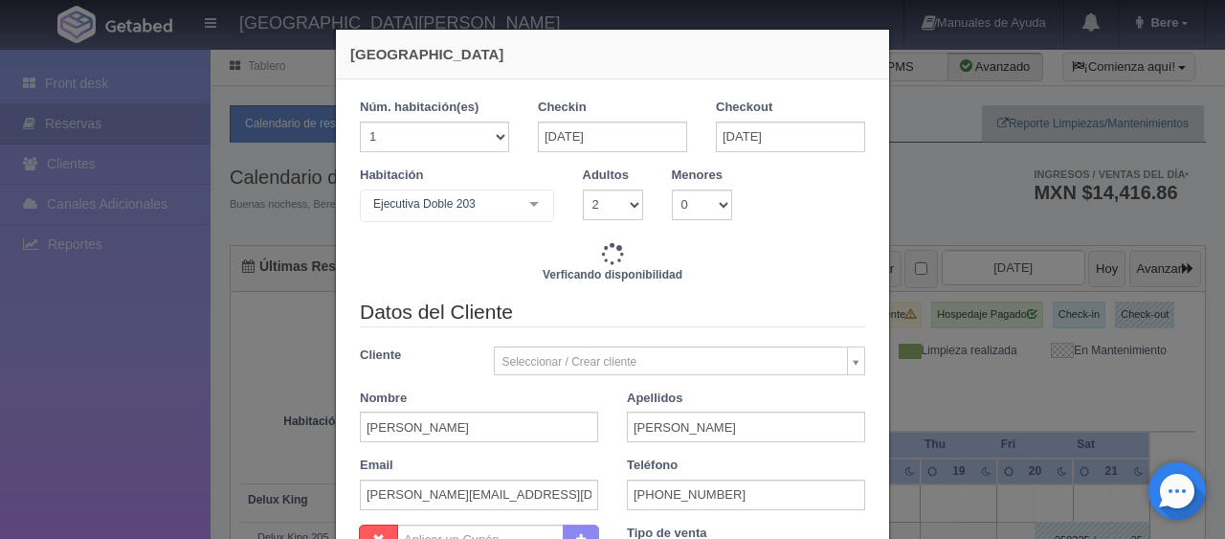
type input "1549.00"
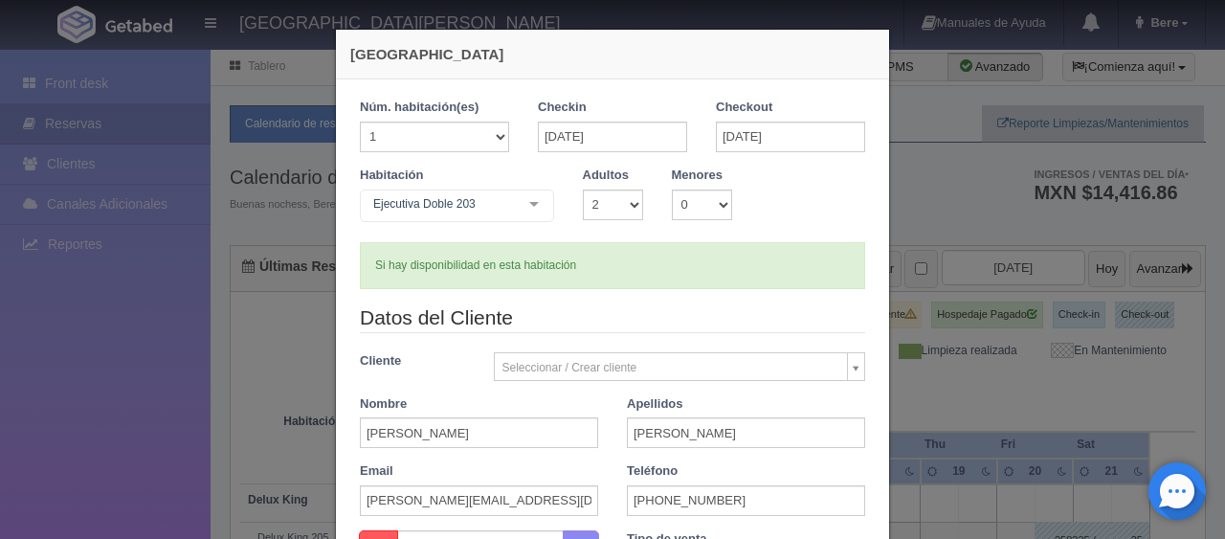
click at [448, 217] on div "Ejecutiva Doble 203" at bounding box center [457, 205] width 194 height 33
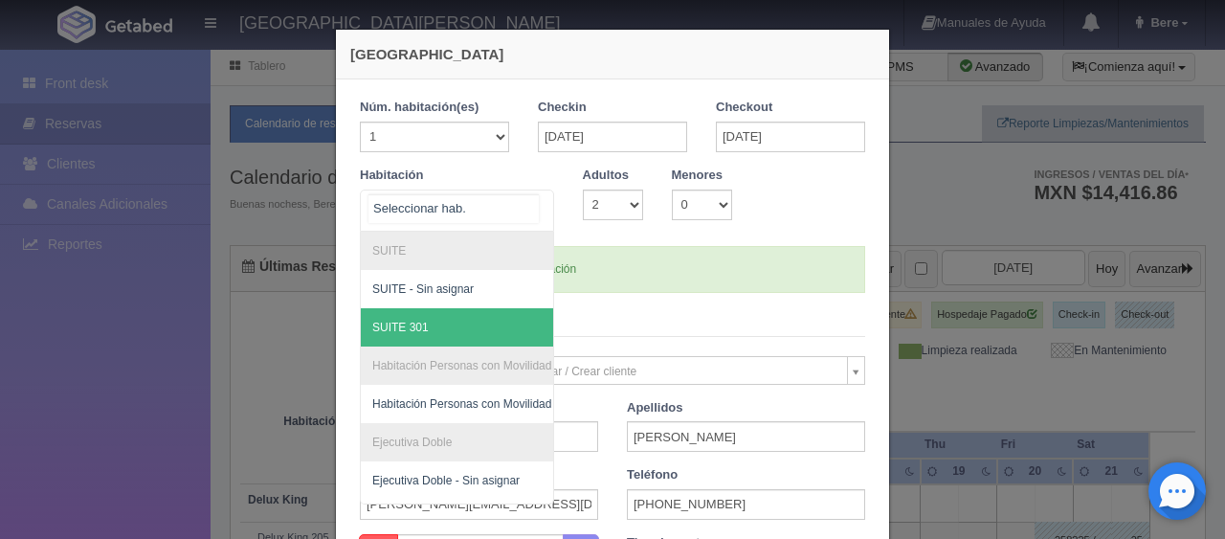
scroll to position [191, 0]
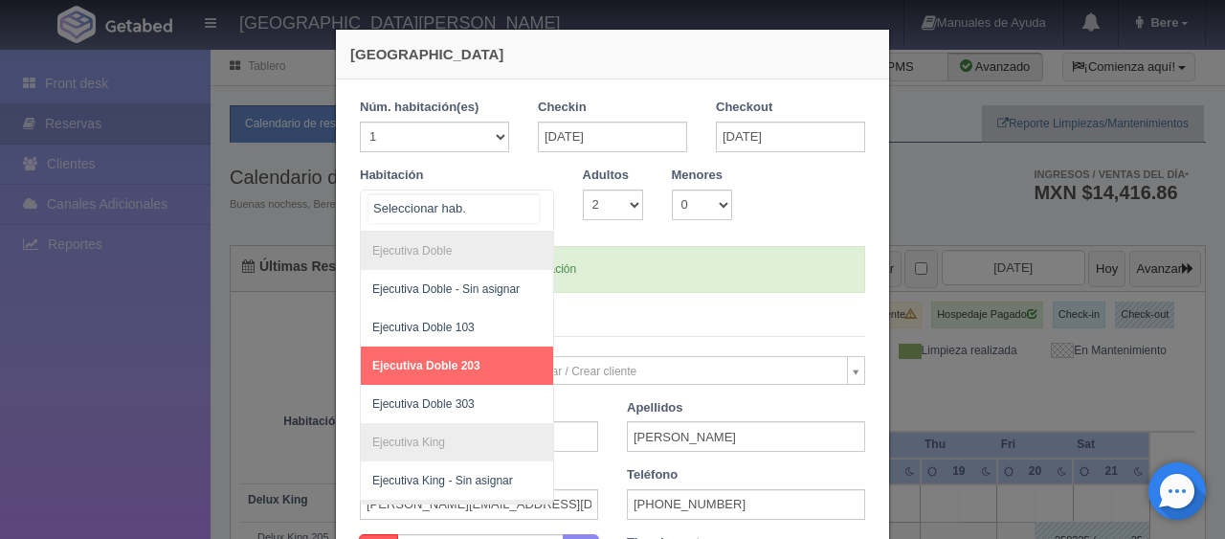
click at [475, 369] on span "Ejecutiva Doble 203" at bounding box center [521, 365] width 321 height 38
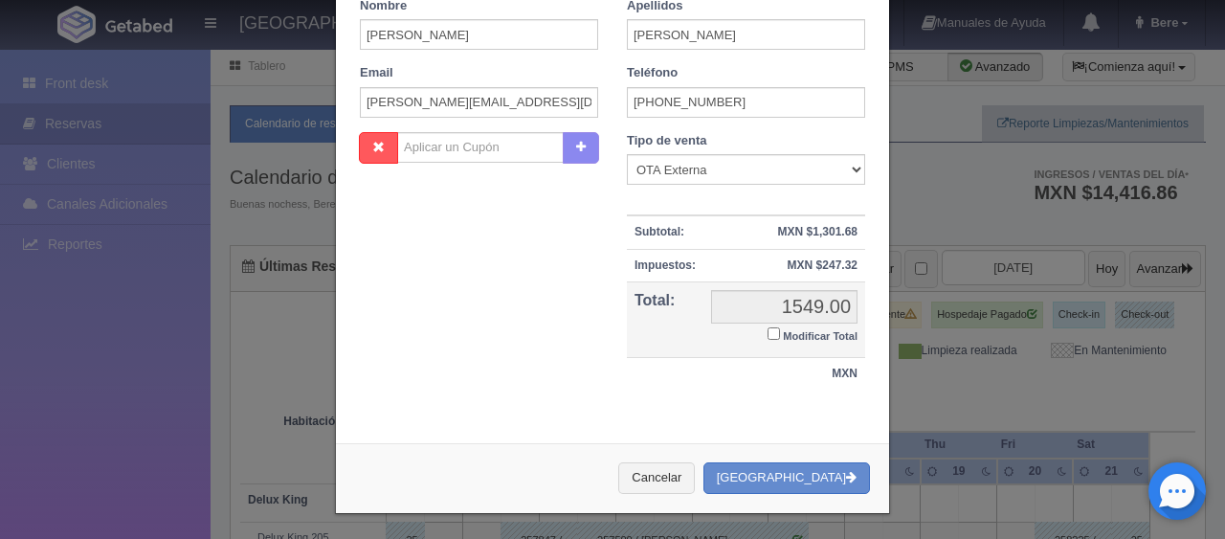
click at [788, 337] on small "Modificar Total" at bounding box center [820, 335] width 75 height 11
click at [780, 337] on input "Modificar Total" at bounding box center [773, 333] width 12 height 12
checkbox input "true"
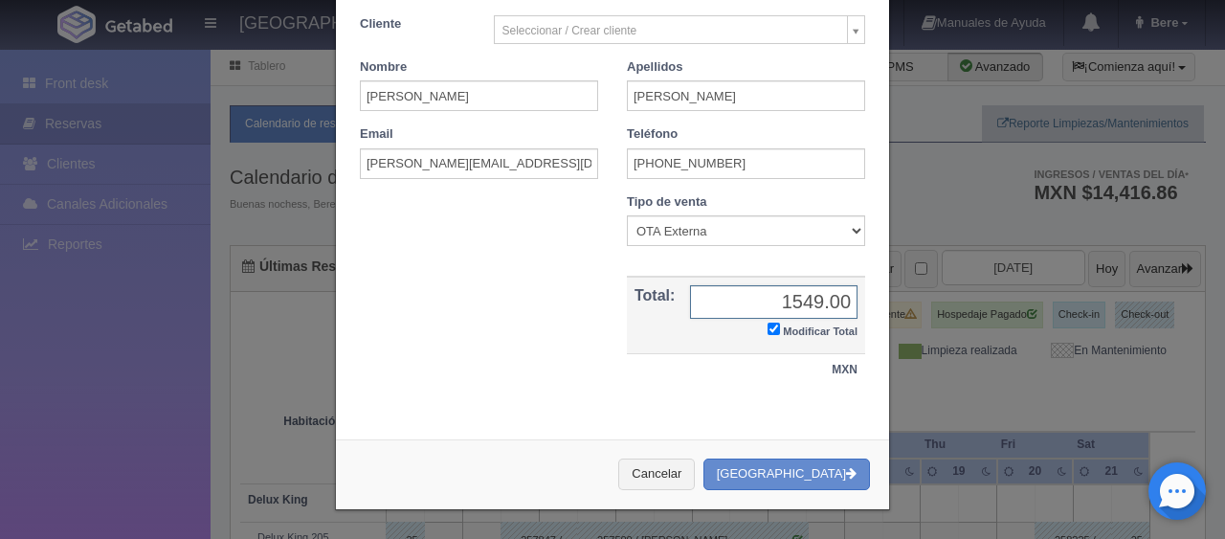
scroll to position [333, 0]
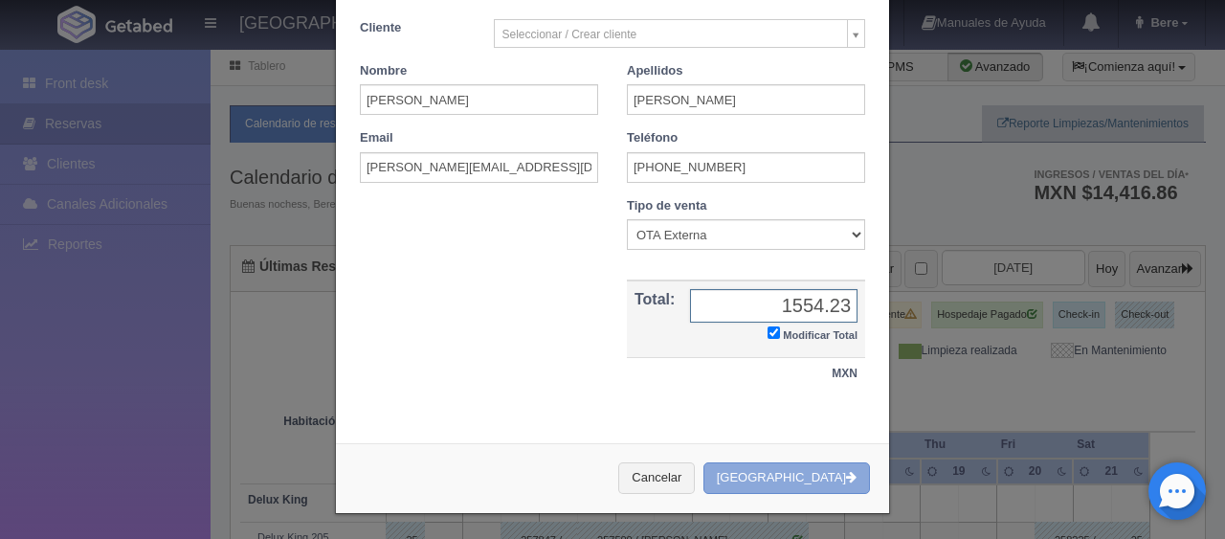
type input "1554.23"
click at [829, 471] on button "[GEOGRAPHIC_DATA]" at bounding box center [786, 478] width 166 height 32
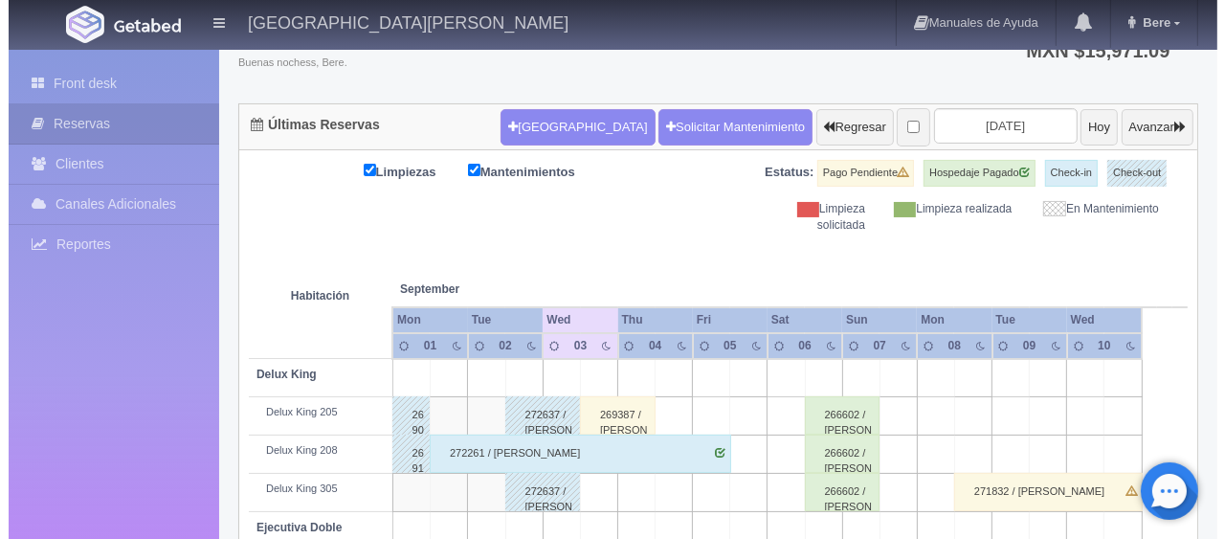
scroll to position [142, 0]
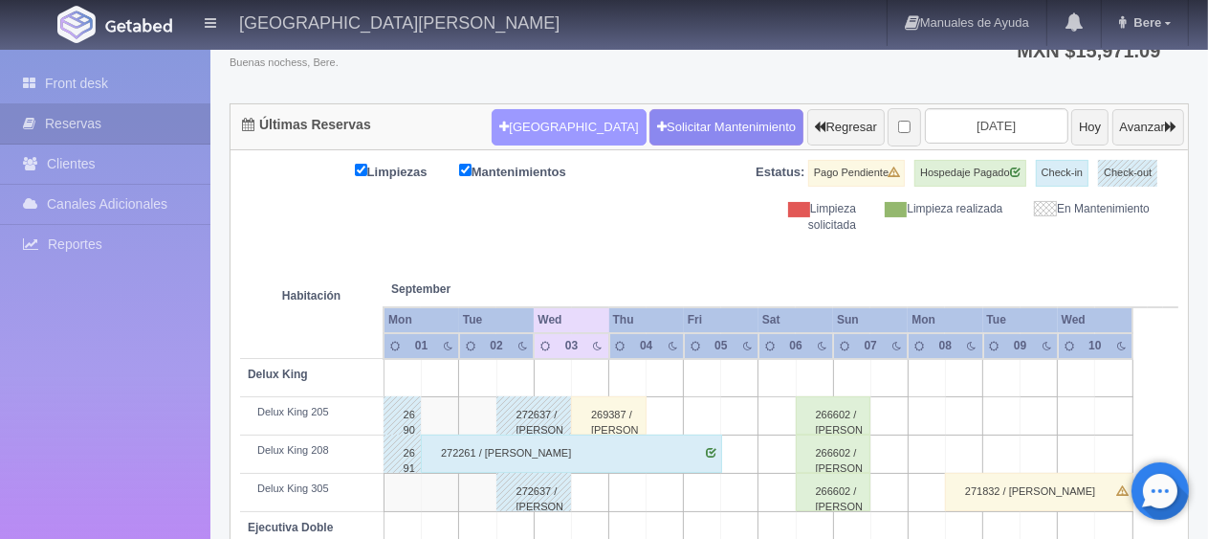
click at [546, 116] on button "[GEOGRAPHIC_DATA]" at bounding box center [569, 127] width 154 height 36
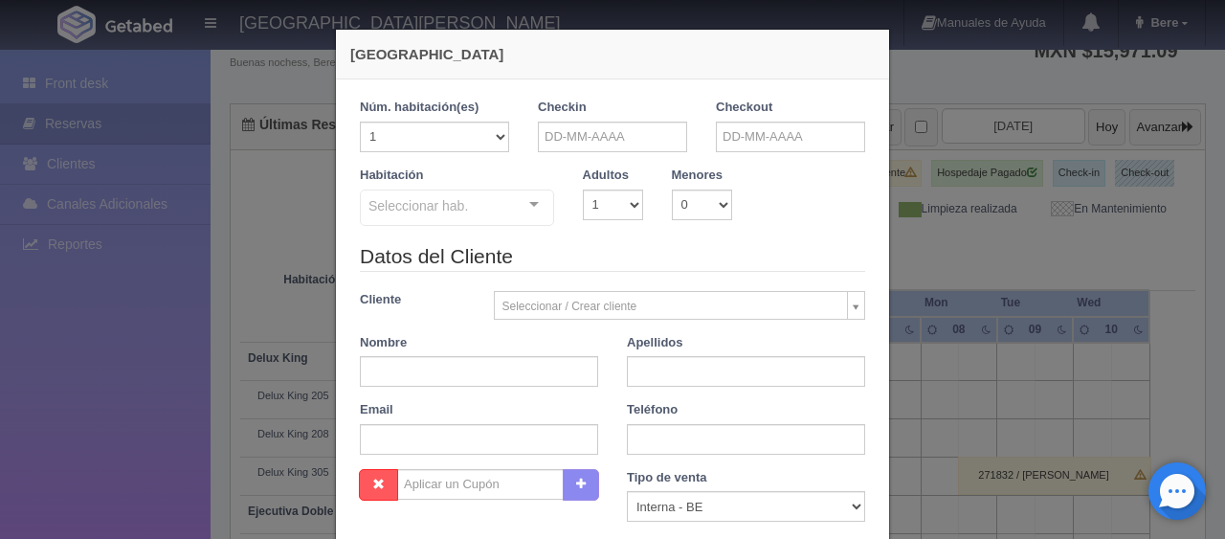
checkbox input "false"
drag, startPoint x: 1079, startPoint y: 358, endPoint x: 945, endPoint y: 362, distance: 134.0
click at [1079, 359] on div "[GEOGRAPHIC_DATA] 1 Núm. habitación(es) 1 2 3 4 5 6 7 8 9 10 11 12 13 14 15 16 …" at bounding box center [612, 269] width 1225 height 539
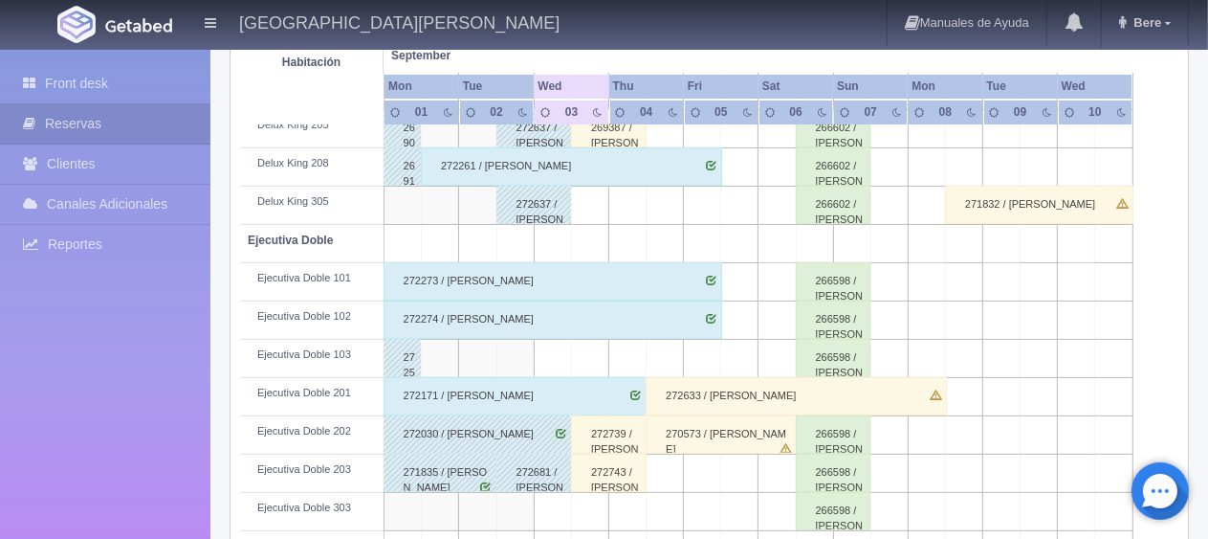
scroll to position [524, 0]
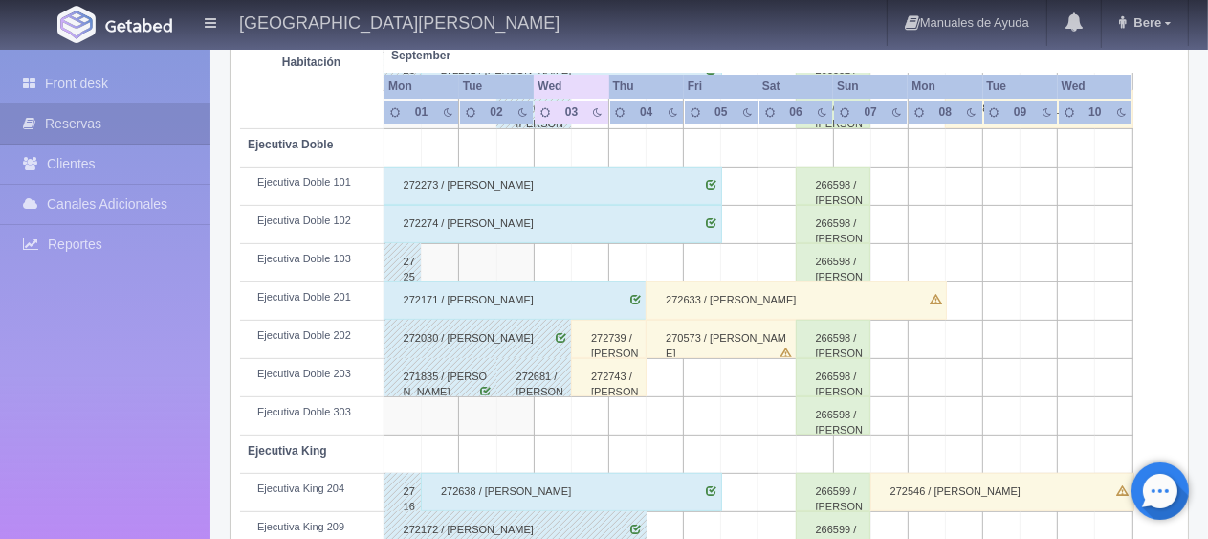
click at [614, 327] on div "272739 / [PERSON_NAME]" at bounding box center [609, 339] width 76 height 38
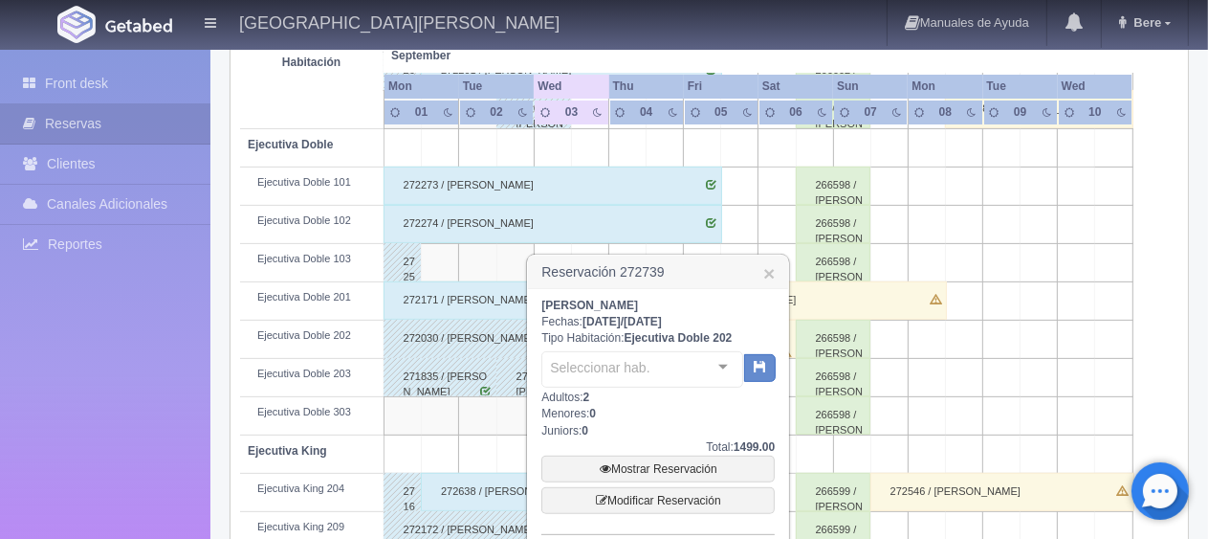
scroll to position [620, 0]
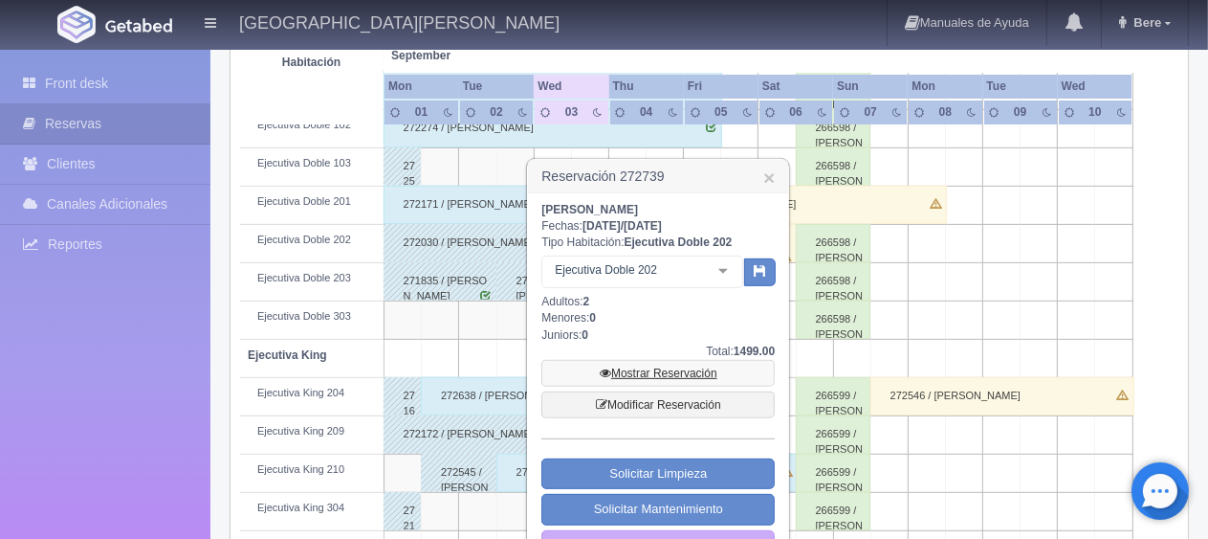
click at [651, 362] on link "Mostrar Reservación" at bounding box center [657, 373] width 233 height 27
drag, startPoint x: 624, startPoint y: 212, endPoint x: 540, endPoint y: 206, distance: 84.5
click at [540, 206] on div "[PERSON_NAME] Fechas: [DATE] / [DATE] Tipo Habitación: Ejecutiva Doble 202 Ejec…" at bounding box center [658, 382] width 260 height 378
copy b "[PERSON_NAME]"
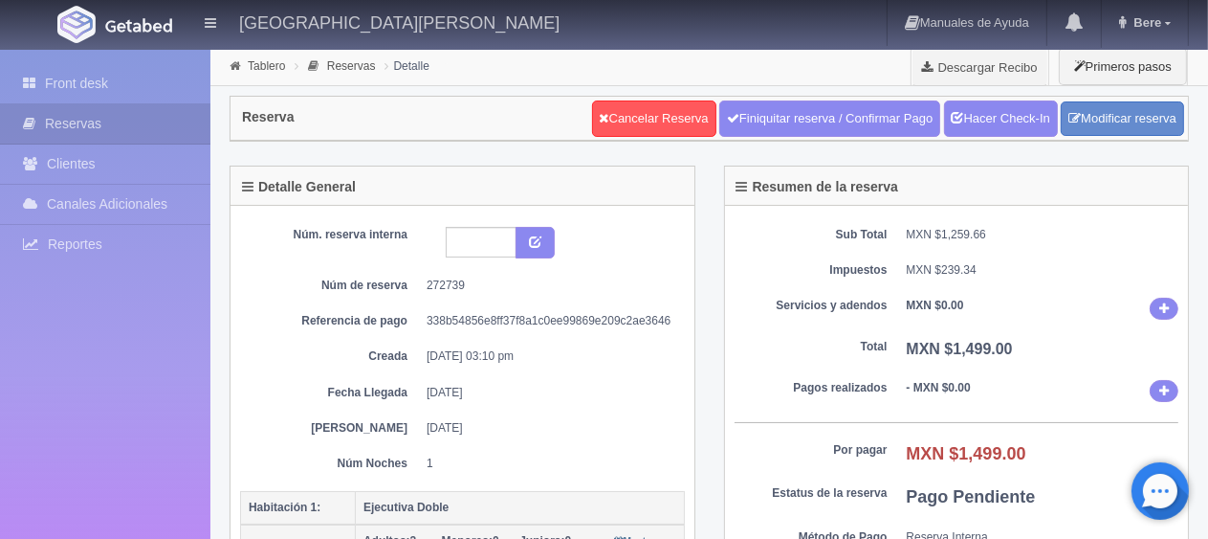
scroll to position [574, 0]
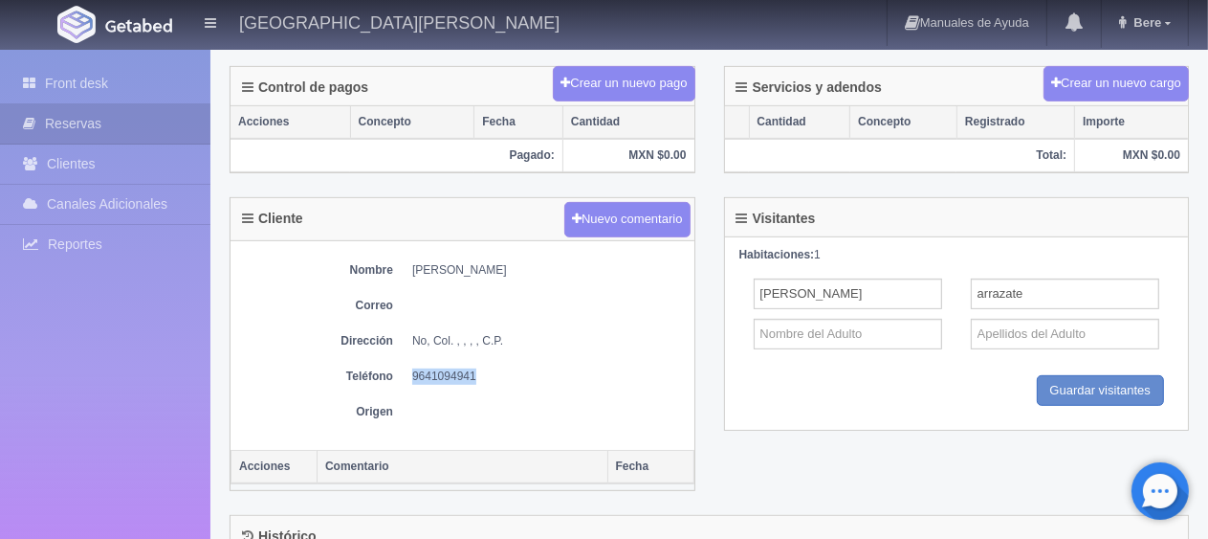
drag, startPoint x: 508, startPoint y: 369, endPoint x: 408, endPoint y: 375, distance: 99.7
click at [408, 375] on dl "Teléfono [PHONE_NUMBER]" at bounding box center [462, 376] width 445 height 16
copy dd "9641094941"
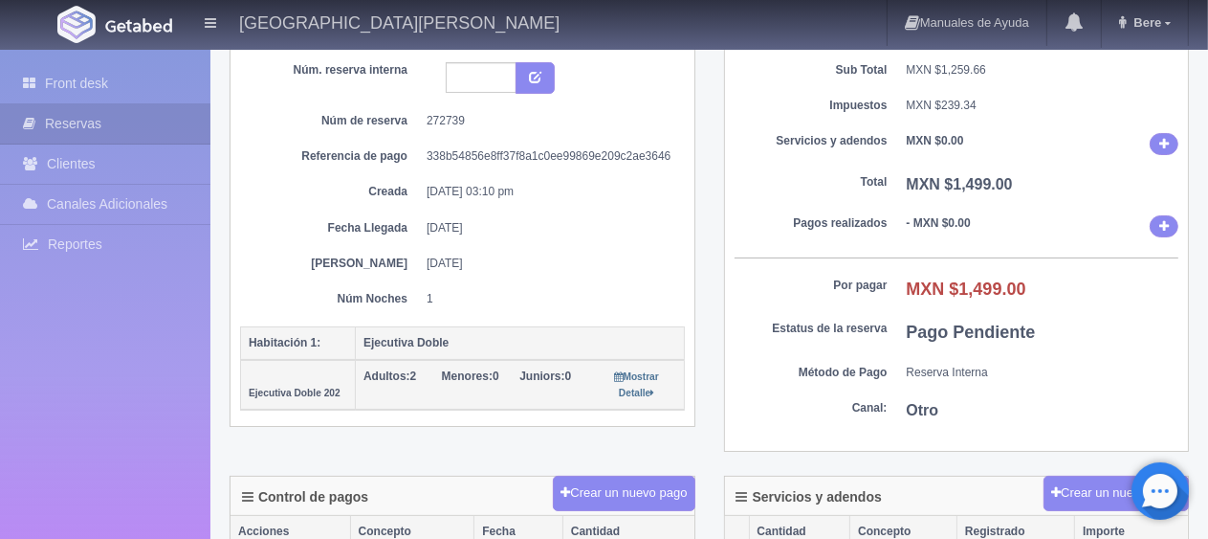
scroll to position [0, 0]
